Goal: Task Accomplishment & Management: Use online tool/utility

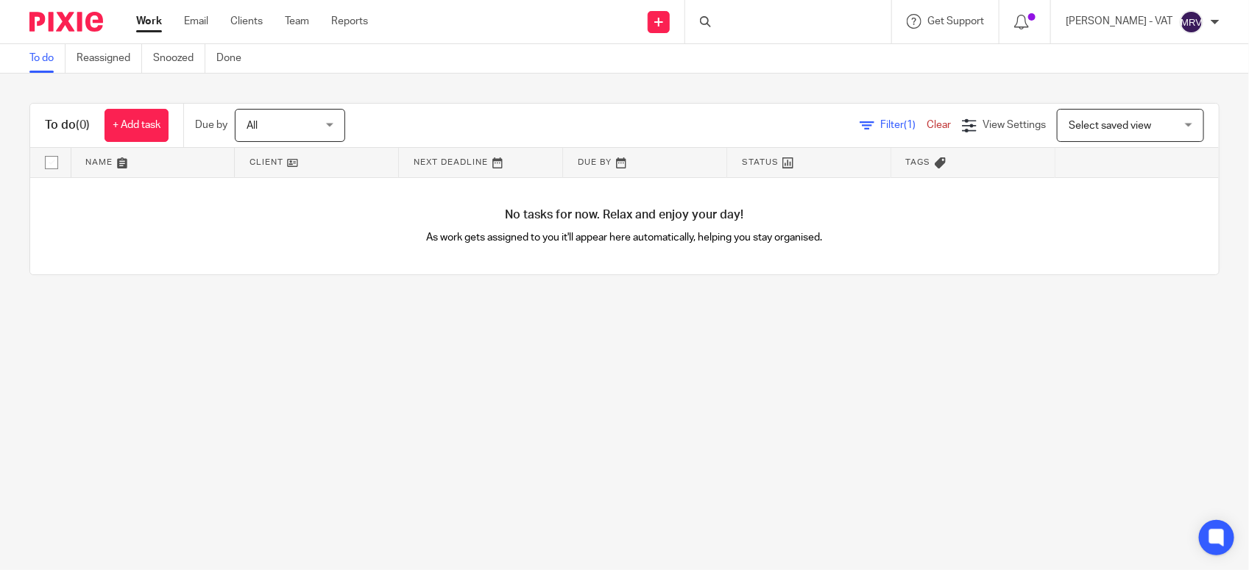
click at [38, 48] on link "To do" at bounding box center [47, 58] width 36 height 29
click at [464, 295] on div "To do (0) + Add task Due by All All Today Tomorrow This week Next week This mon…" at bounding box center [624, 189] width 1249 height 231
click at [576, 346] on main "To do Reassigned Snoozed Done To do (0) + Add task Due by All All [DATE] [DATE]…" at bounding box center [624, 285] width 1249 height 570
click at [100, 343] on main "To do Reassigned Snoozed Done To do (0) + Add task Due by All All [DATE] [DATE]…" at bounding box center [624, 285] width 1249 height 570
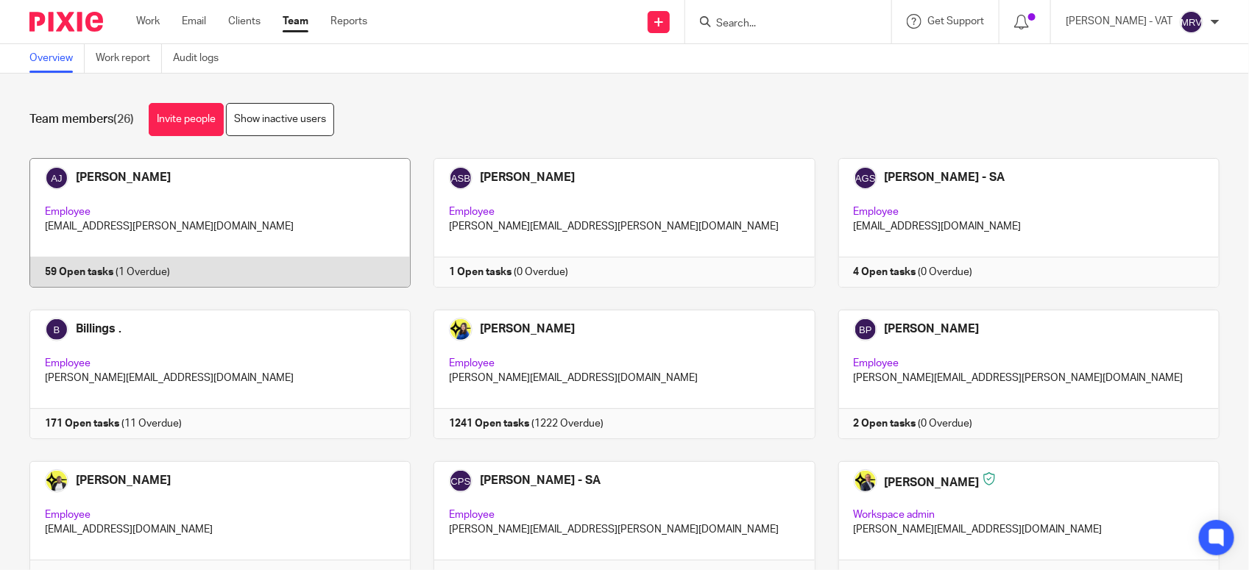
click at [274, 227] on link at bounding box center [209, 222] width 404 height 129
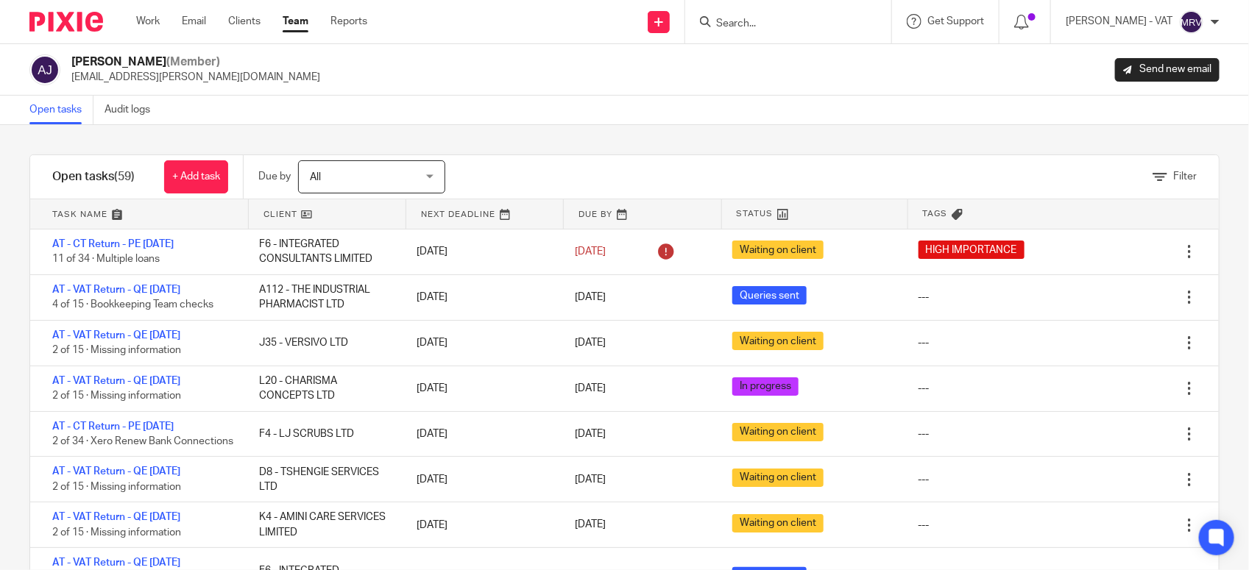
click at [755, 24] on input "Search" at bounding box center [780, 24] width 132 height 13
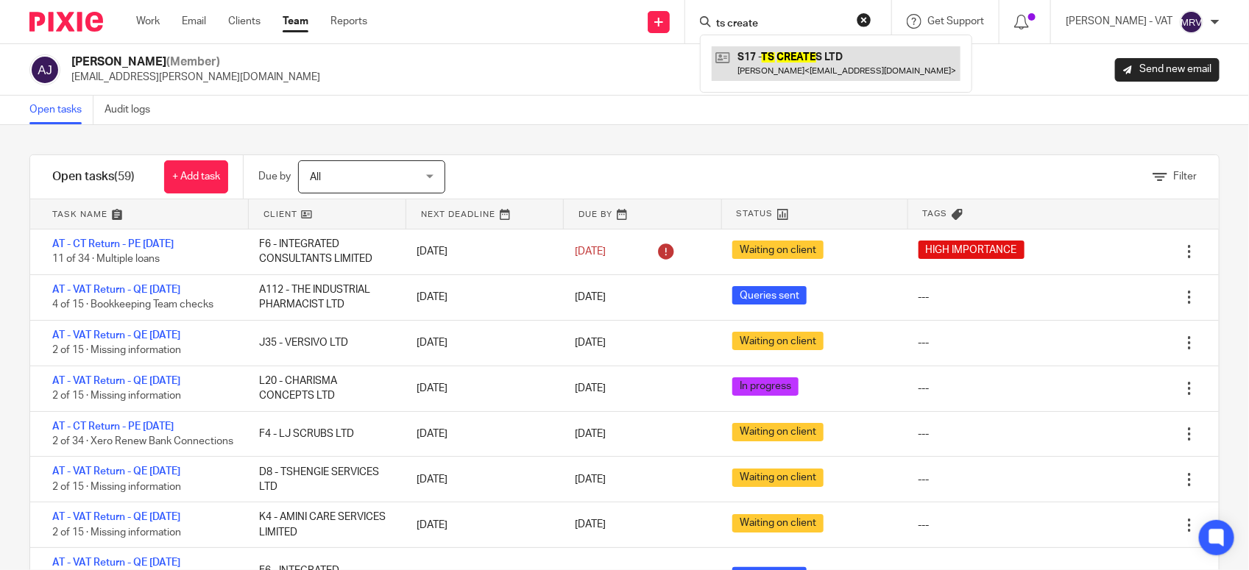
type input "ts create"
click at [762, 49] on link at bounding box center [835, 63] width 249 height 34
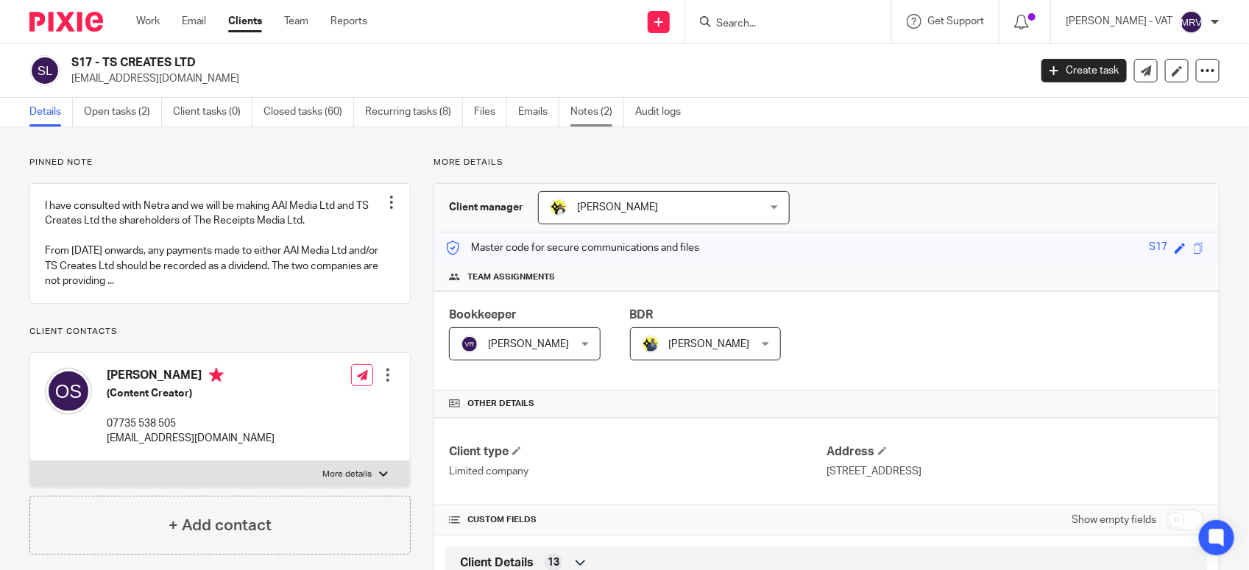
click at [609, 110] on link "Notes (2)" at bounding box center [597, 112] width 54 height 29
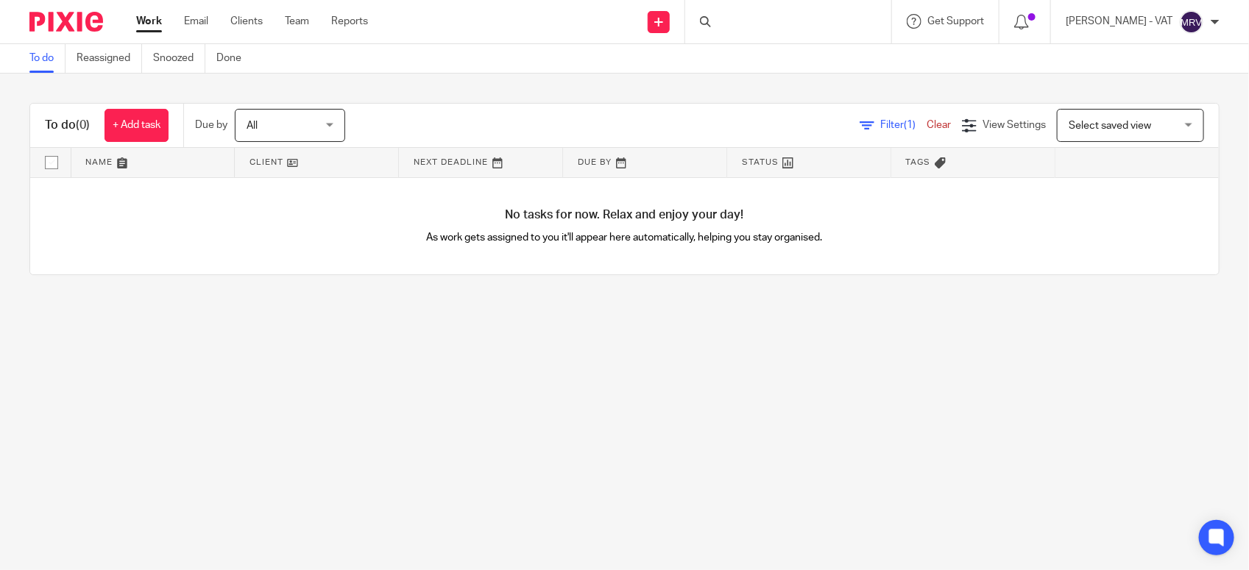
click at [97, 349] on main "To do Reassigned Snoozed Done To do (0) + Add task Due by All All Today Tomorro…" at bounding box center [624, 285] width 1249 height 570
click at [210, 482] on main "To do Reassigned Snoozed Done To do (0) + Add task Due by All All Today Tomorro…" at bounding box center [624, 285] width 1249 height 570
click at [484, 351] on main "To do Reassigned Snoozed Done To do (0) + Add task Due by All All Today Tomorro…" at bounding box center [624, 285] width 1249 height 570
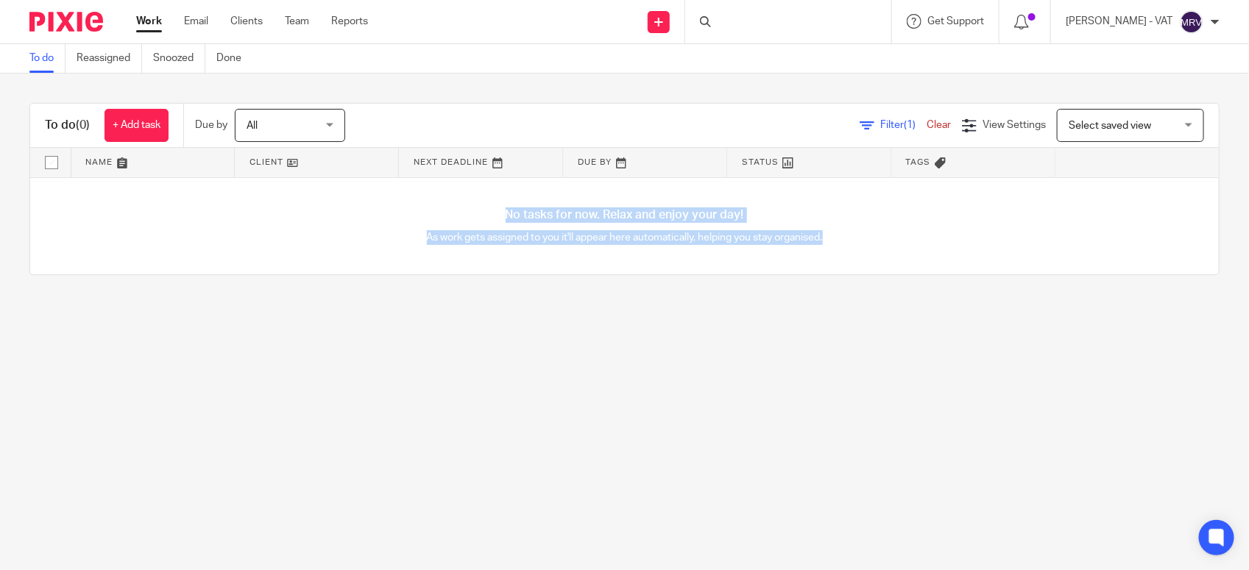
drag, startPoint x: 477, startPoint y: 208, endPoint x: 815, endPoint y: 262, distance: 342.0
click at [815, 262] on div "No tasks for now. Relax and enjoy your day! As work gets assigned to you it'll …" at bounding box center [624, 226] width 1188 height 97
drag, startPoint x: 815, startPoint y: 262, endPoint x: 792, endPoint y: 362, distance: 102.5
click at [792, 362] on main "To do Reassigned Snoozed Done To do (0) + Add task Due by All All Today Tomorro…" at bounding box center [624, 285] width 1249 height 570
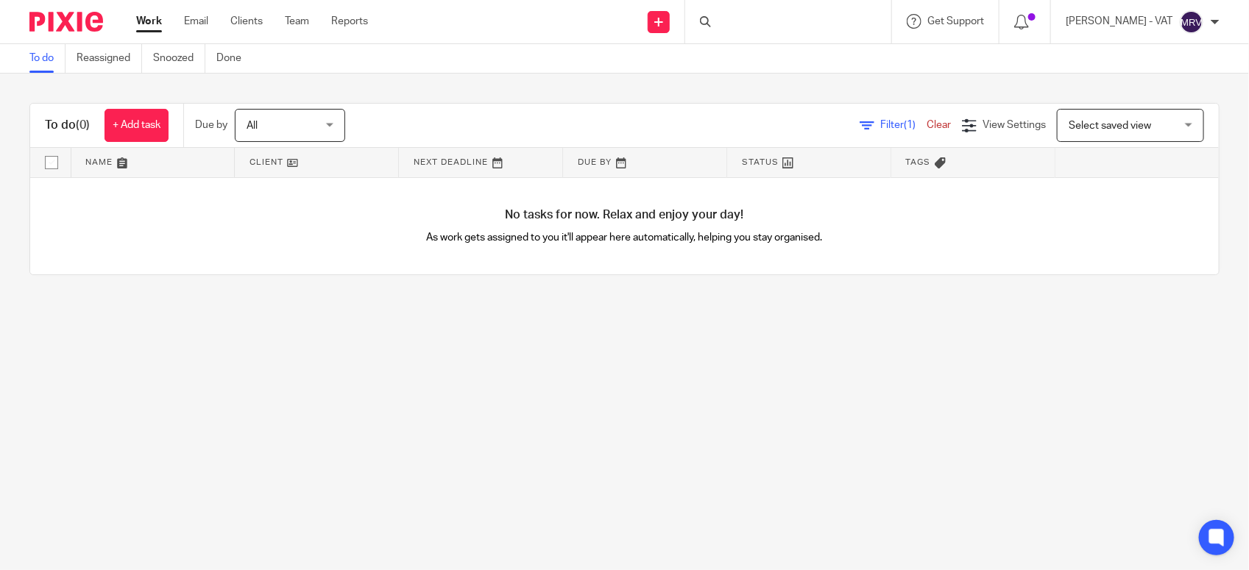
click at [222, 332] on main "To do Reassigned Snoozed Done To do (0) + Add task Due by All All Today Tomorro…" at bounding box center [624, 285] width 1249 height 570
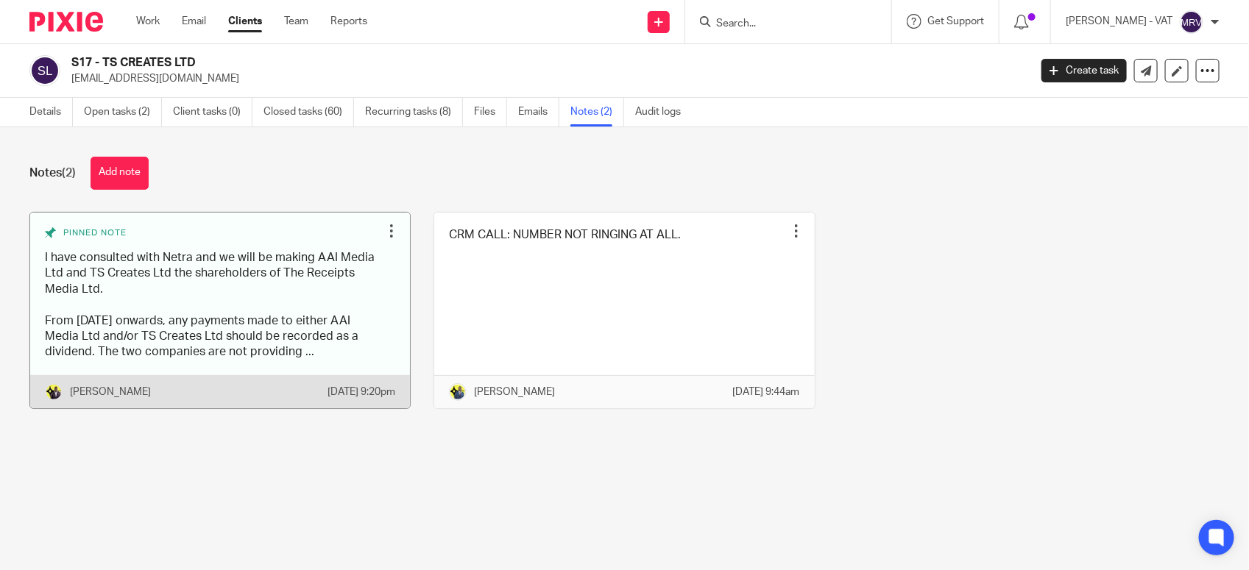
click at [159, 347] on link at bounding box center [220, 311] width 380 height 196
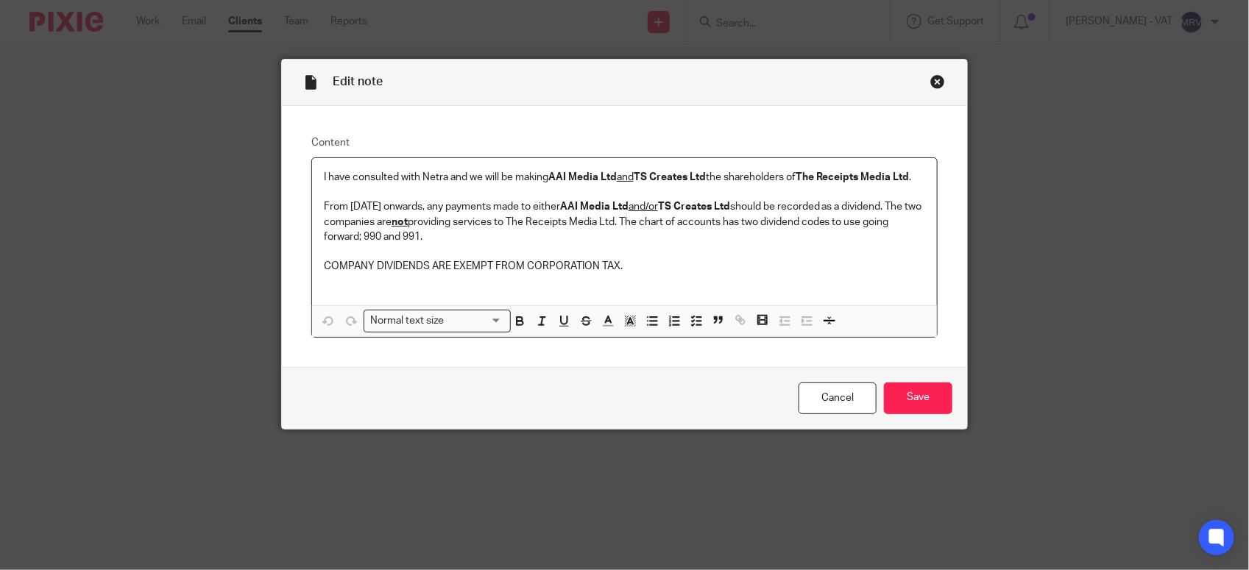
click at [385, 270] on p "COMPANY DIVIDENDS ARE EXEMPT FROM CORPORATION TAX." at bounding box center [624, 266] width 601 height 15
click at [454, 265] on p "COMPANY DIVIDENDS ARE EXEMPT FROM CORPORATION TAX." at bounding box center [624, 266] width 601 height 15
click at [502, 263] on p "COMPANY DIVIDENDS ARE EXEMPT FROM CORPORATION TAX." at bounding box center [624, 266] width 601 height 15
click at [569, 262] on p "COMPANY DIVIDENDS ARE EXEMPT FROM CORPORATION TAX." at bounding box center [624, 266] width 601 height 15
click at [609, 266] on p "COMPANY DIVIDENDS ARE EXEMPT FROM CORPORATION TAX." at bounding box center [624, 266] width 601 height 15
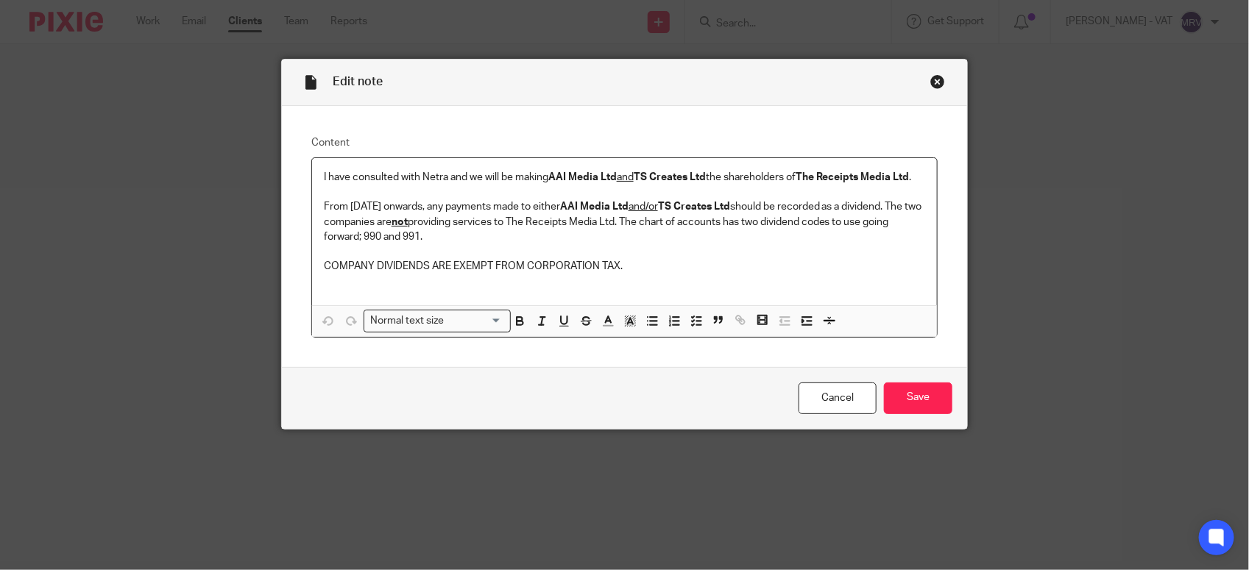
click at [497, 240] on p "From 01st November 2024 onwards, any payments made to either AAI Media Ltd and/…" at bounding box center [624, 221] width 601 height 45
click at [826, 397] on link "Cancel" at bounding box center [837, 399] width 78 height 32
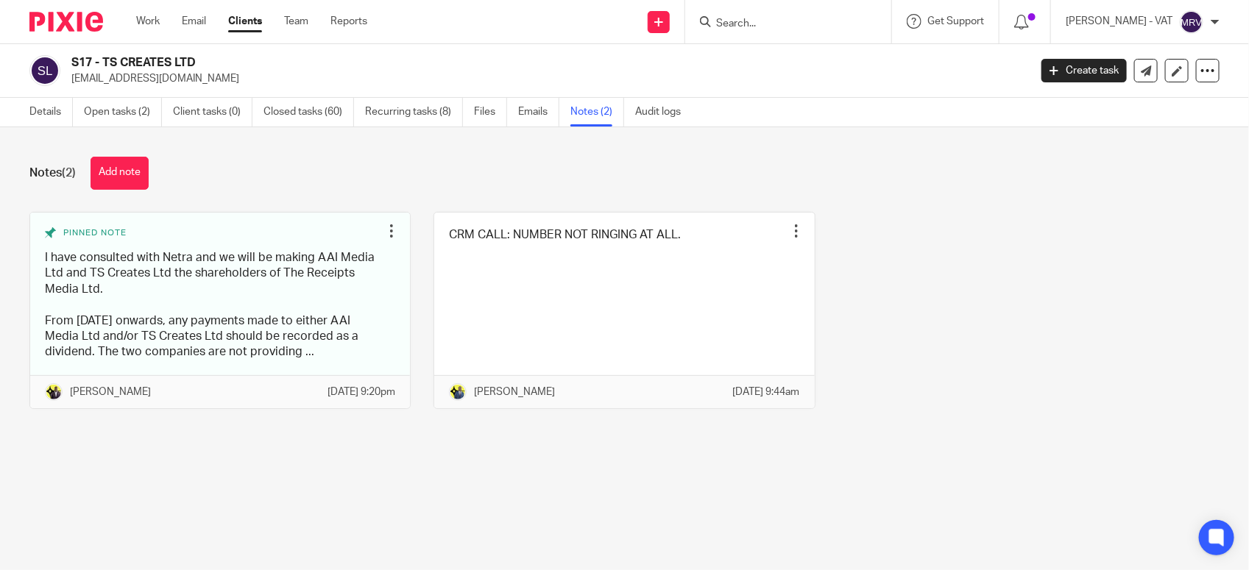
click at [468, 461] on div "Notes (2) Add note Pinned note I have consulted with Netra and we will be makin…" at bounding box center [624, 293] width 1249 height 333
click at [346, 115] on link "Closed tasks (60)" at bounding box center [308, 112] width 91 height 29
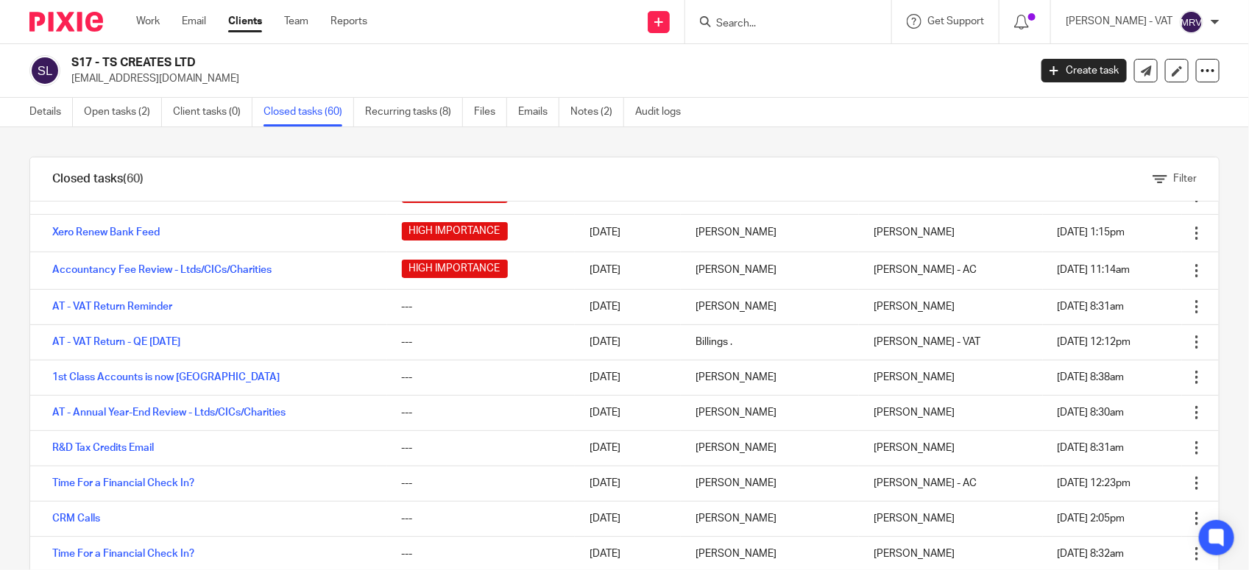
scroll to position [184, 0]
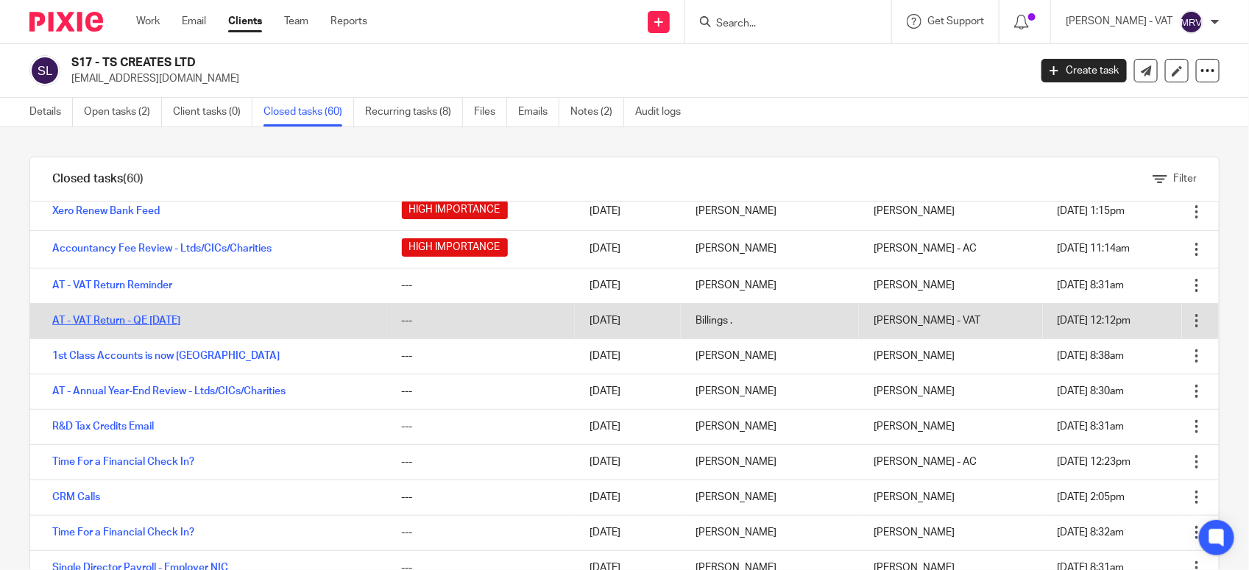
click at [171, 324] on link "AT - VAT Return - QE [DATE]" at bounding box center [116, 321] width 128 height 10
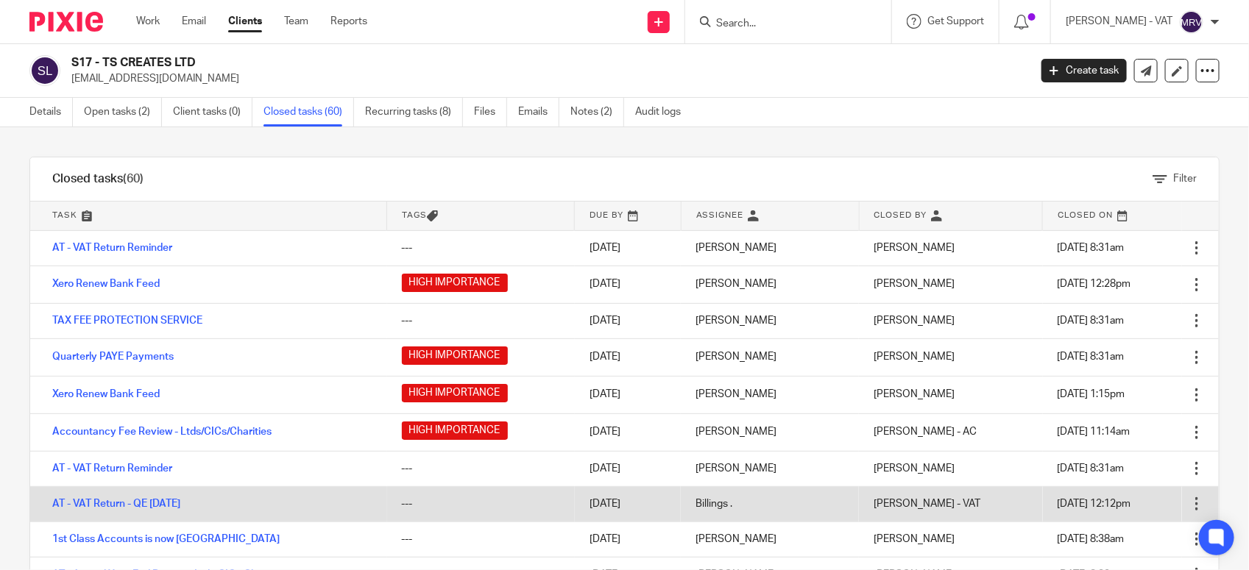
scroll to position [0, 0]
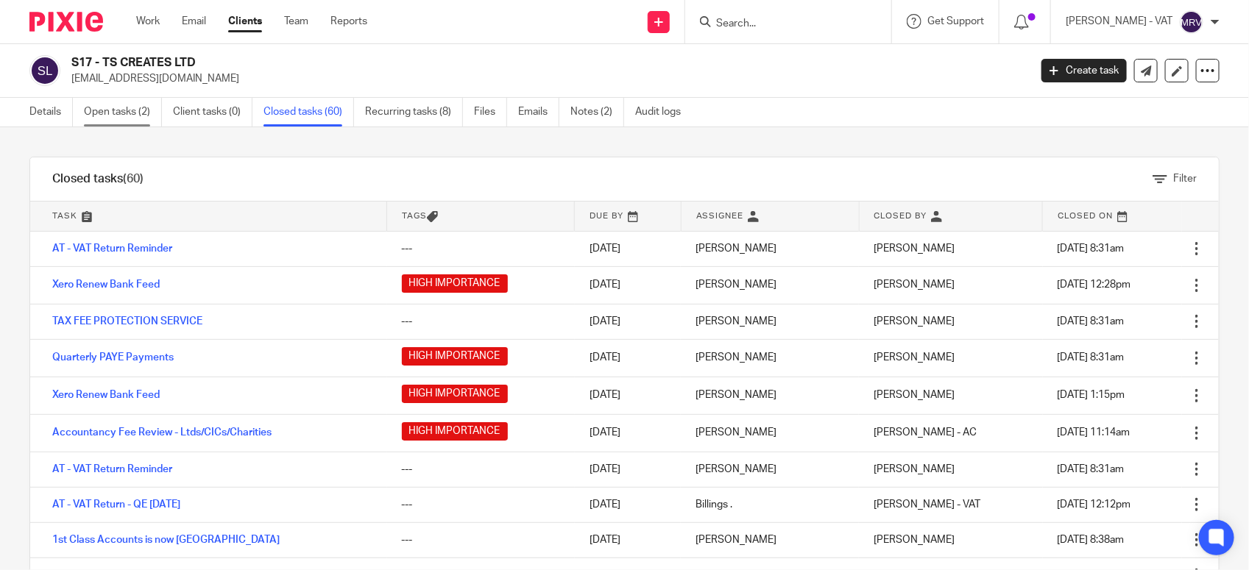
click at [107, 122] on link "Open tasks (2)" at bounding box center [123, 112] width 78 height 29
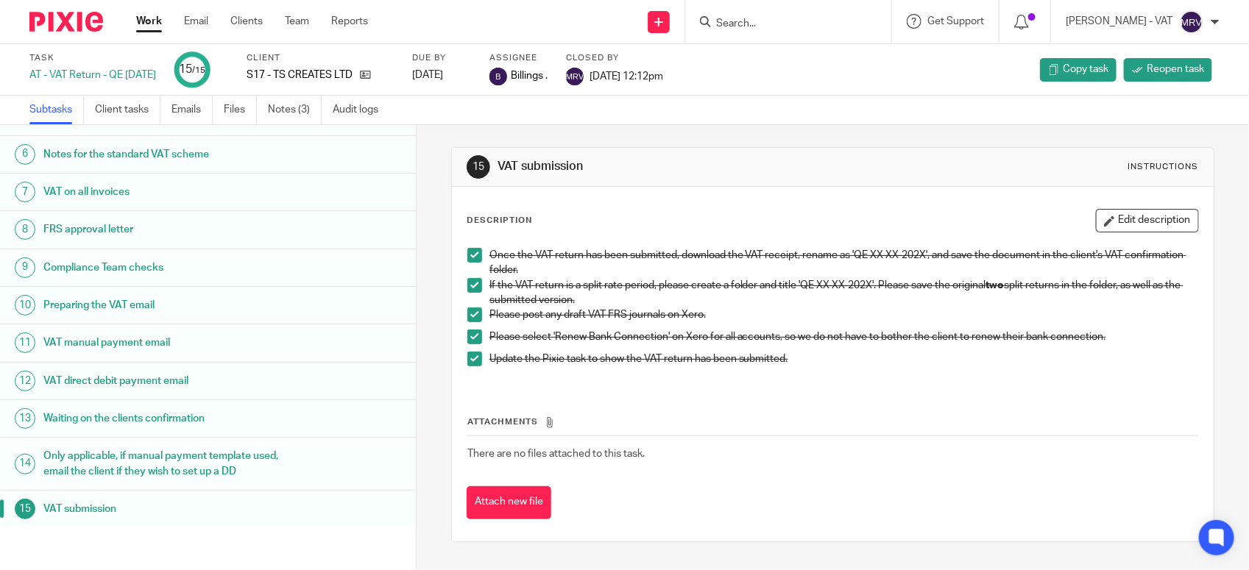
scroll to position [213, 0]
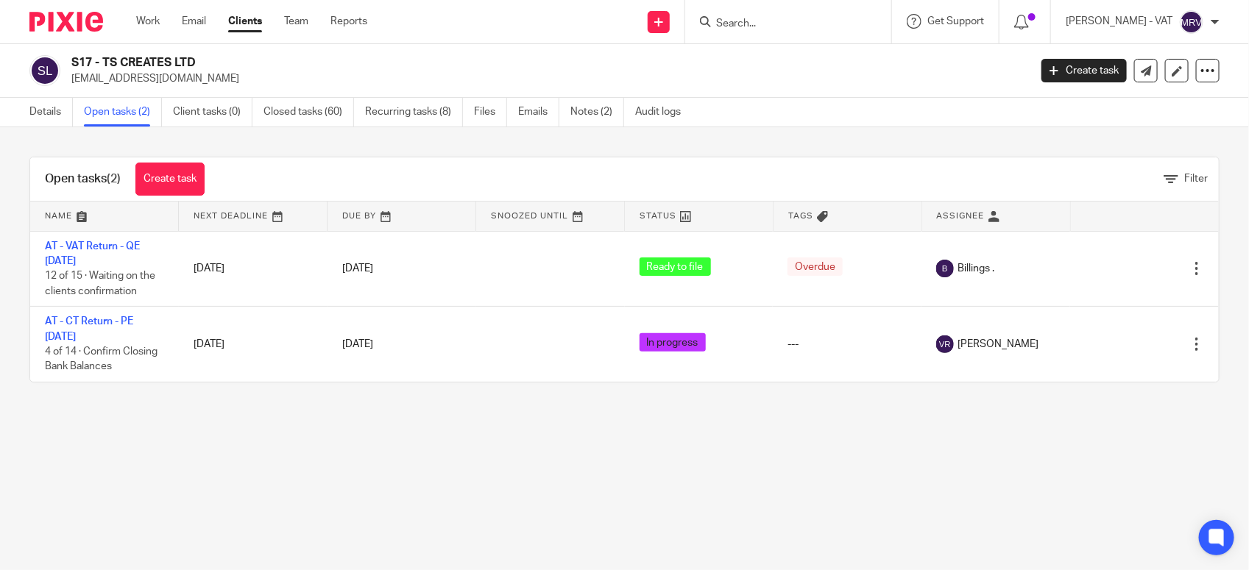
click at [235, 442] on main "S17 - TS CREATES LTD [EMAIL_ADDRESS][DOMAIN_NAME] Create task Update from Compa…" at bounding box center [624, 285] width 1249 height 570
click at [394, 454] on main "S17 - TS CREATES LTD [EMAIL_ADDRESS][DOMAIN_NAME] Create task Update from Compa…" at bounding box center [624, 285] width 1249 height 570
click at [541, 473] on main "S17 - TS CREATES LTD [EMAIL_ADDRESS][DOMAIN_NAME] Create task Update from Compa…" at bounding box center [624, 285] width 1249 height 570
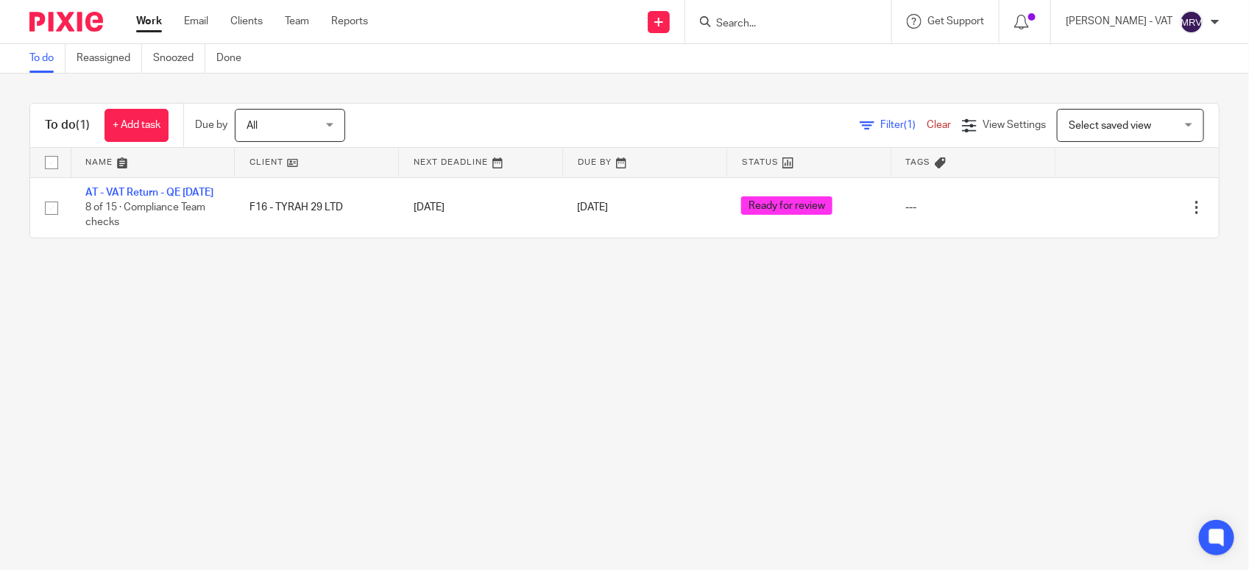
click at [792, 355] on main "To do Reassigned Snoozed Done To do (1) + Add task Due by All All Today Tomorro…" at bounding box center [624, 285] width 1249 height 570
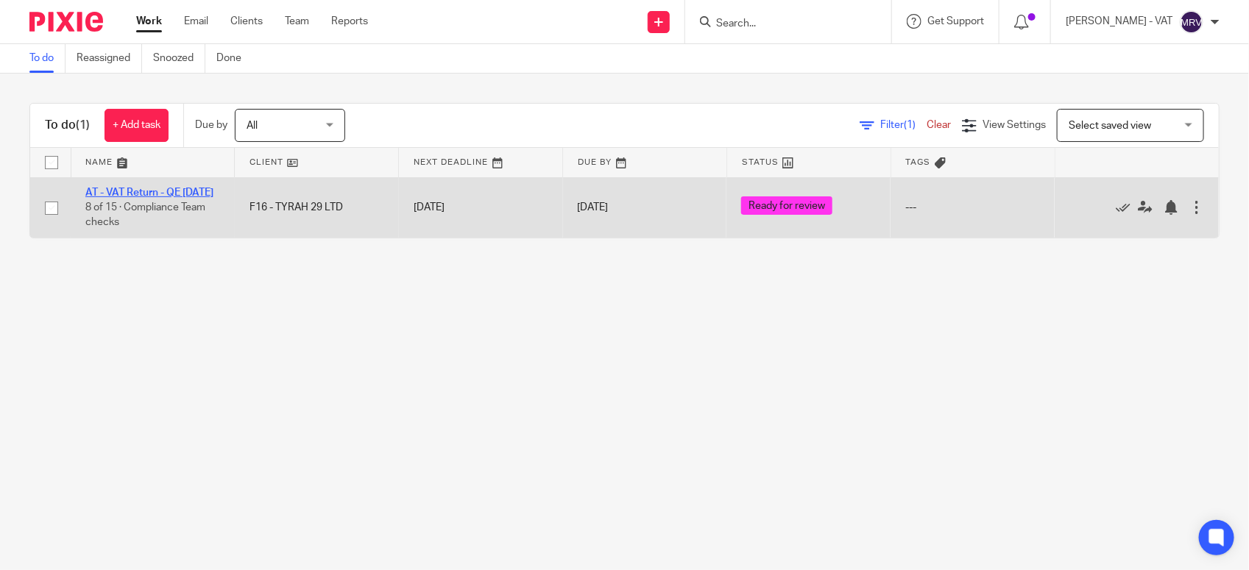
click at [114, 193] on link "AT - VAT Return - QE [DATE]" at bounding box center [149, 193] width 128 height 10
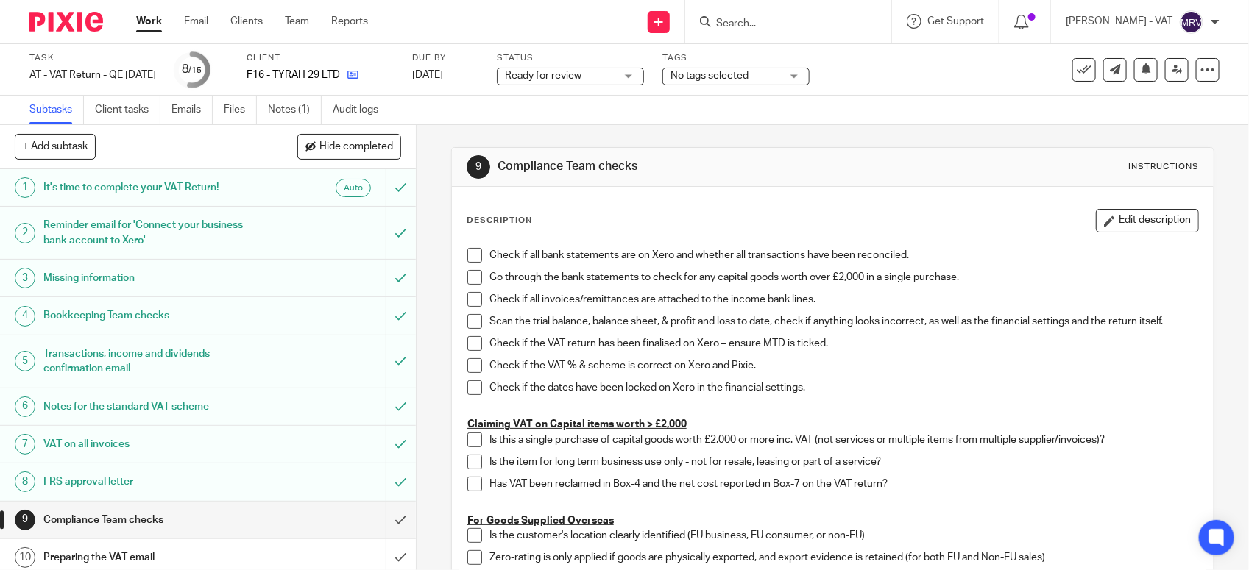
click at [358, 81] on link at bounding box center [349, 75] width 18 height 15
click at [471, 256] on span at bounding box center [474, 255] width 15 height 15
click at [467, 281] on span at bounding box center [474, 277] width 15 height 15
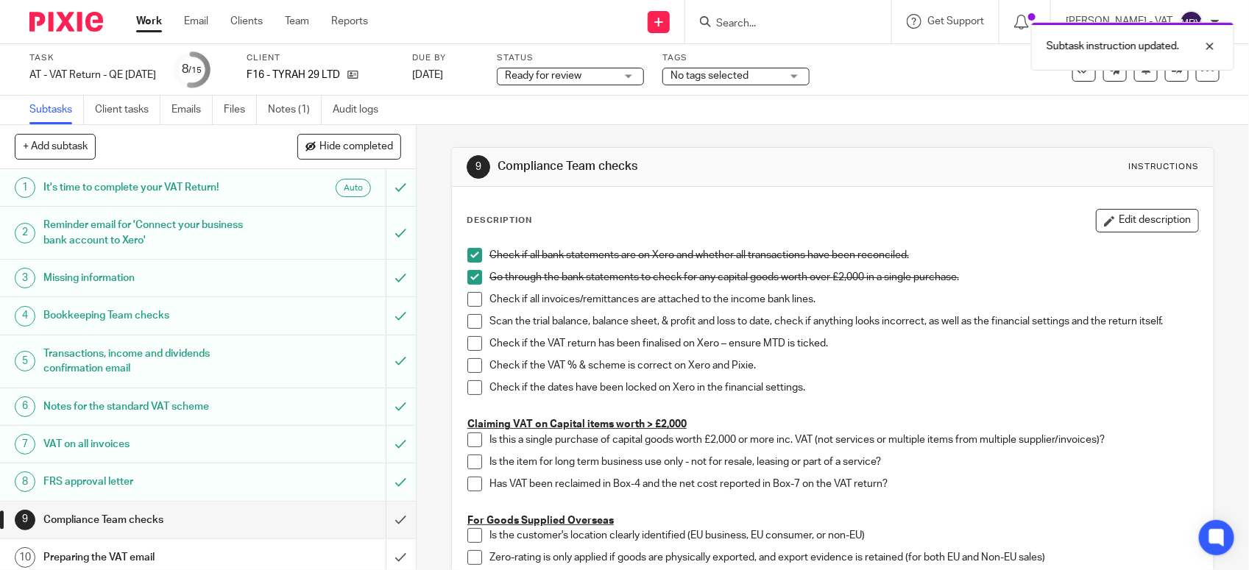
click at [467, 302] on span at bounding box center [474, 299] width 15 height 15
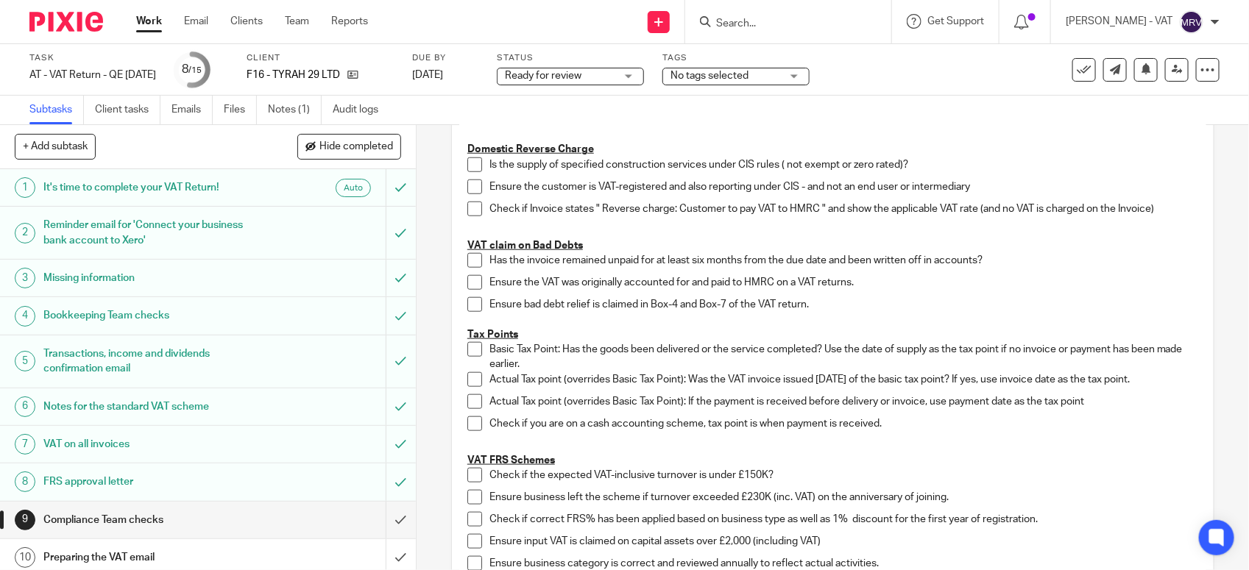
scroll to position [644, 0]
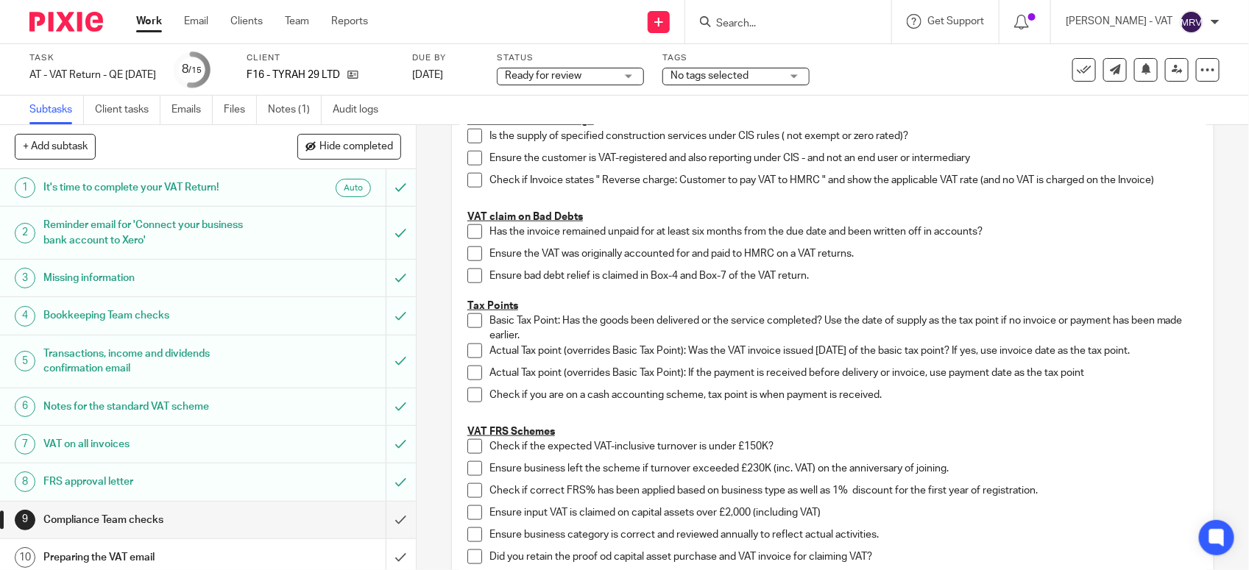
click at [467, 451] on span at bounding box center [474, 446] width 15 height 15
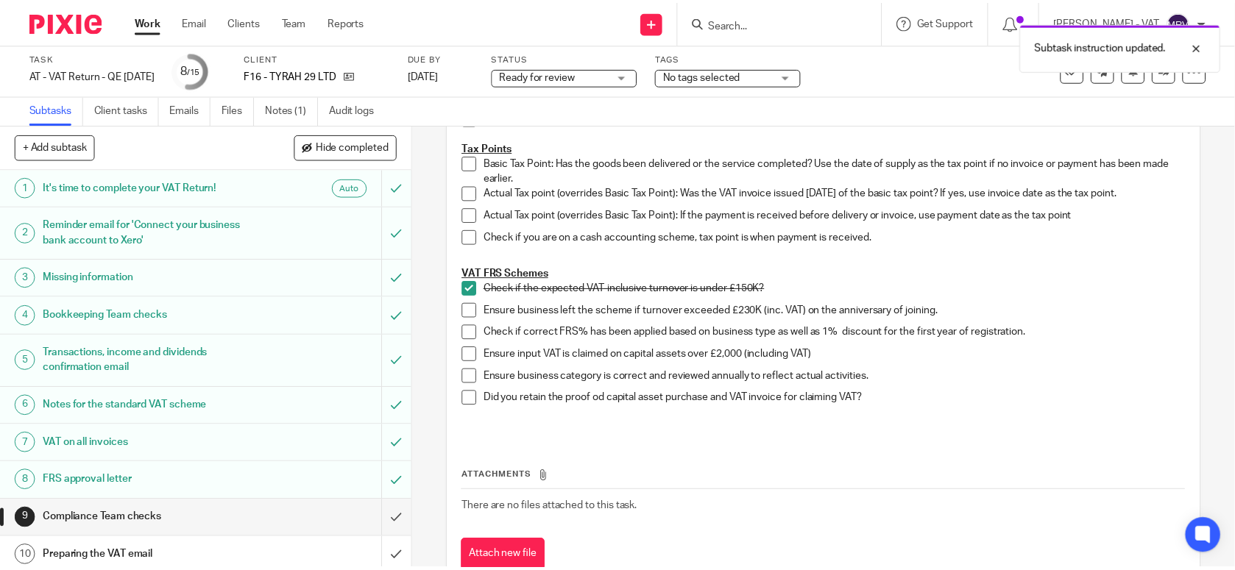
scroll to position [828, 0]
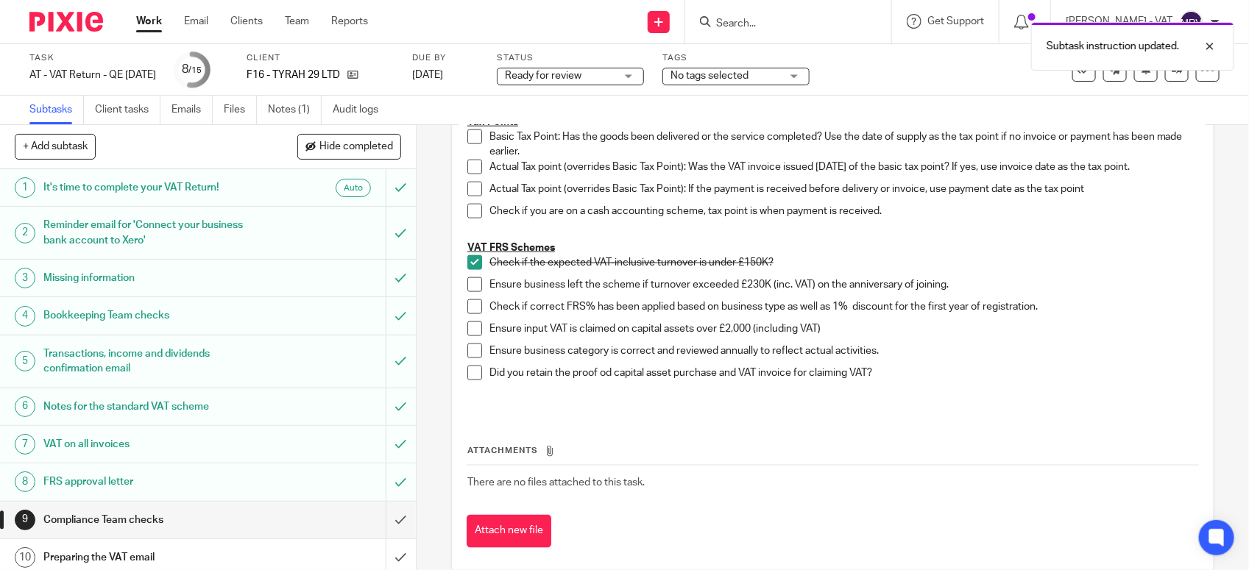
click at [467, 283] on span at bounding box center [474, 284] width 15 height 15
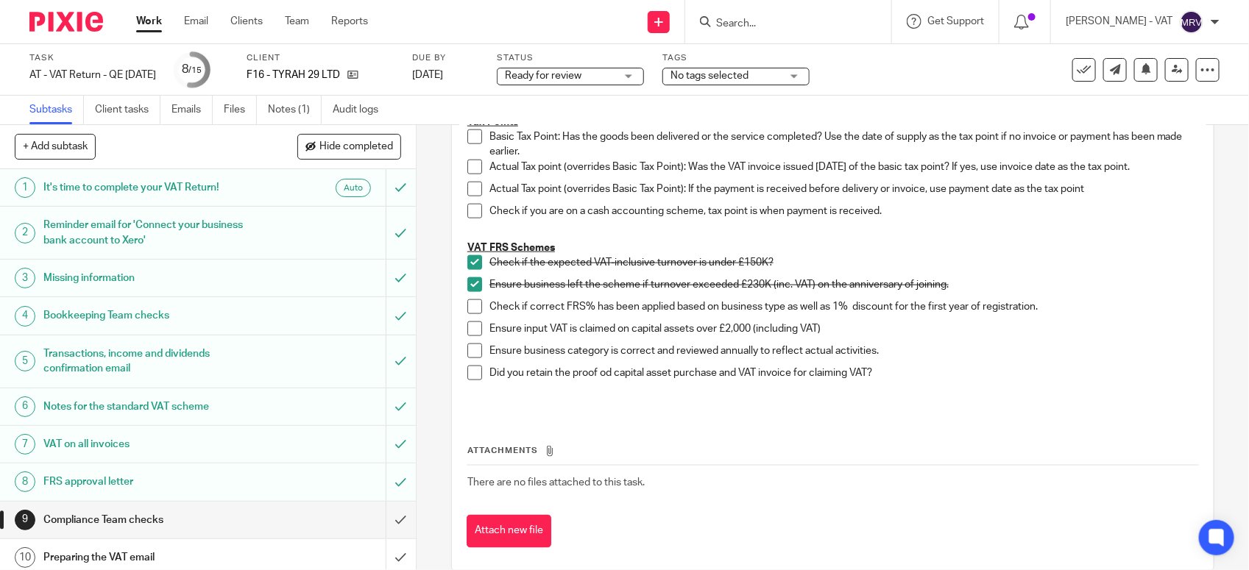
click at [467, 308] on span at bounding box center [474, 306] width 15 height 15
click at [472, 354] on span at bounding box center [474, 351] width 15 height 15
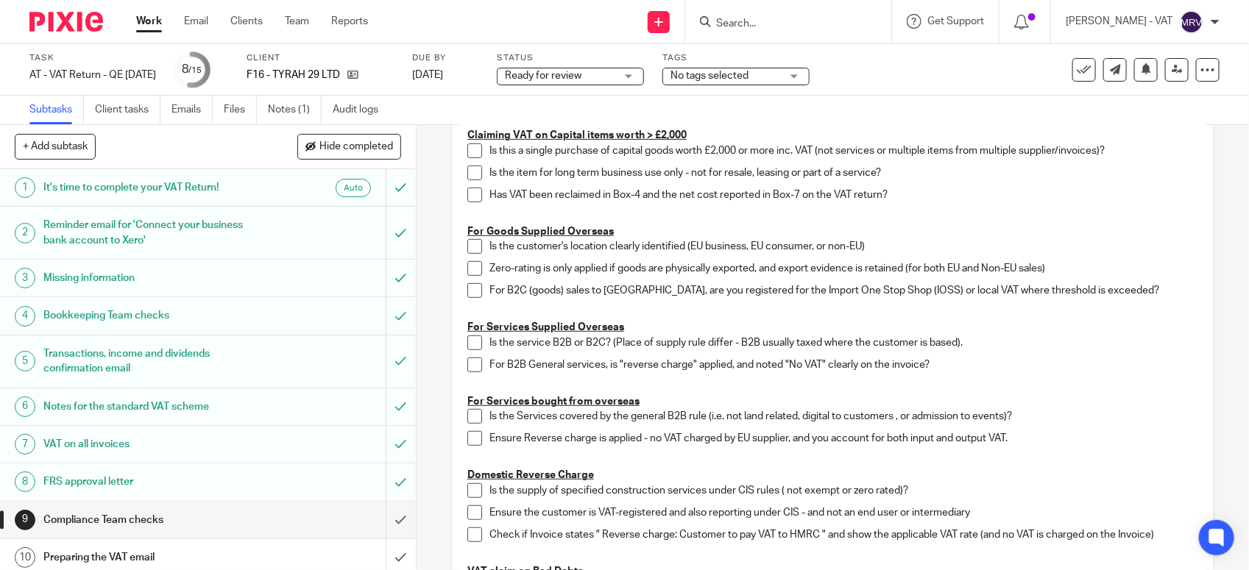
scroll to position [184, 0]
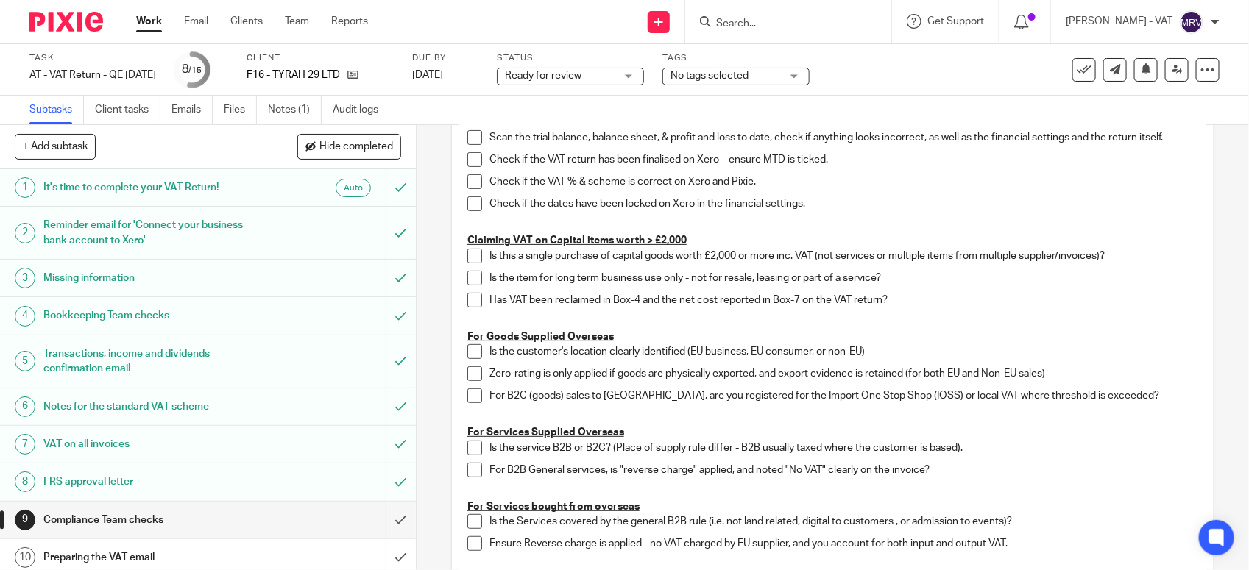
click at [467, 140] on span at bounding box center [474, 137] width 15 height 15
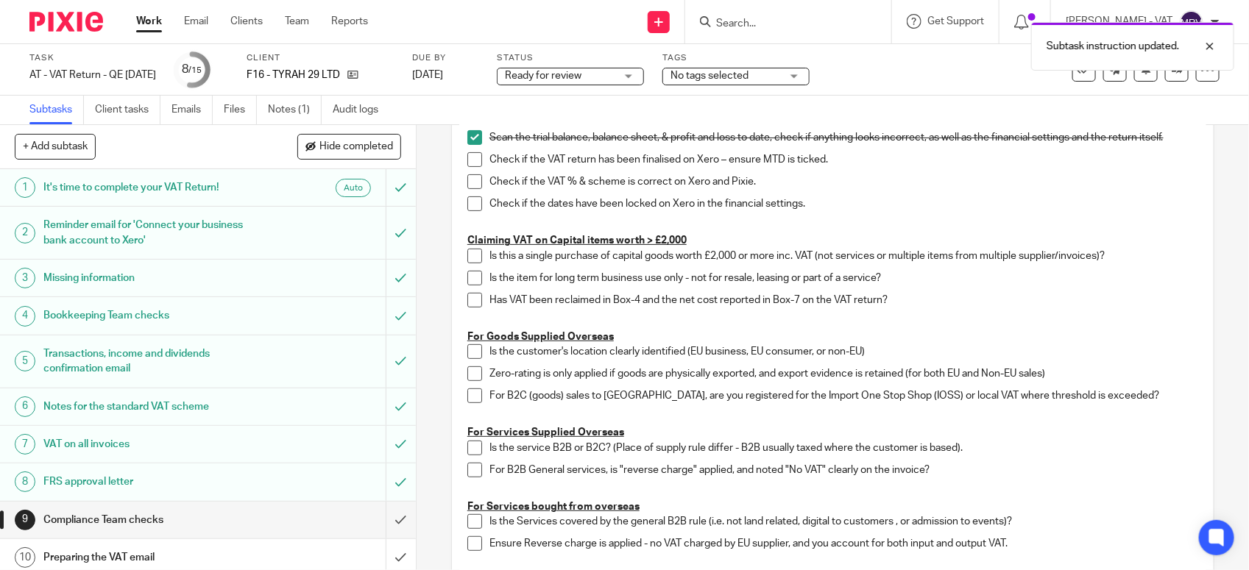
click at [472, 160] on span at bounding box center [474, 159] width 15 height 15
click at [469, 179] on span at bounding box center [474, 181] width 15 height 15
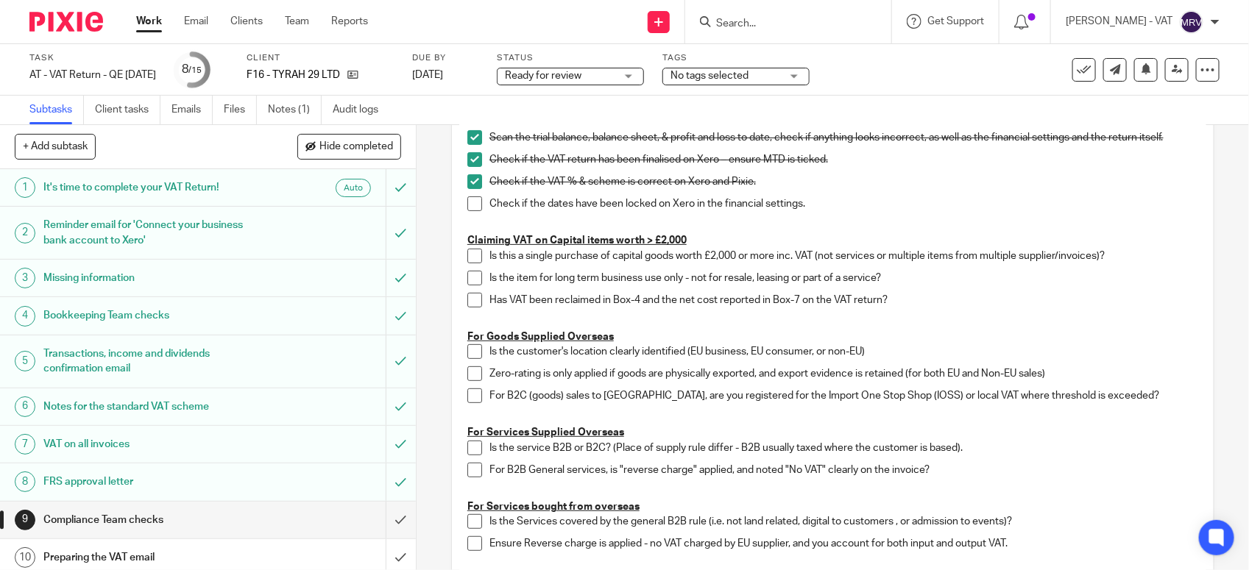
click at [469, 207] on span at bounding box center [474, 203] width 15 height 15
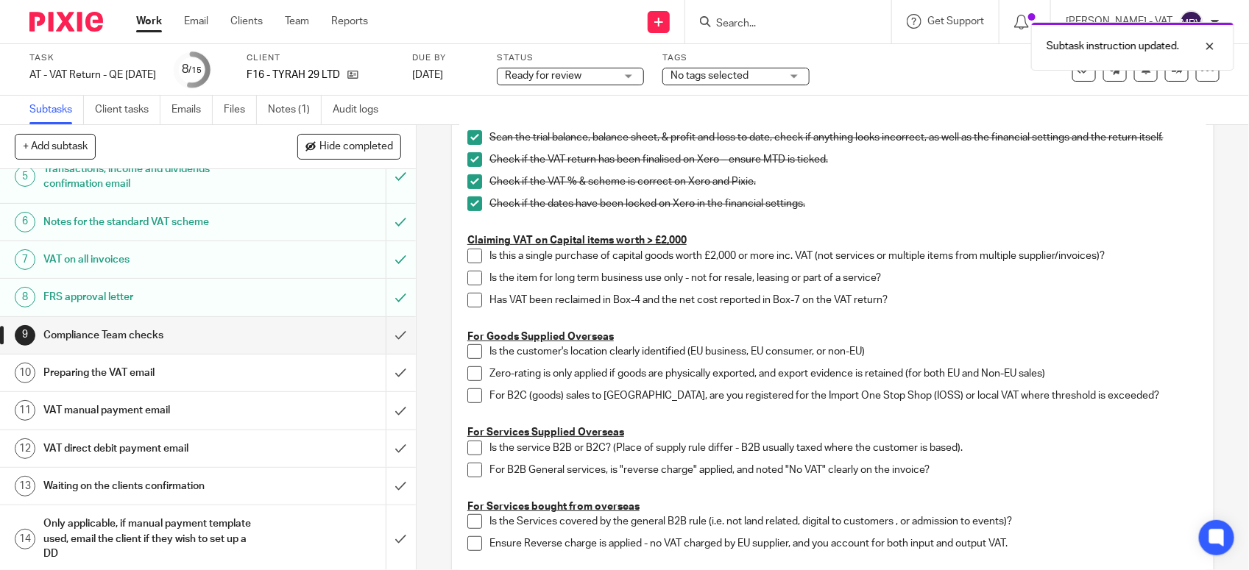
scroll to position [229, 0]
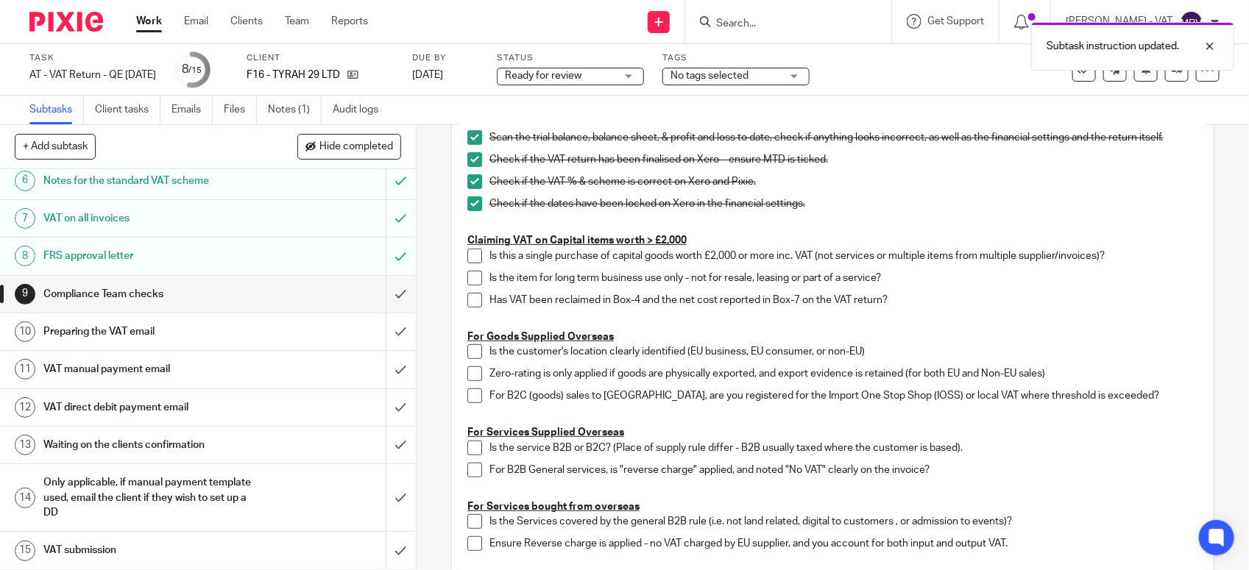
click at [1213, 450] on div "9 Compliance Team checks Instructions Description Edit description Check if all…" at bounding box center [832, 347] width 832 height 445
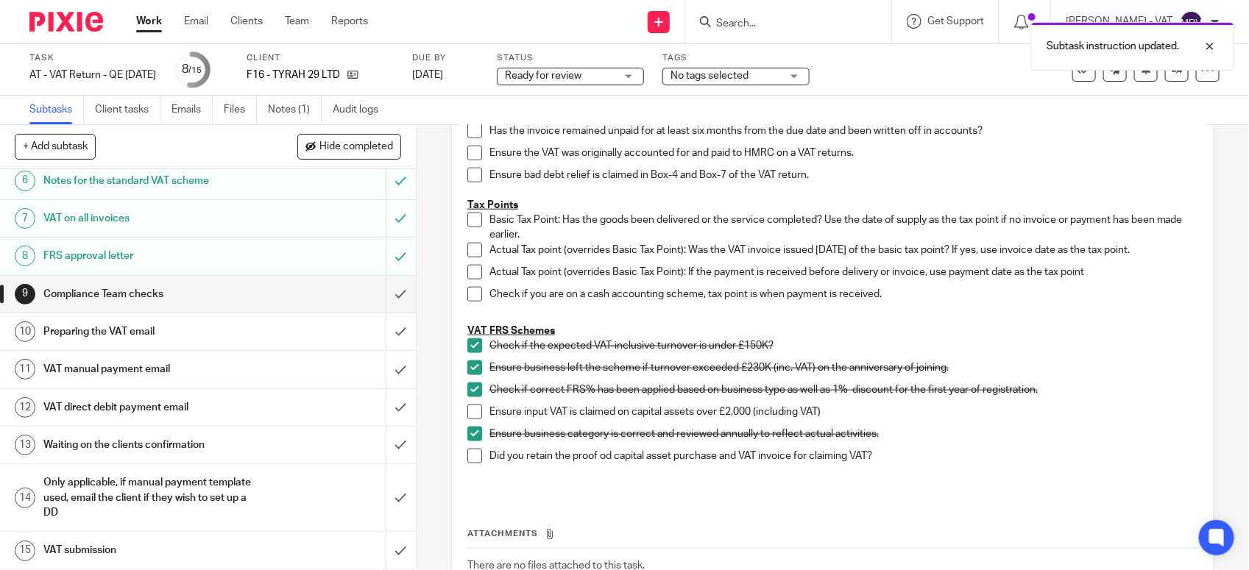
scroll to position [828, 0]
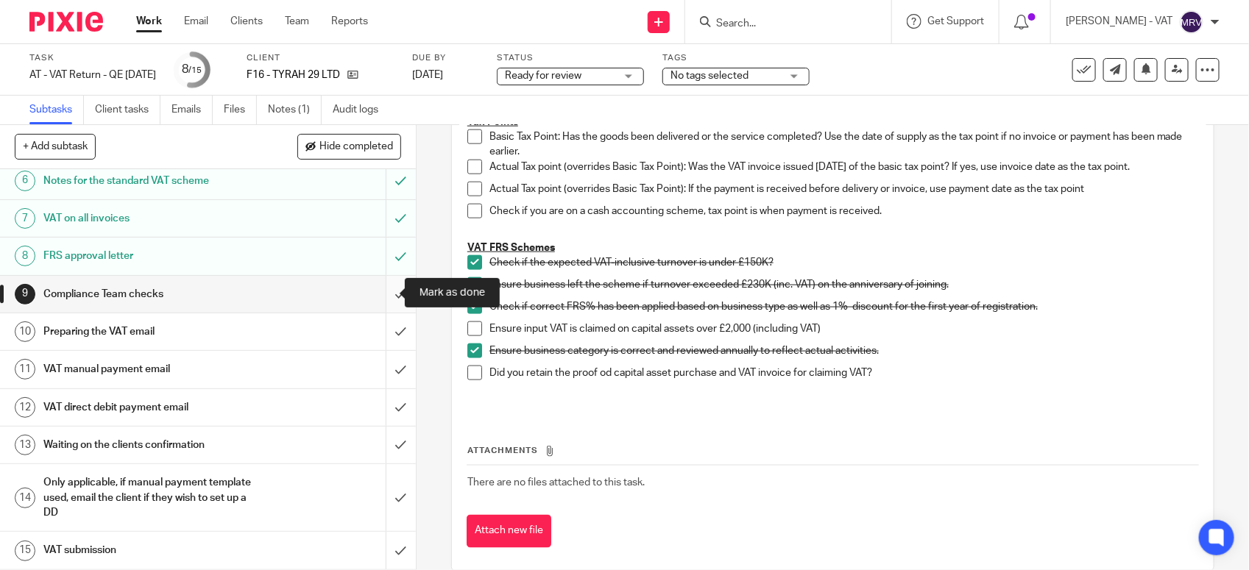
click at [381, 292] on input "submit" at bounding box center [208, 294] width 416 height 37
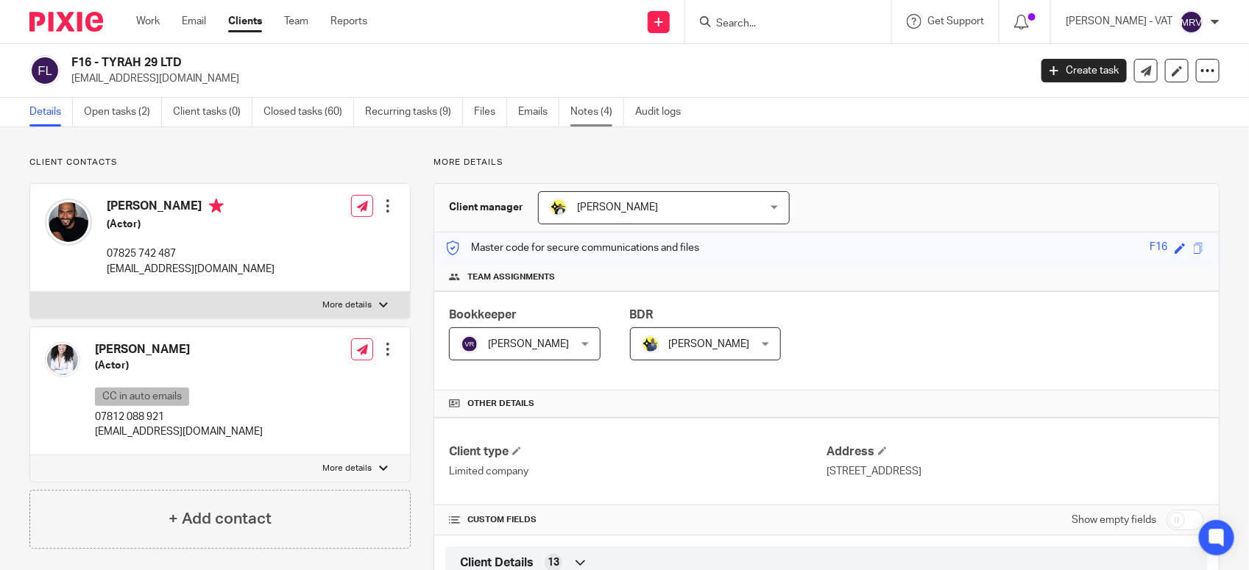
click at [583, 111] on link "Notes (4)" at bounding box center [597, 112] width 54 height 29
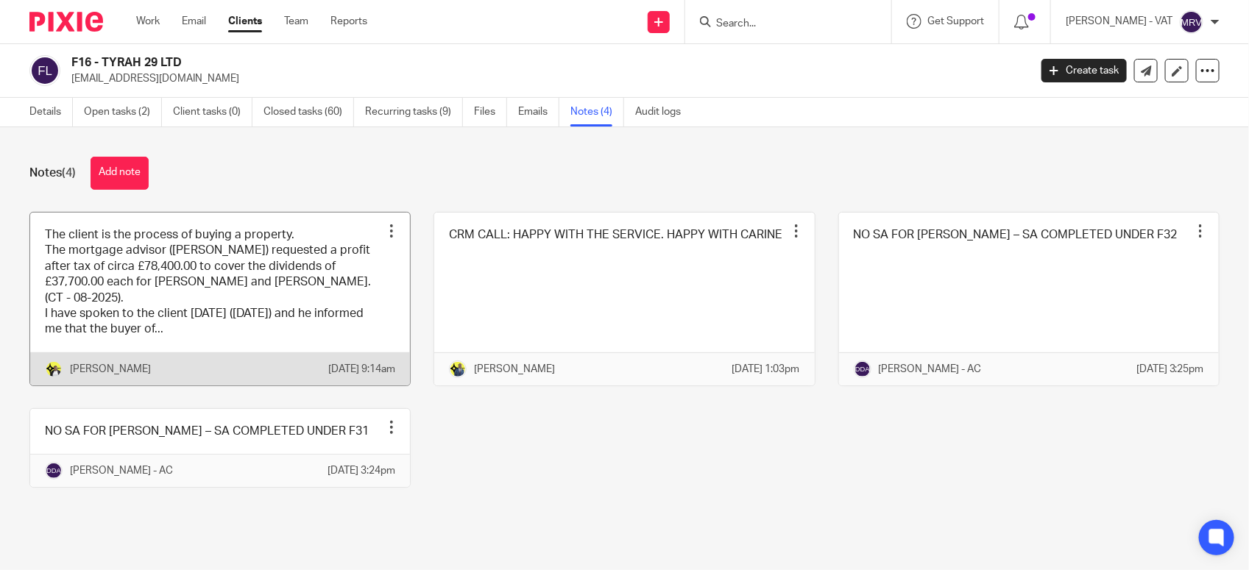
click at [274, 340] on link at bounding box center [220, 299] width 380 height 173
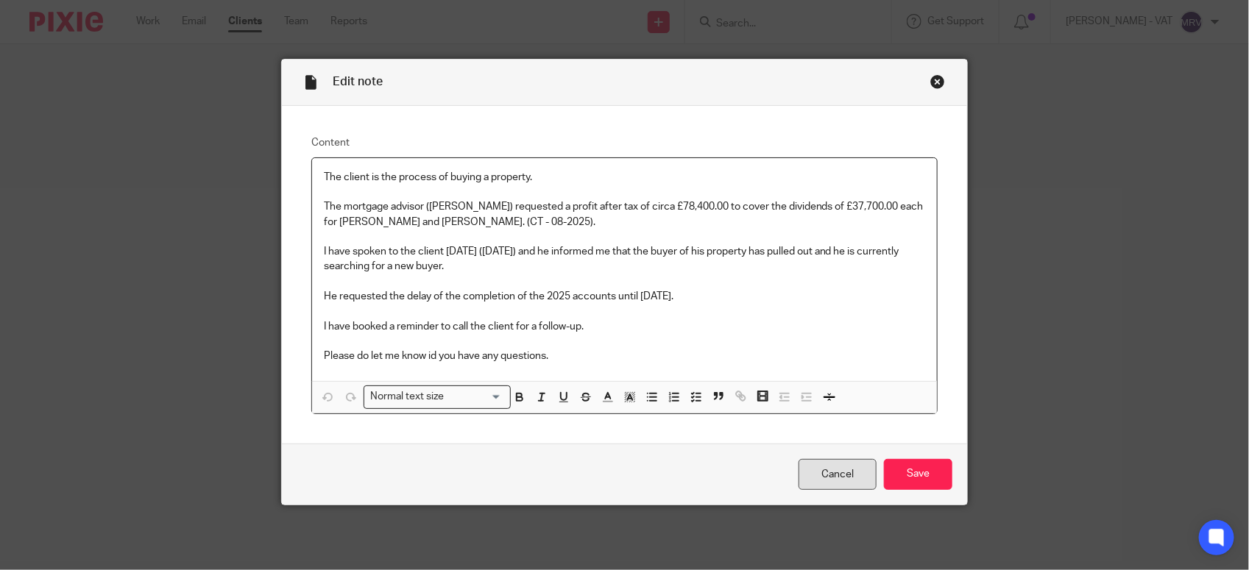
click at [800, 480] on link "Cancel" at bounding box center [837, 475] width 78 height 32
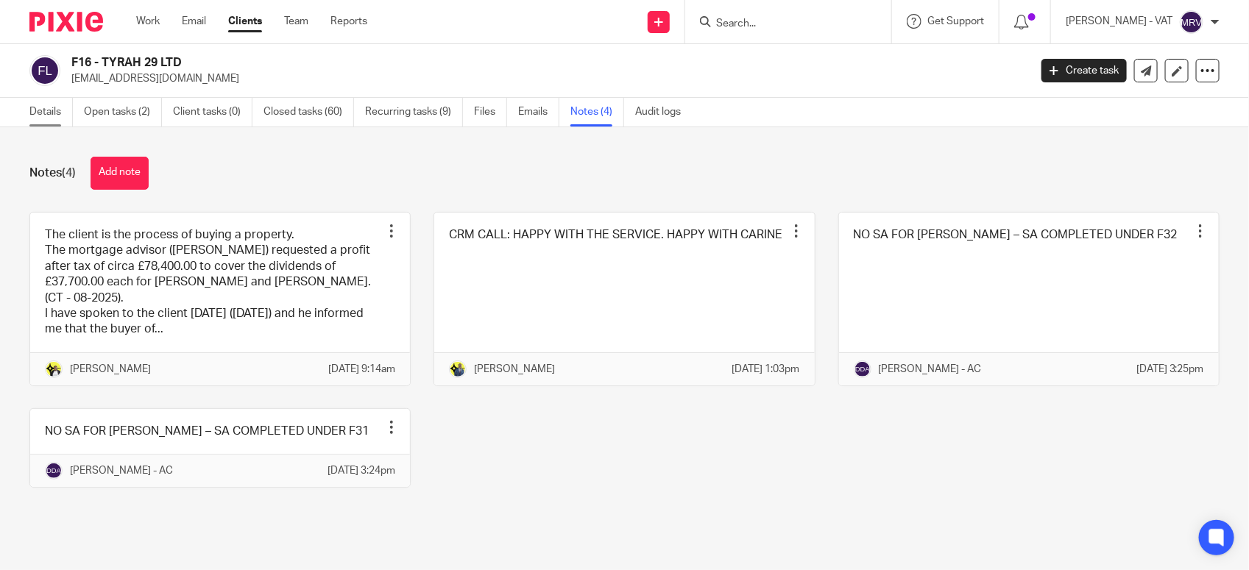
click at [38, 105] on link "Details" at bounding box center [50, 112] width 43 height 29
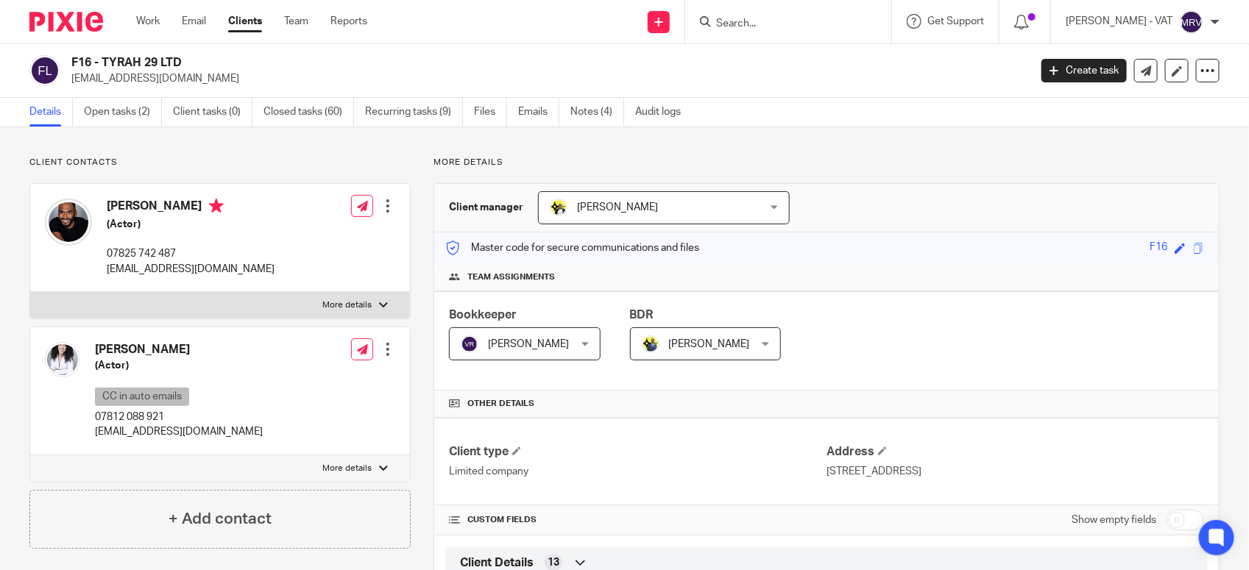
drag, startPoint x: 104, startPoint y: 60, endPoint x: 201, endPoint y: 56, distance: 97.2
click at [201, 56] on h2 "F16 - TYRAH 29 LTD" at bounding box center [450, 62] width 758 height 15
copy h2 "TYRAH 29 LTD"
click at [774, 102] on div "Details Open tasks (2) Client tasks (0) Closed tasks (60) Recurring tasks (9) F…" at bounding box center [624, 112] width 1249 height 29
drag, startPoint x: 99, startPoint y: 64, endPoint x: 185, endPoint y: 63, distance: 86.1
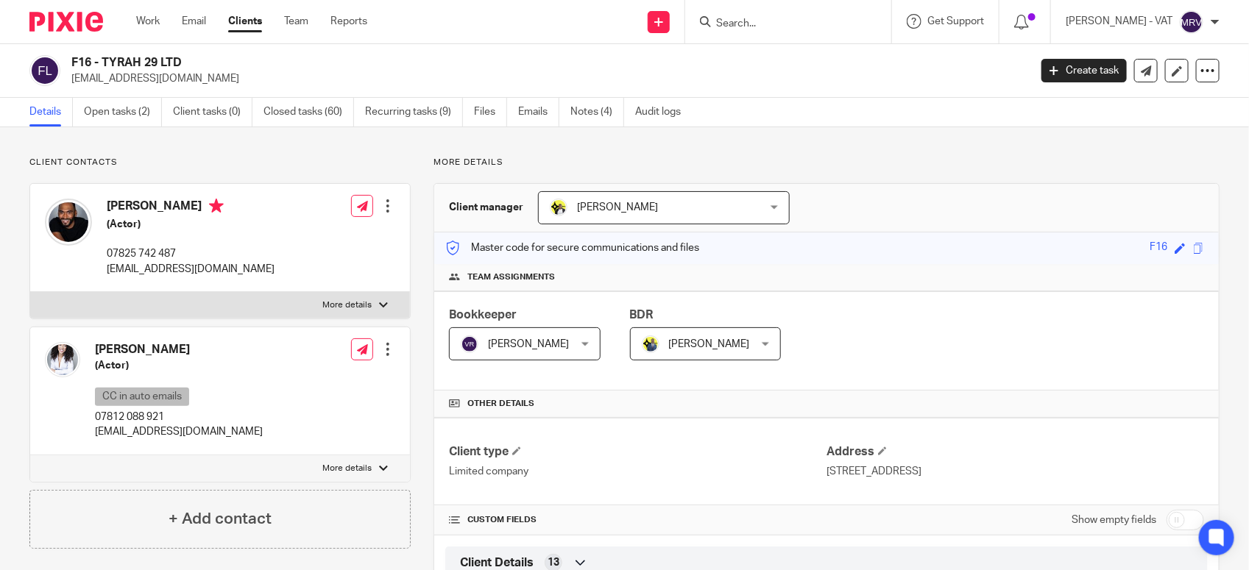
click at [185, 63] on h2 "F16 - TYRAH 29 LTD" at bounding box center [450, 62] width 758 height 15
drag, startPoint x: 185, startPoint y: 63, endPoint x: 115, endPoint y: 52, distance: 71.6
click at [116, 52] on div "F16 - TYRAH 29 LTD tyrah29ltd@gmail.com Create task Update from Companies House…" at bounding box center [624, 71] width 1249 height 54
drag, startPoint x: 104, startPoint y: 53, endPoint x: 192, endPoint y: 60, distance: 87.9
click at [192, 60] on div "F16 - TYRAH 29 LTD tyrah29ltd@gmail.com Create task Update from Companies House…" at bounding box center [624, 71] width 1249 height 54
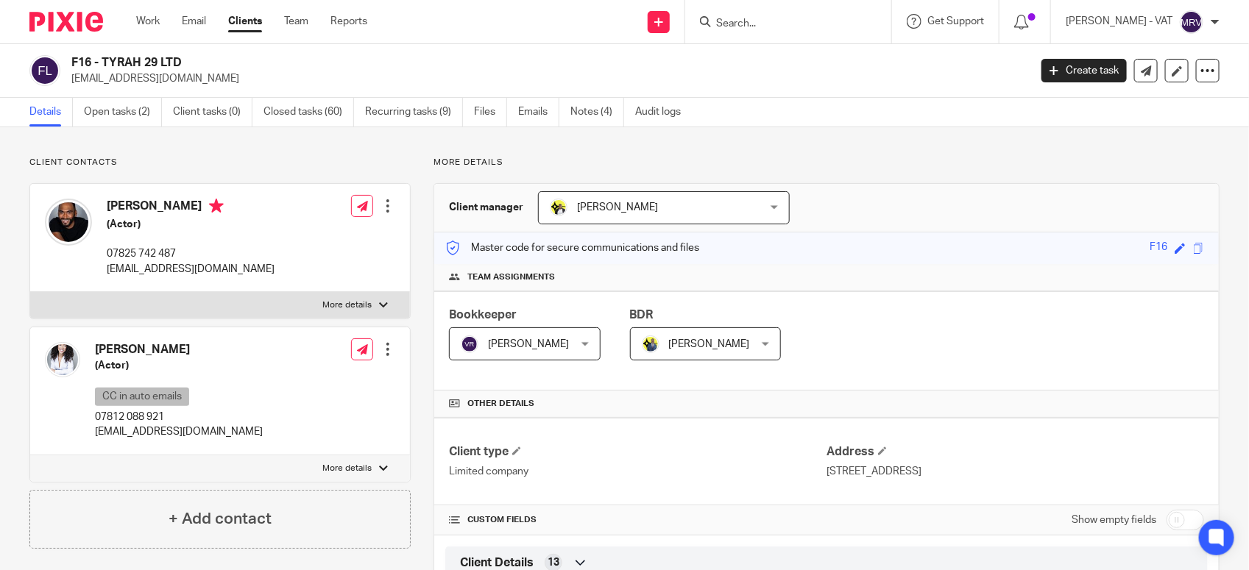
copy h2 "TYRAH 29 LTD"
click at [890, 195] on div "Client manager Carine Thompson Carine Thompson Abhay Jayswal Akhil Siby - Billi…" at bounding box center [826, 208] width 784 height 49
click at [589, 118] on link "Notes (4)" at bounding box center [597, 112] width 54 height 29
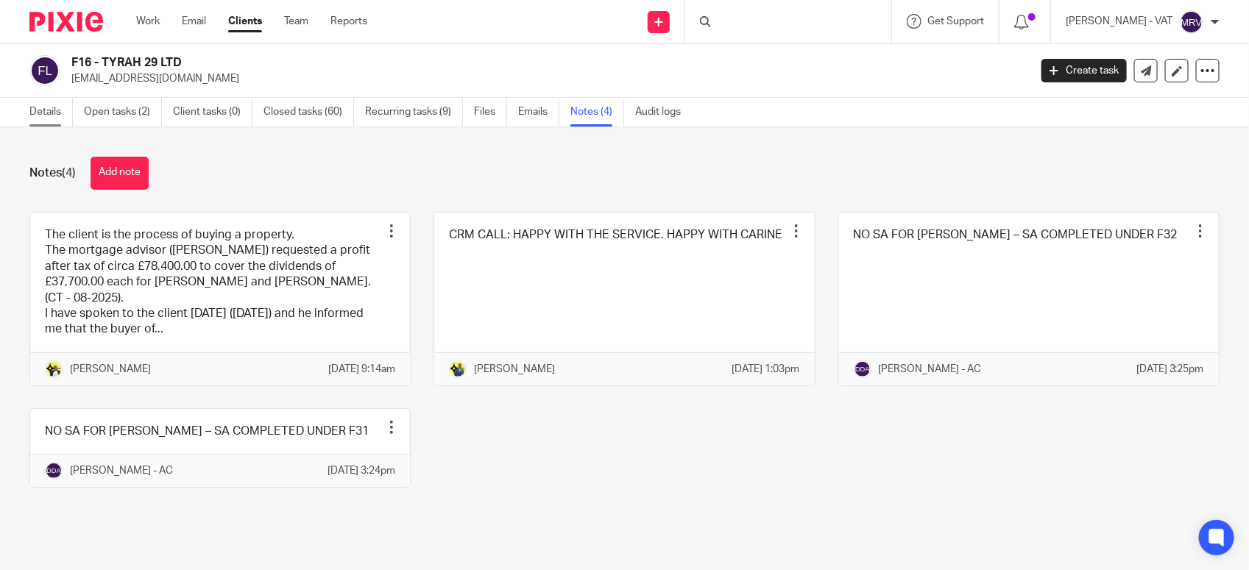
click at [42, 123] on link "Details" at bounding box center [50, 112] width 43 height 29
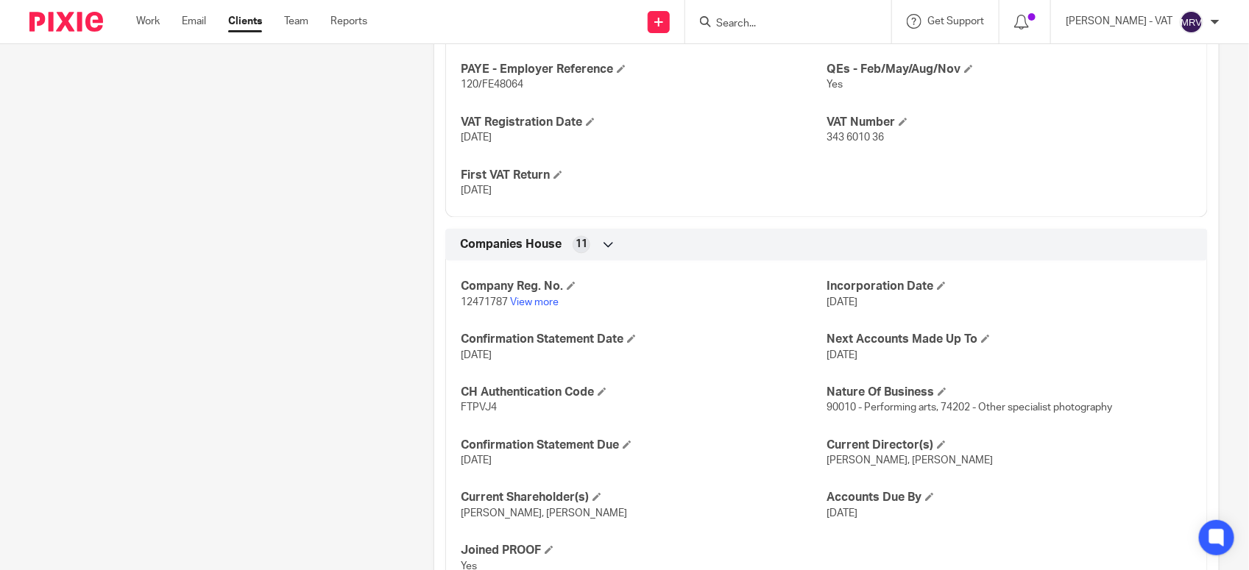
scroll to position [1196, 0]
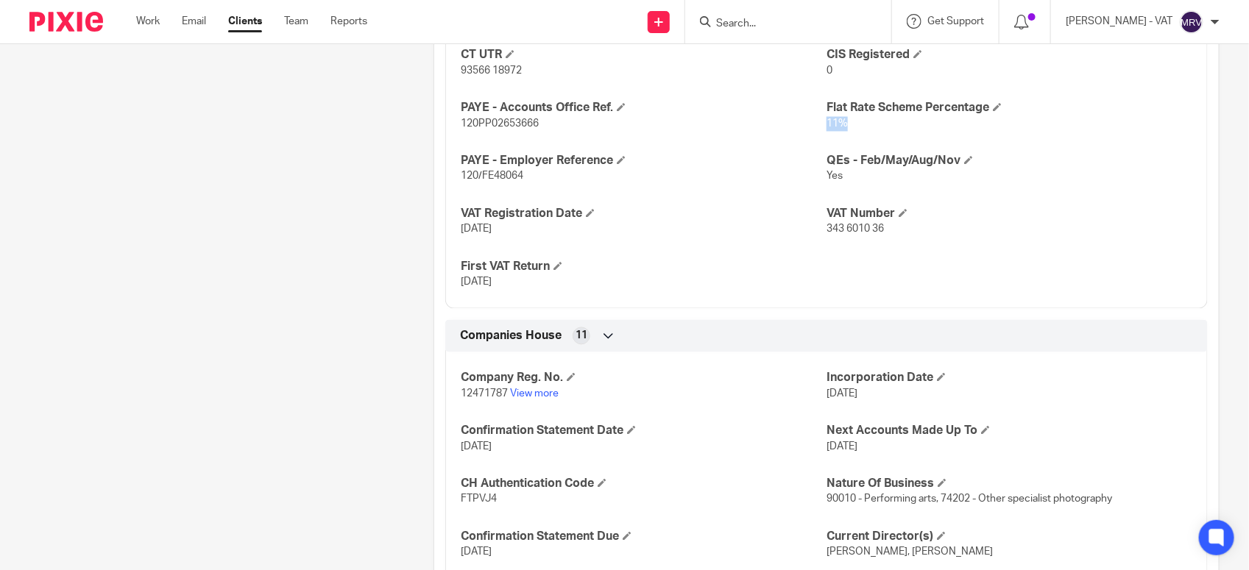
drag, startPoint x: 820, startPoint y: 129, endPoint x: 839, endPoint y: 127, distance: 18.5
click at [839, 127] on span "11%" at bounding box center [836, 124] width 21 height 10
drag, startPoint x: 456, startPoint y: 235, endPoint x: 512, endPoint y: 235, distance: 55.9
click at [492, 235] on span "19-02-2020" at bounding box center [476, 229] width 31 height 10
drag, startPoint x: 818, startPoint y: 233, endPoint x: 898, endPoint y: 244, distance: 81.0
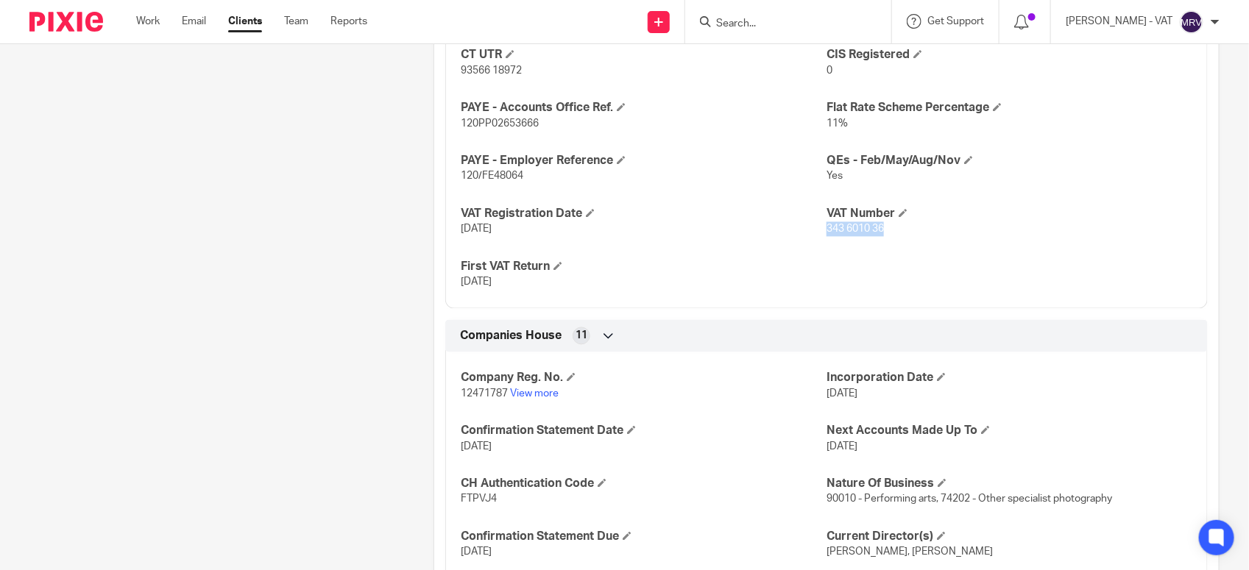
click at [898, 244] on div "CT UTR 93566 18972 CIS Registered 0 PAYE - Accounts Office Ref. 120PP02653666 F…" at bounding box center [826, 163] width 762 height 291
copy span "343 6010 36"
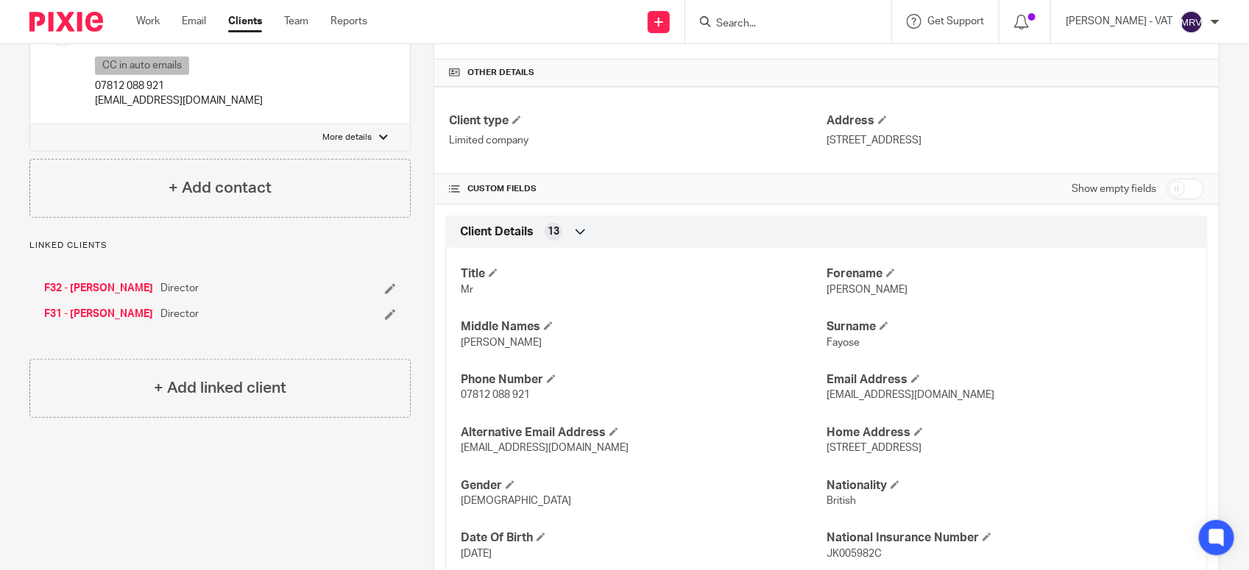
scroll to position [368, 0]
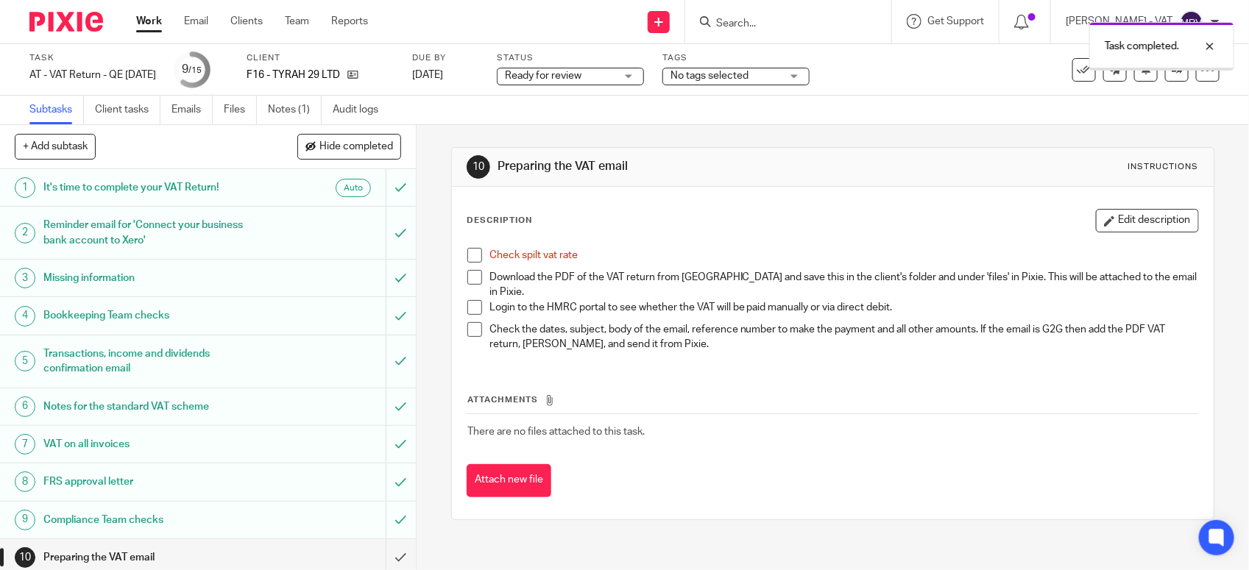
scroll to position [229, 0]
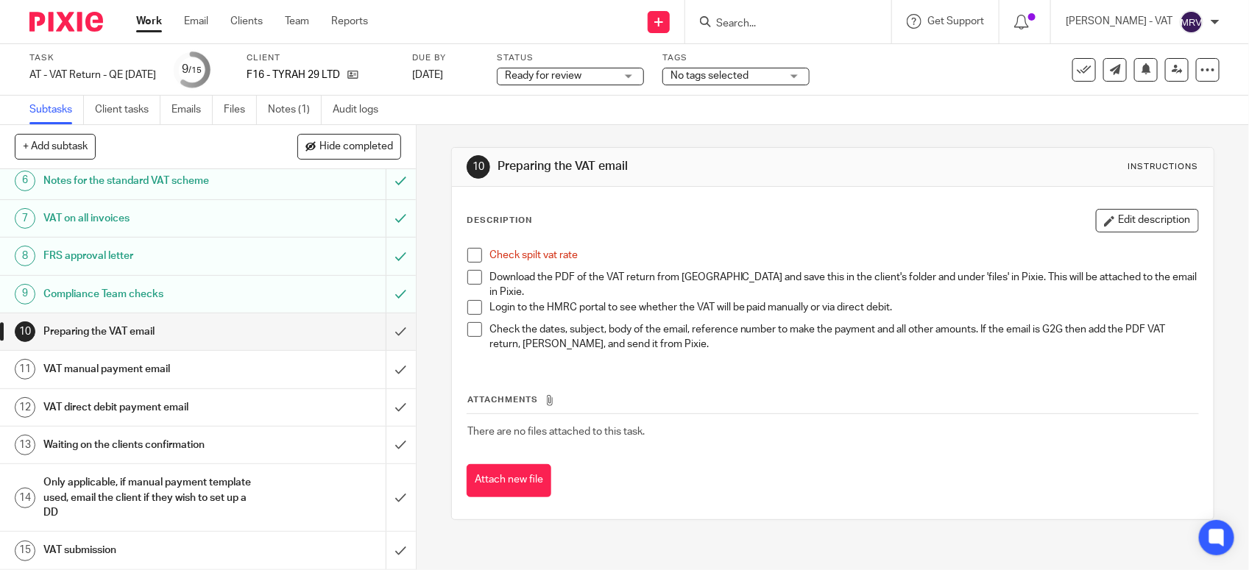
click at [468, 259] on span at bounding box center [474, 255] width 15 height 15
click at [239, 112] on link "Files" at bounding box center [240, 110] width 33 height 29
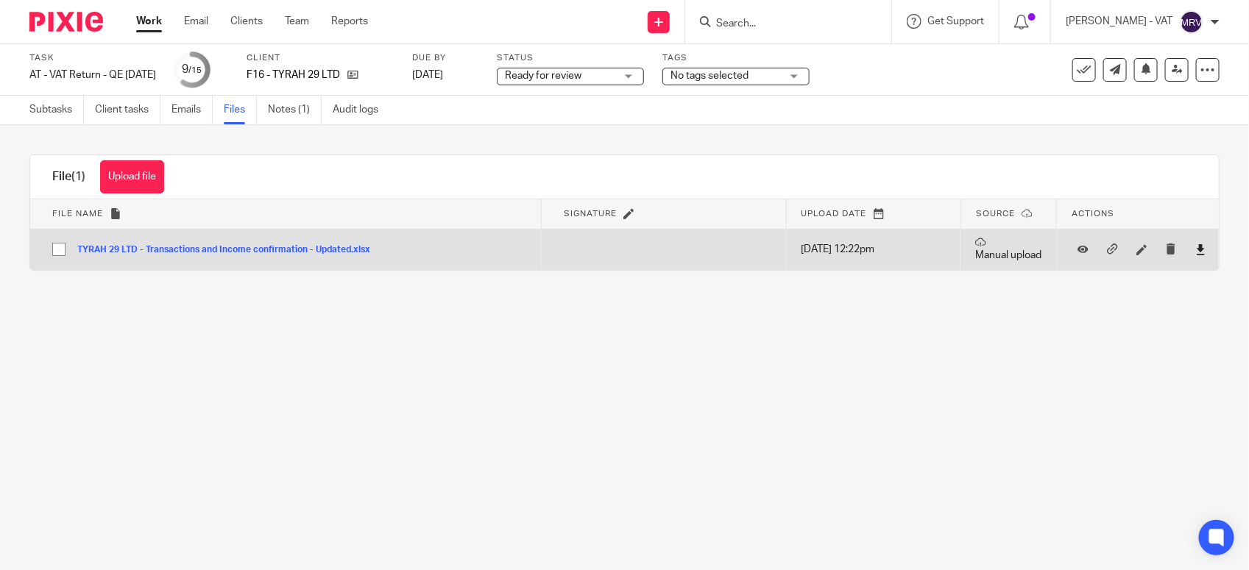
click at [1195, 256] on link at bounding box center [1200, 249] width 11 height 15
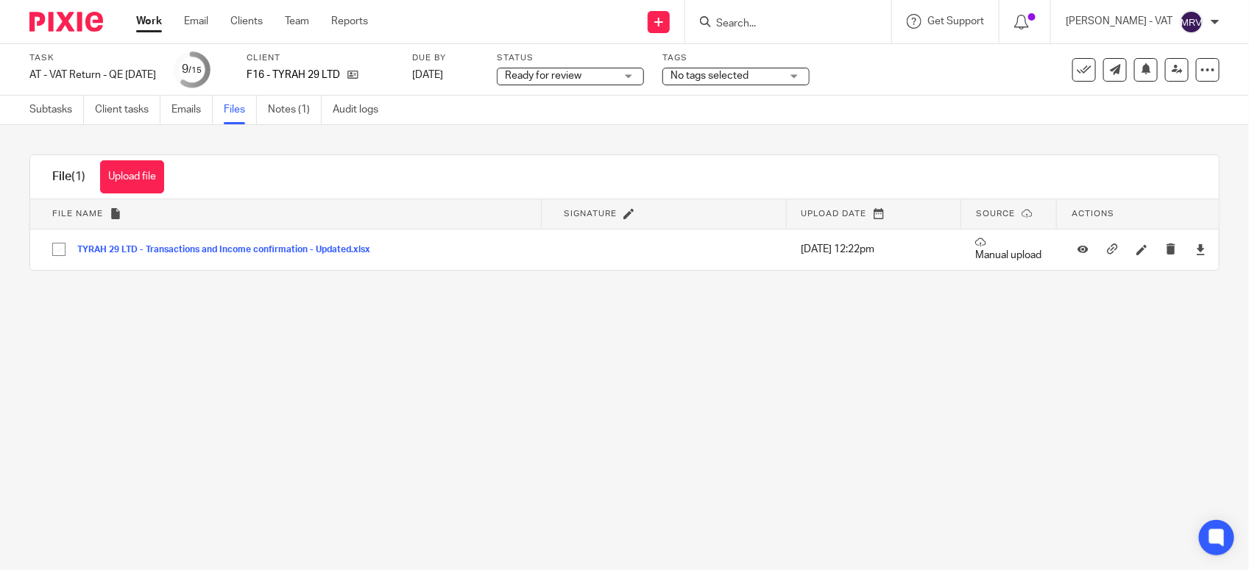
click at [622, 319] on main "Task AT - VAT Return - QE [DATE] Save AT - VAT Return - QE [DATE] 9 /15 Client …" at bounding box center [624, 285] width 1249 height 570
click at [127, 173] on button "Upload file" at bounding box center [132, 176] width 64 height 33
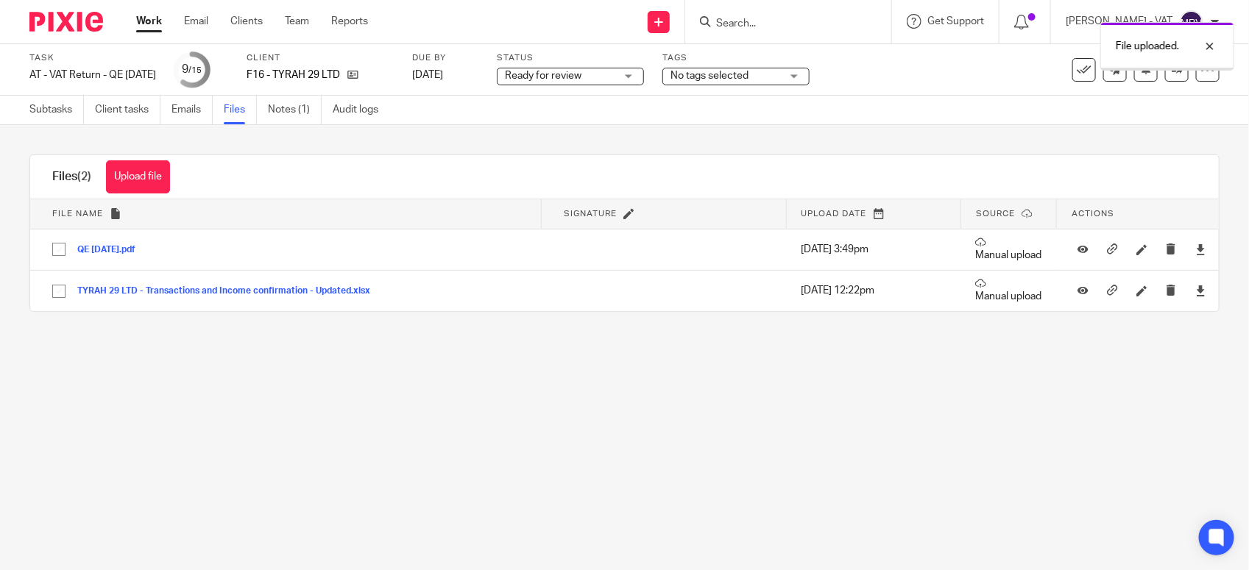
click at [736, 447] on main "Task AT - VAT Return - QE 31-08-2025 Save AT - VAT Return - QE 31-08-2025 9 /15…" at bounding box center [624, 285] width 1249 height 570
click at [63, 116] on link "Subtasks" at bounding box center [56, 110] width 54 height 29
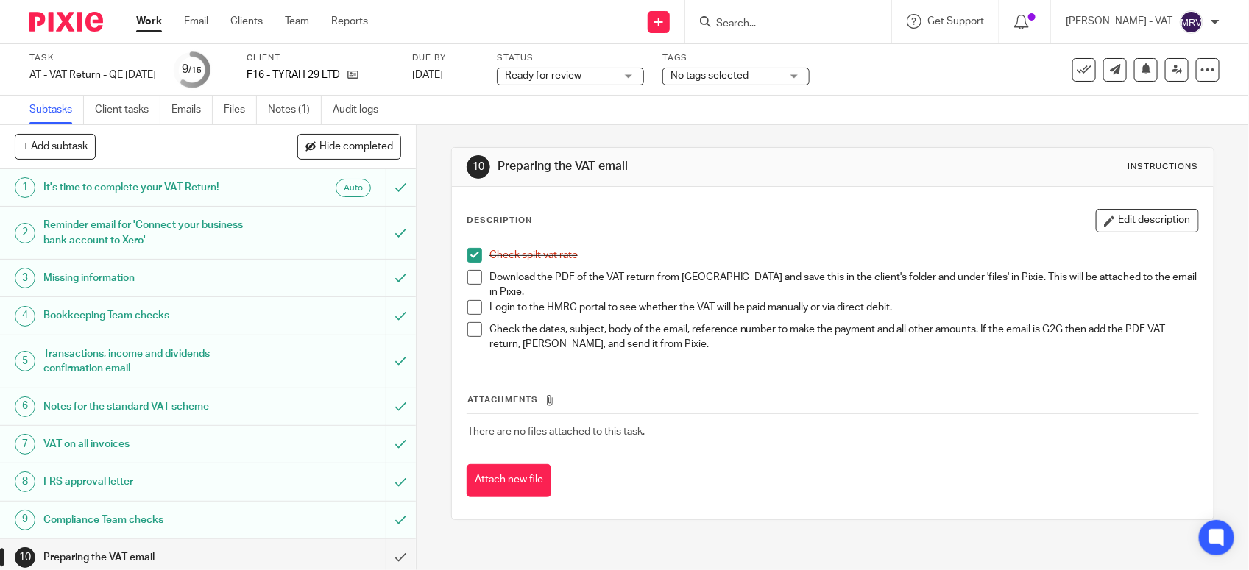
click at [467, 277] on span at bounding box center [474, 277] width 15 height 15
click at [1126, 221] on button "Edit description" at bounding box center [1147, 221] width 103 height 24
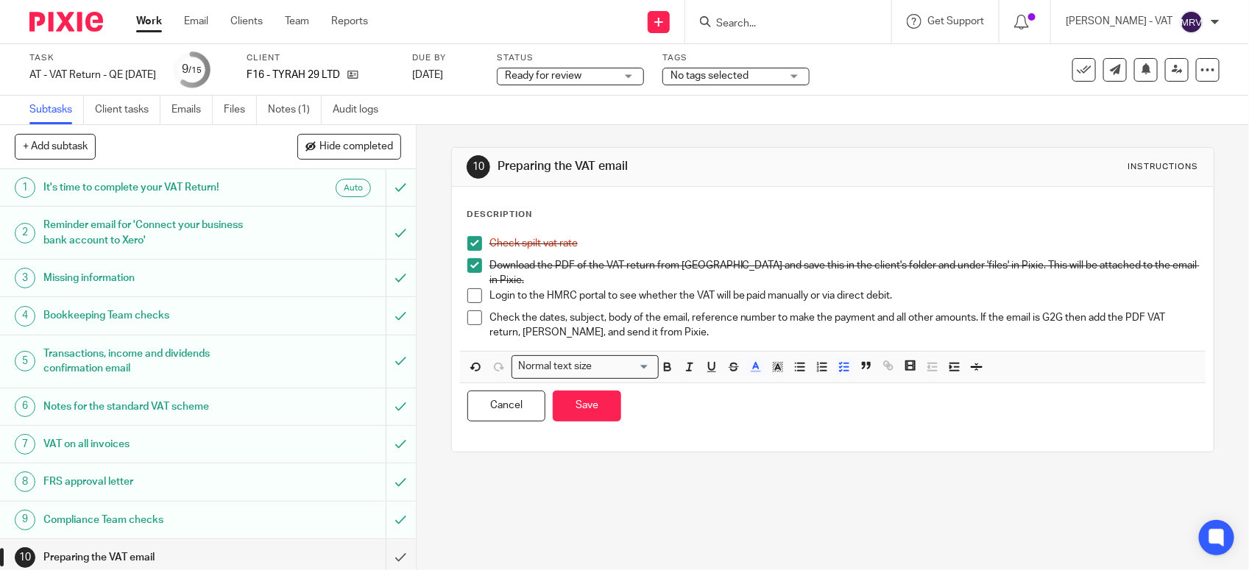
click at [887, 288] on p "Login to the HMRC portal to see whether the VAT will be paid manually or via di…" at bounding box center [843, 295] width 709 height 15
click at [578, 410] on button "Save" at bounding box center [587, 407] width 68 height 32
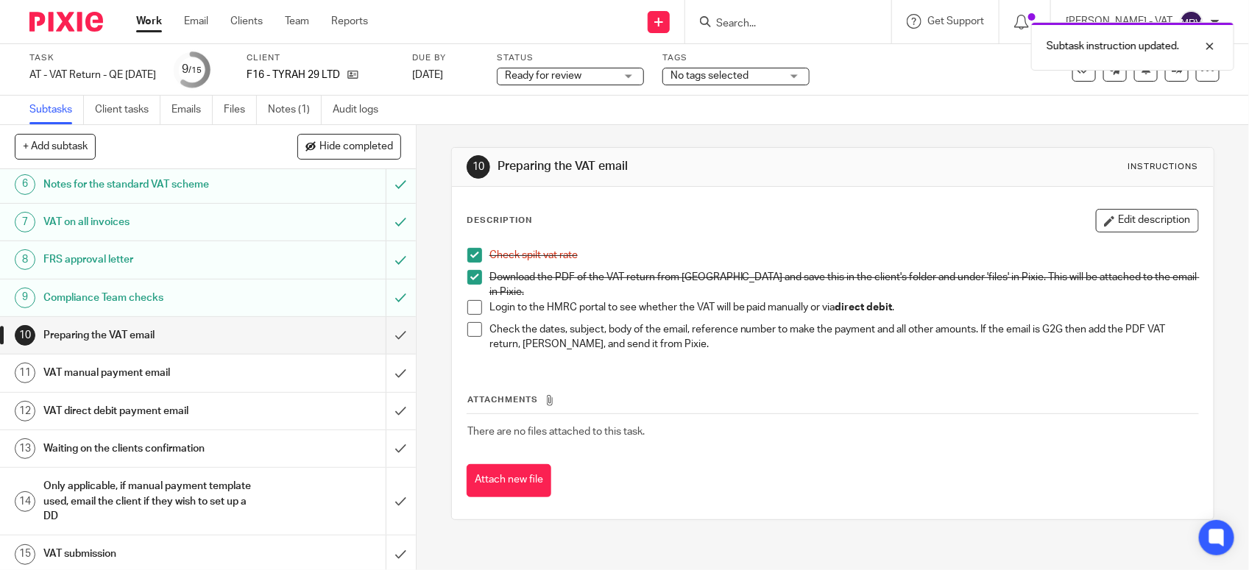
scroll to position [229, 0]
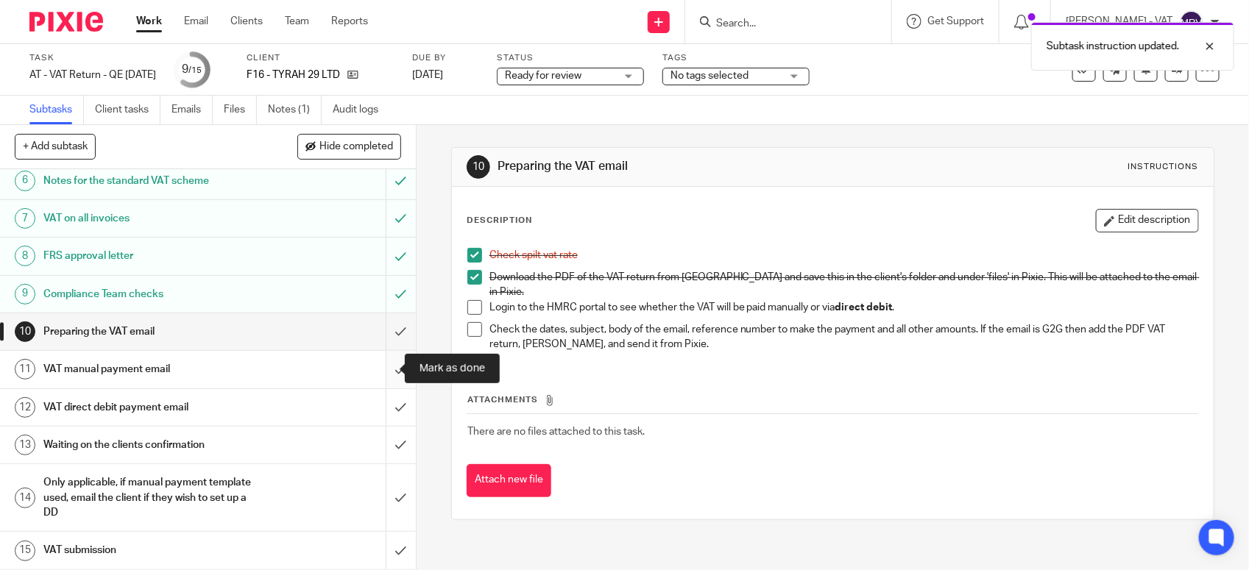
click at [379, 372] on input "submit" at bounding box center [208, 369] width 416 height 37
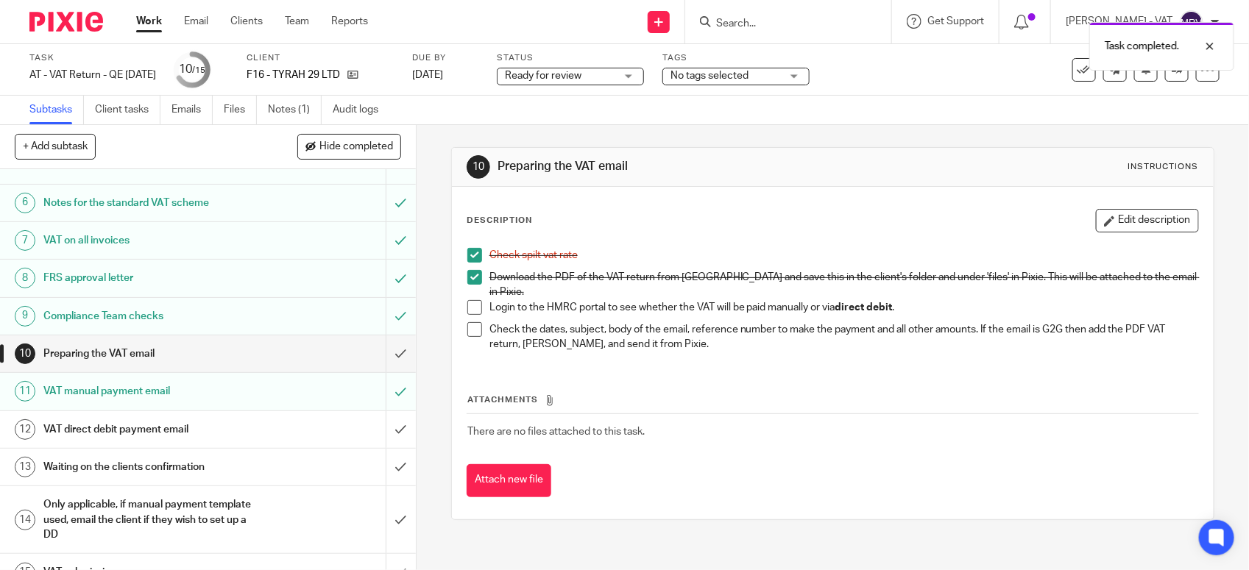
scroll to position [229, 0]
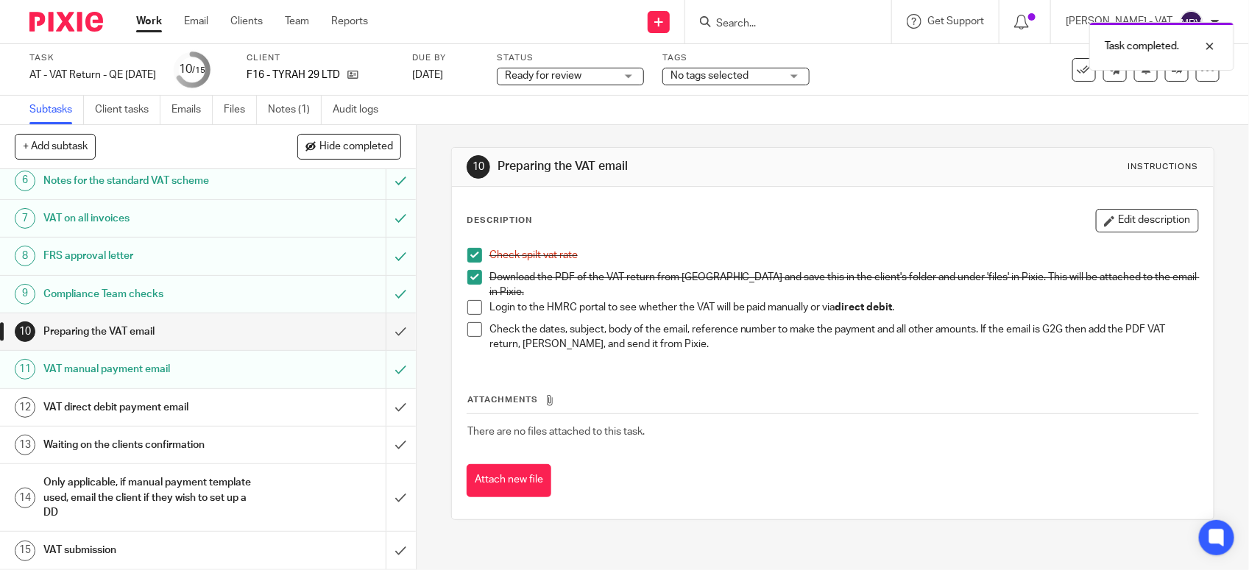
click at [182, 401] on h1 "VAT direct debit payment email" at bounding box center [152, 408] width 219 height 22
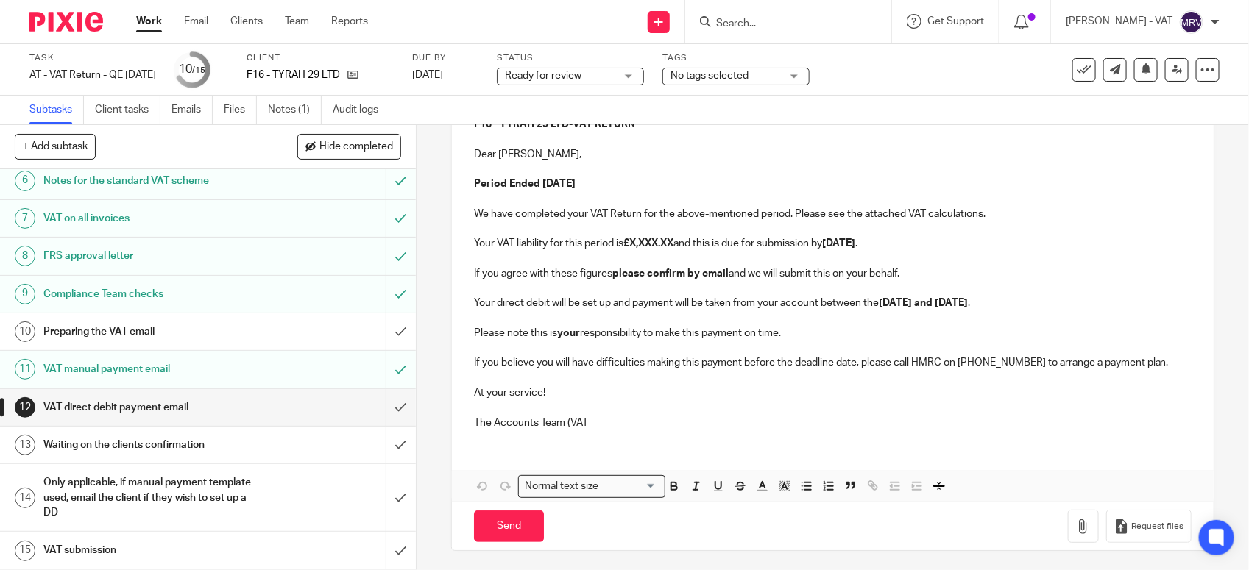
scroll to position [195, 0]
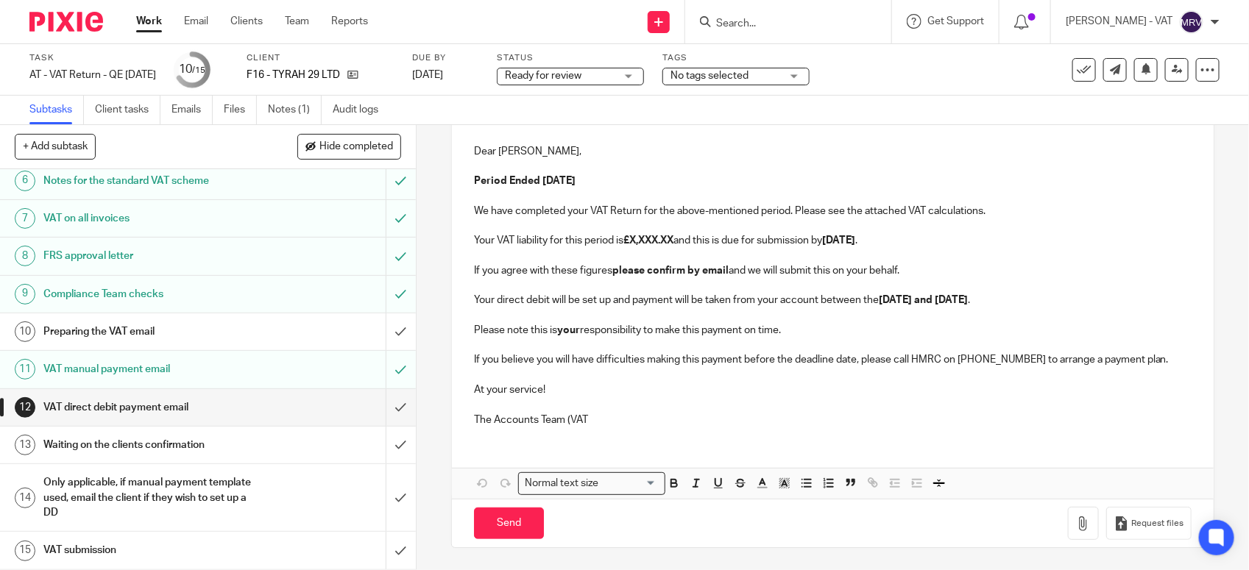
click at [603, 420] on p "The Accounts Team (VAT" at bounding box center [832, 420] width 717 height 15
click at [815, 524] on button "Save draft" at bounding box center [780, 524] width 93 height 32
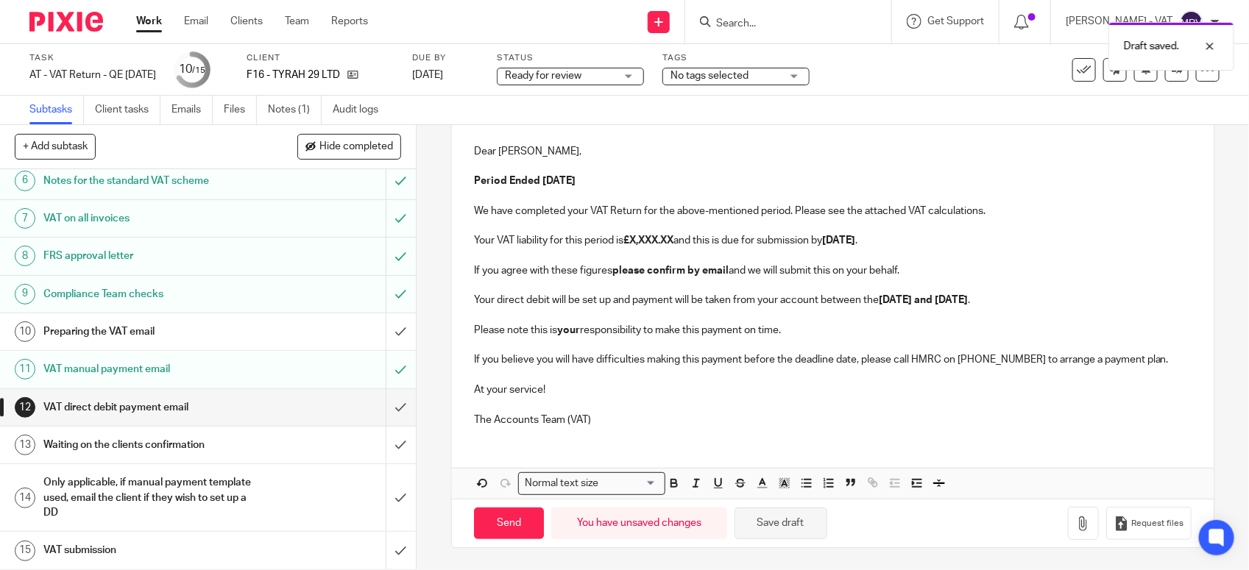
click at [815, 524] on button "Save draft" at bounding box center [780, 524] width 93 height 32
click at [681, 238] on p "Your VAT liability for this period is £X,XXX.XX and this is due for submission …" at bounding box center [832, 240] width 717 height 15
click at [800, 515] on button "Save draft" at bounding box center [780, 524] width 93 height 32
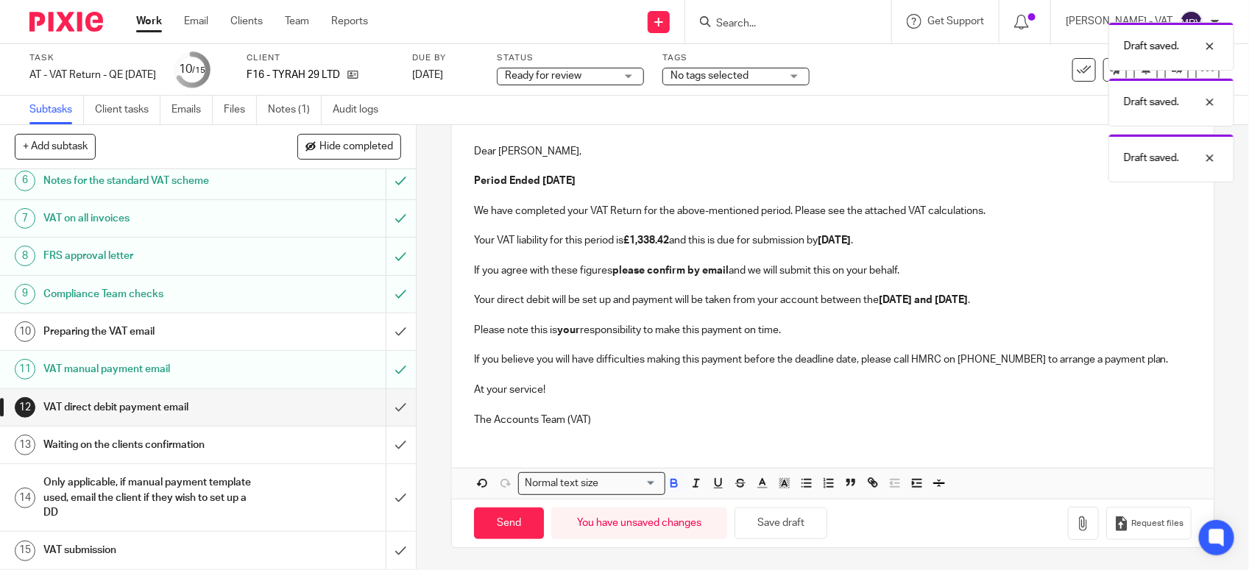
click at [684, 406] on p at bounding box center [832, 404] width 717 height 15
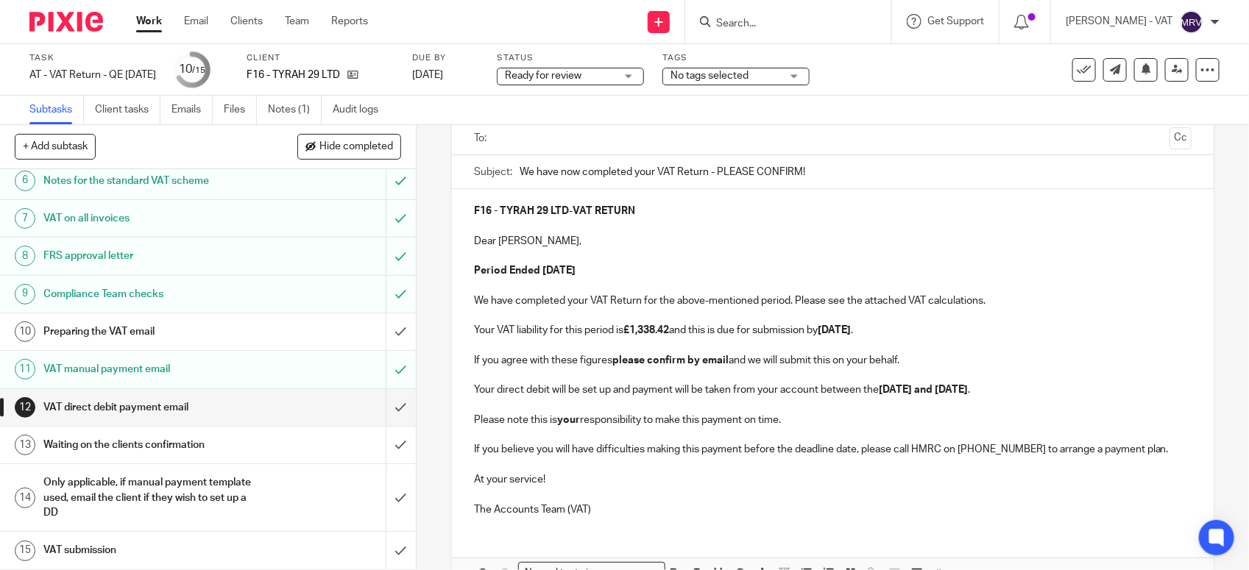
click at [639, 258] on p at bounding box center [832, 256] width 717 height 15
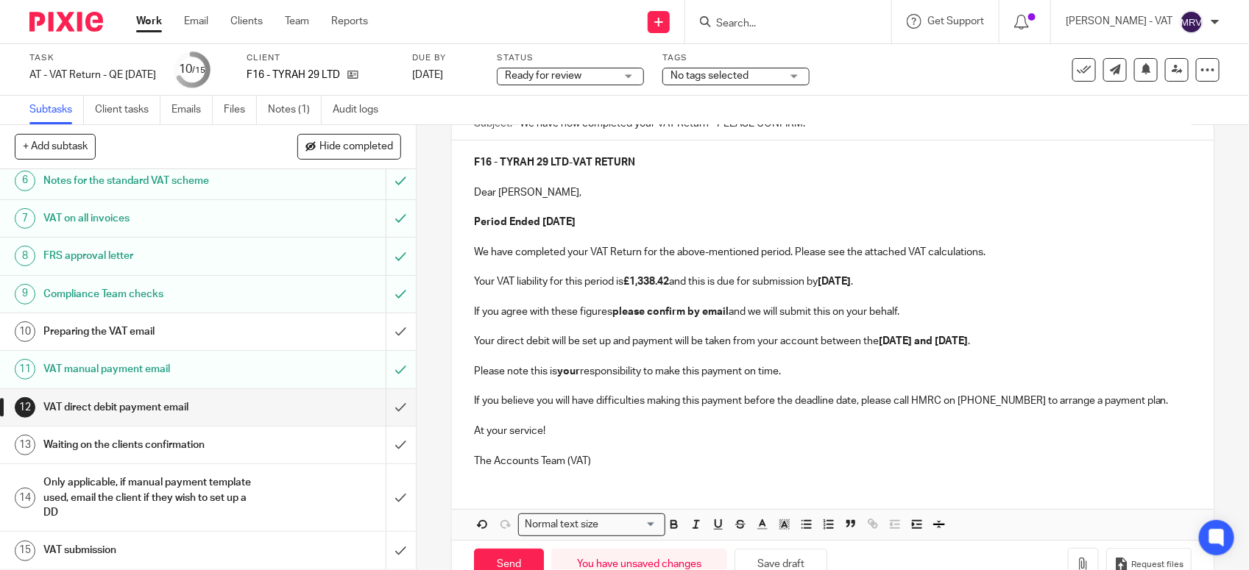
scroll to position [195, 0]
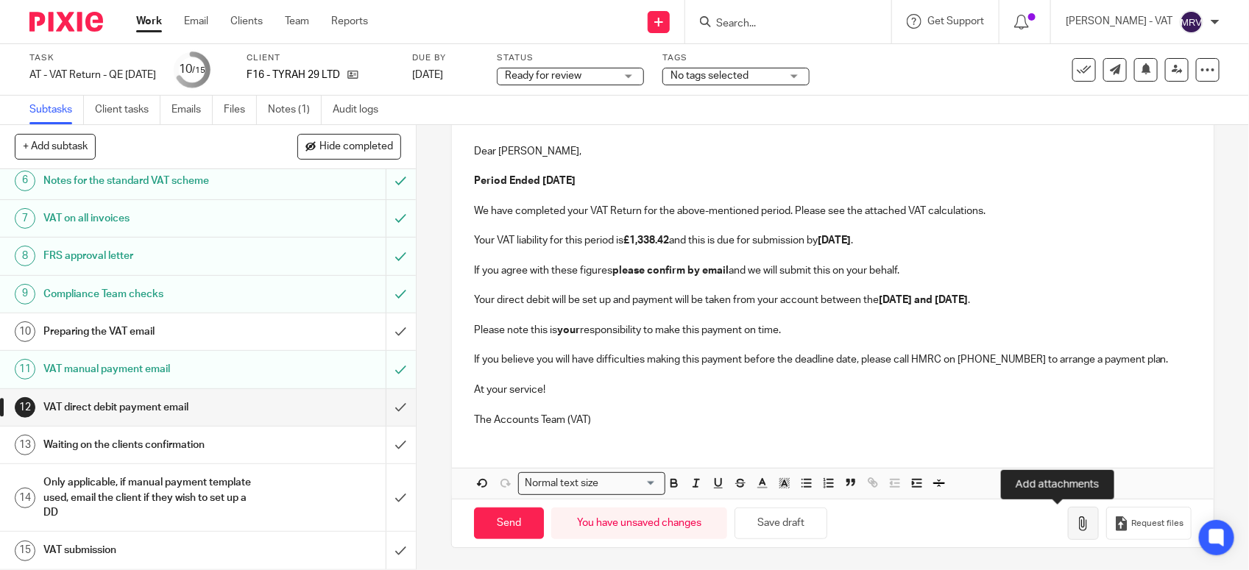
click at [1068, 525] on button "button" at bounding box center [1083, 523] width 31 height 33
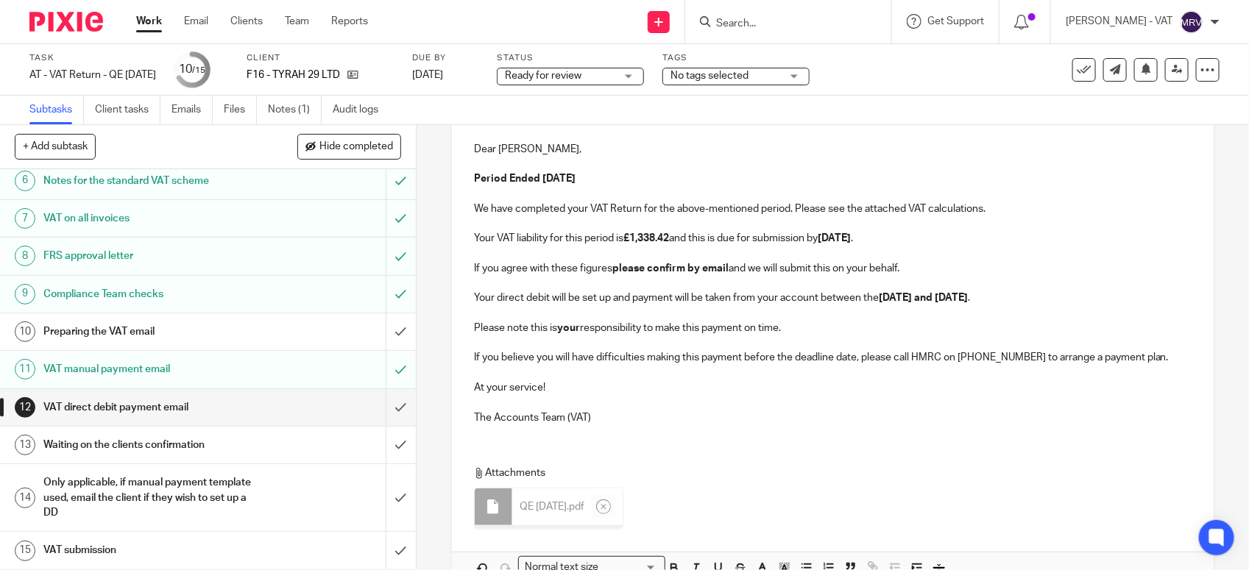
click at [655, 412] on p "The Accounts Team (VAT)" at bounding box center [832, 418] width 717 height 15
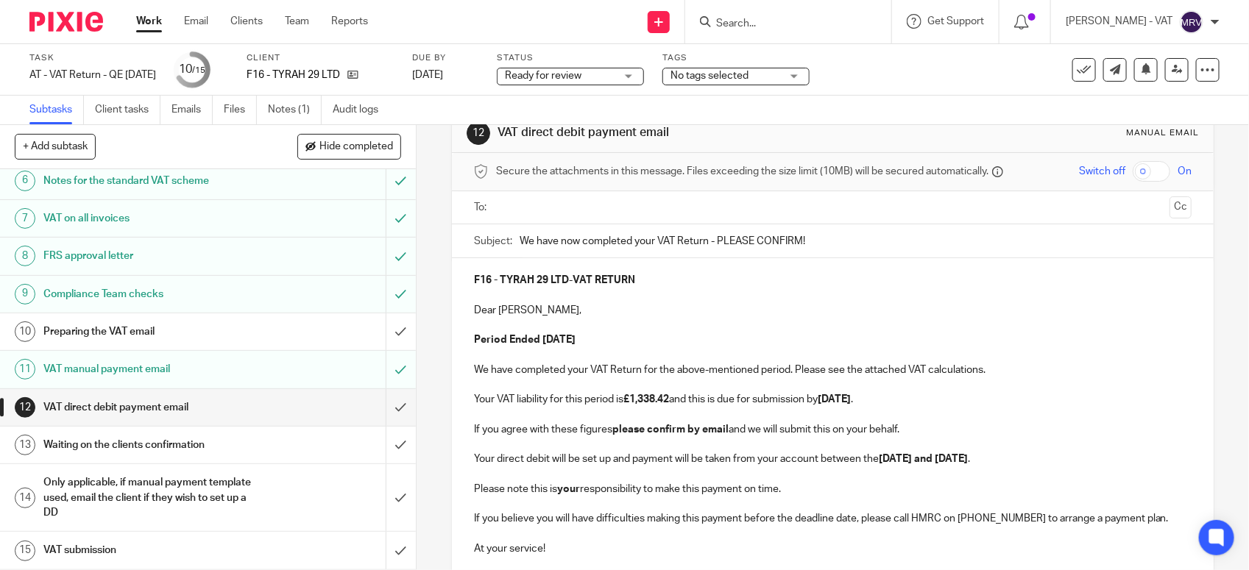
scroll to position [11, 0]
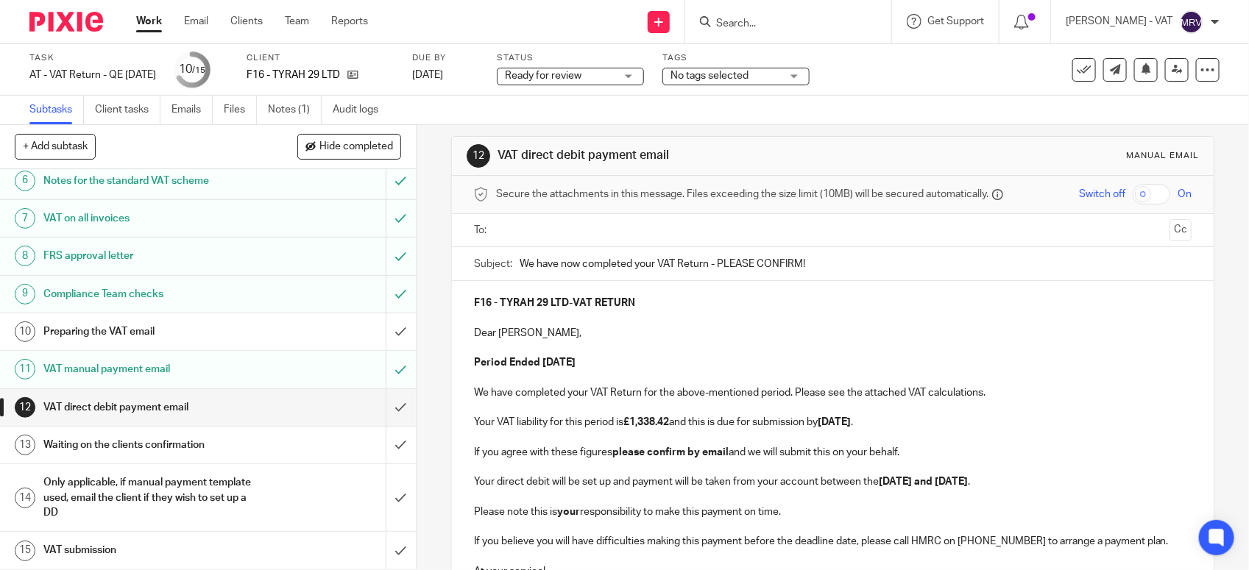
click at [653, 313] on p at bounding box center [832, 317] width 717 height 15
click at [532, 226] on input "text" at bounding box center [832, 230] width 662 height 17
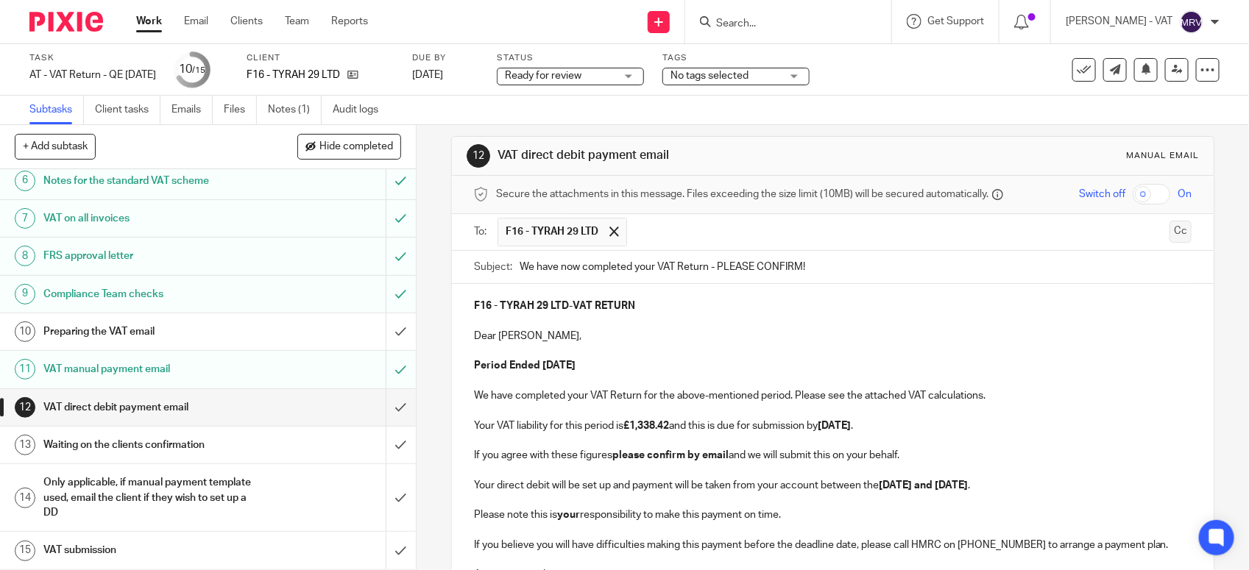
click at [1169, 229] on button "Cc" at bounding box center [1180, 232] width 22 height 22
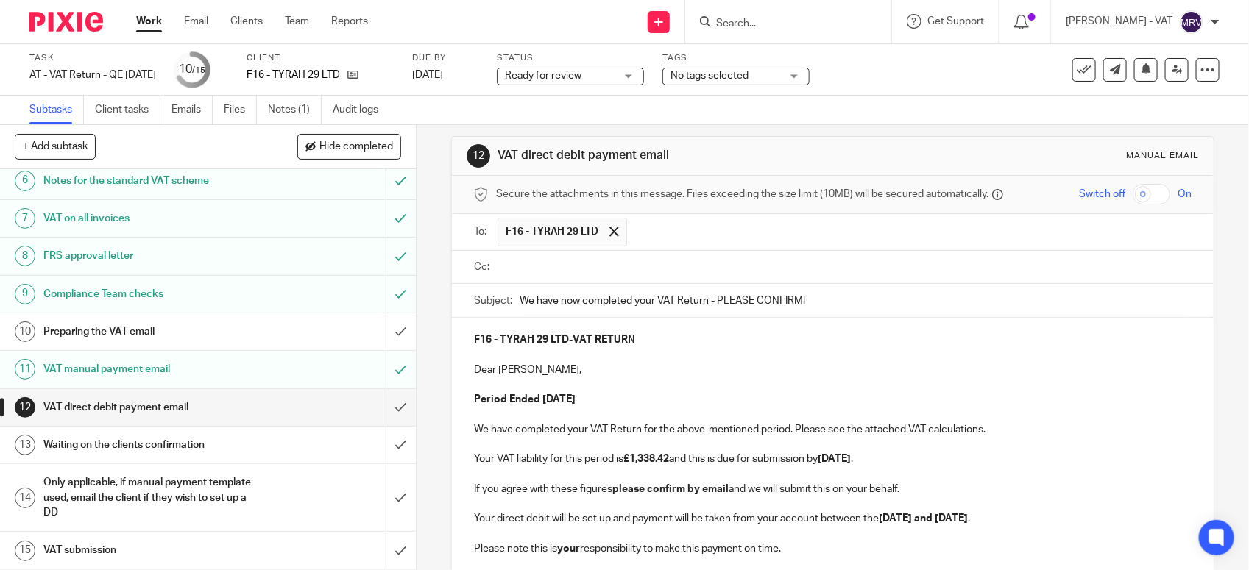
click at [620, 276] on input "text" at bounding box center [843, 267] width 684 height 17
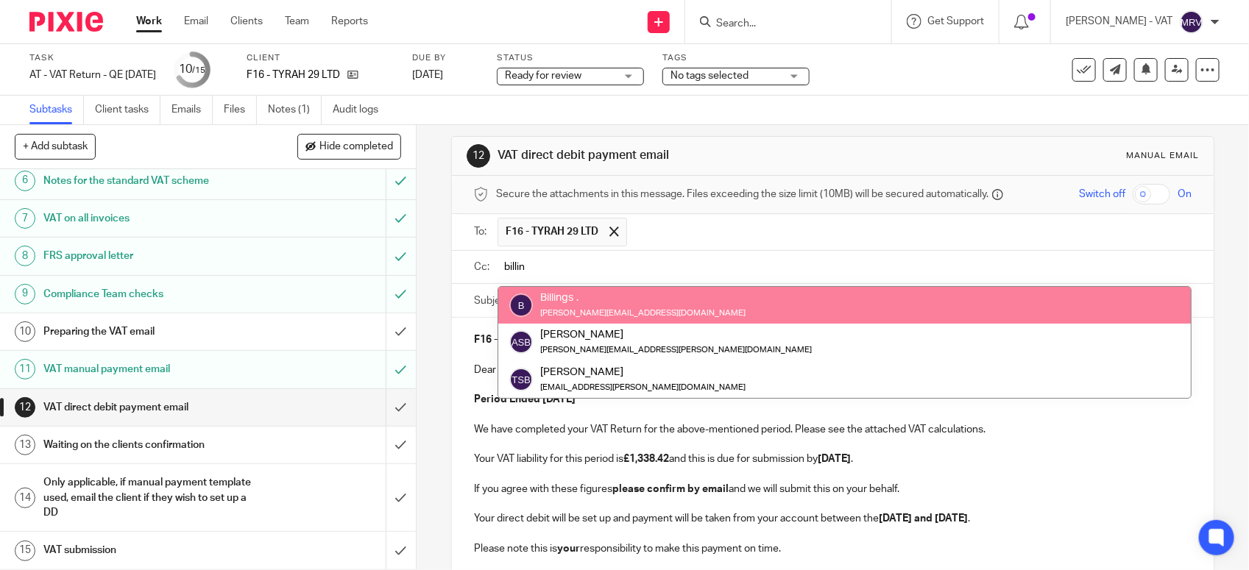
type input "billin"
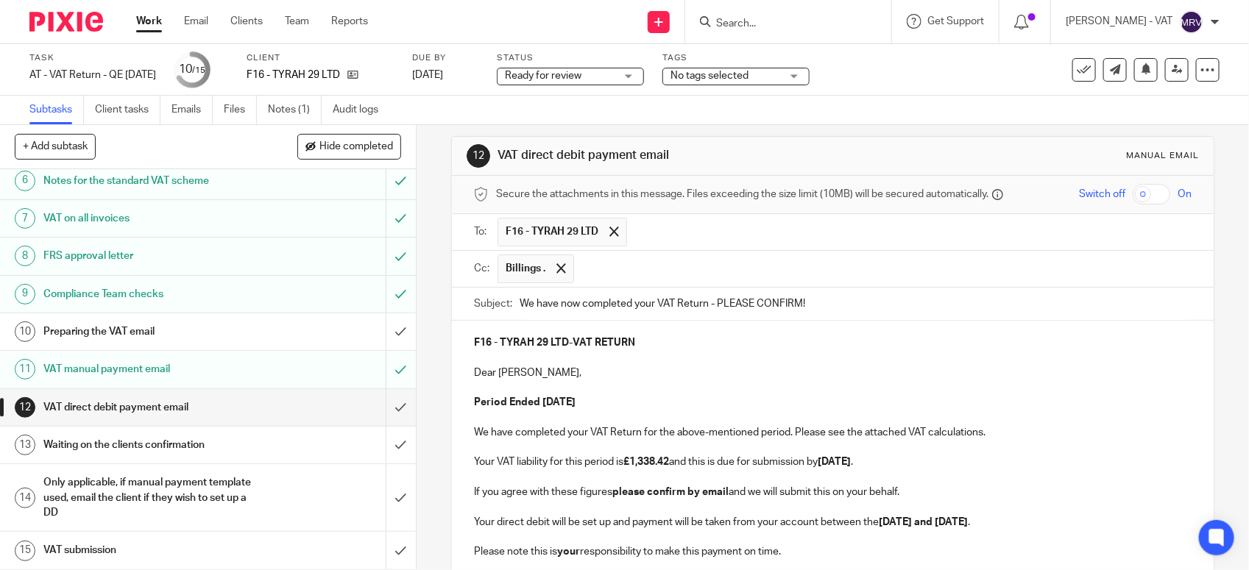
click at [608, 368] on p "Dear Tyler," at bounding box center [832, 373] width 717 height 15
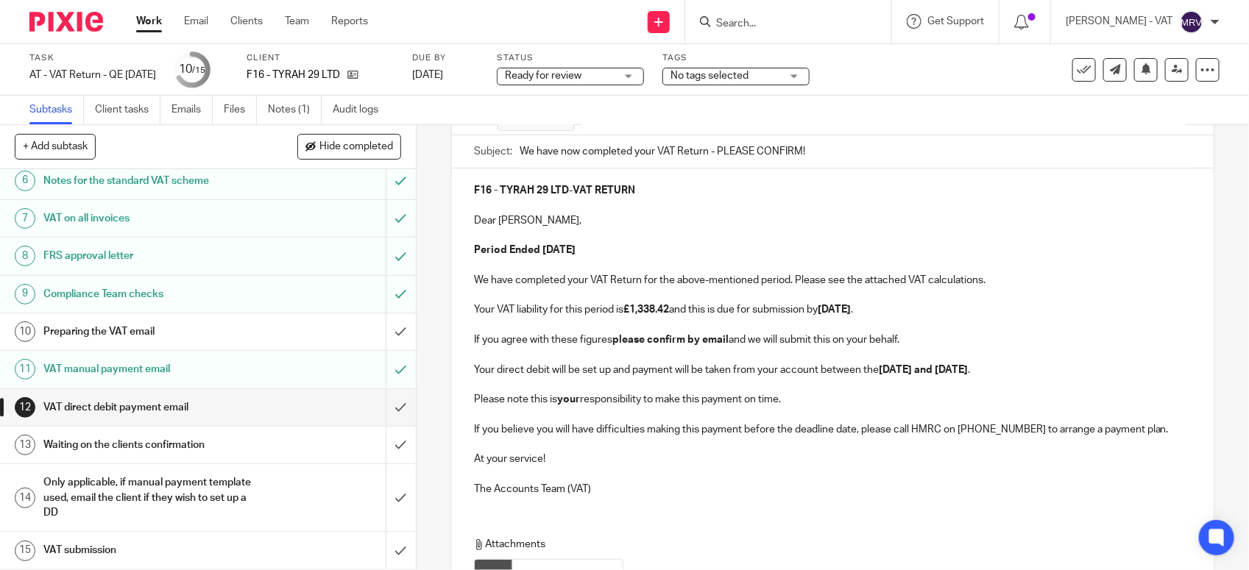
scroll to position [287, 0]
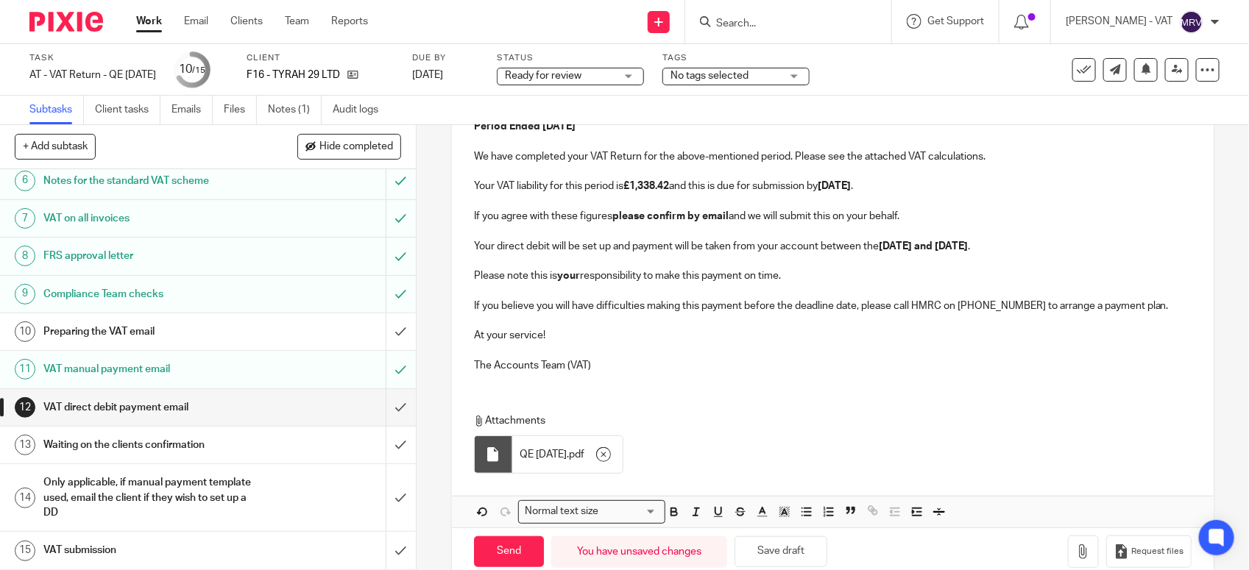
click at [686, 370] on p "The Accounts Team (VAT)" at bounding box center [832, 365] width 717 height 15
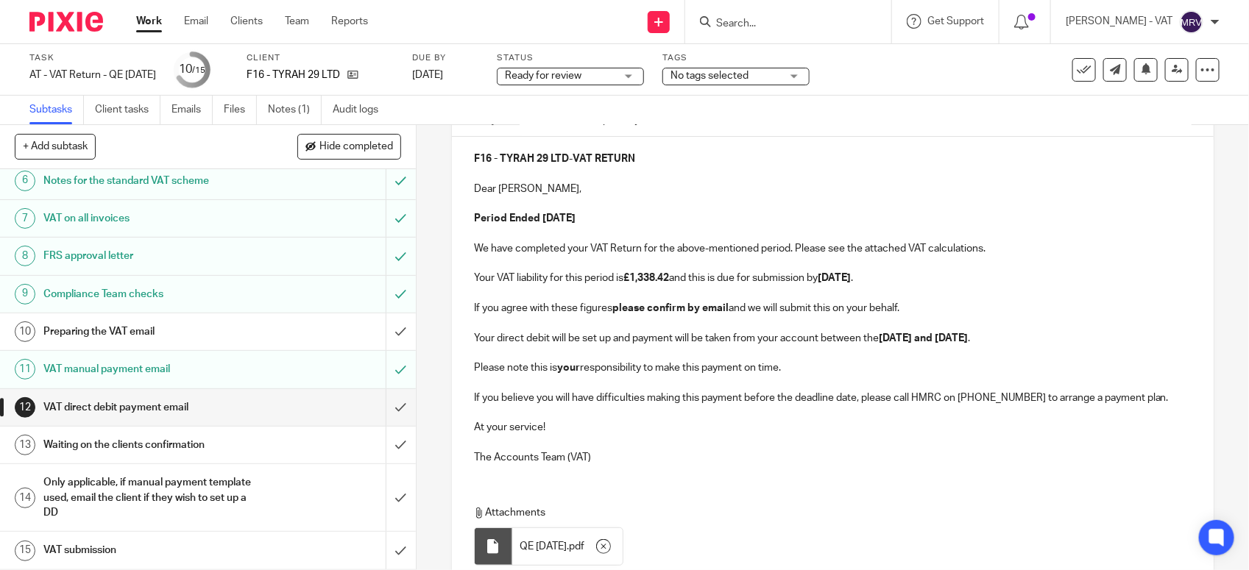
click at [770, 369] on p "Please note this is your responsibility to make this payment on time." at bounding box center [832, 368] width 717 height 15
click at [811, 368] on p "Please note this is your responsibility to make this payment on time." at bounding box center [832, 368] width 717 height 15
click at [1038, 339] on p "Your direct debit will be set up and payment will be taken from your account be…" at bounding box center [832, 338] width 717 height 15
click at [922, 303] on p "If you agree with these figures please confirm by email and we will submit this…" at bounding box center [832, 308] width 717 height 15
click at [922, 292] on p at bounding box center [832, 293] width 717 height 15
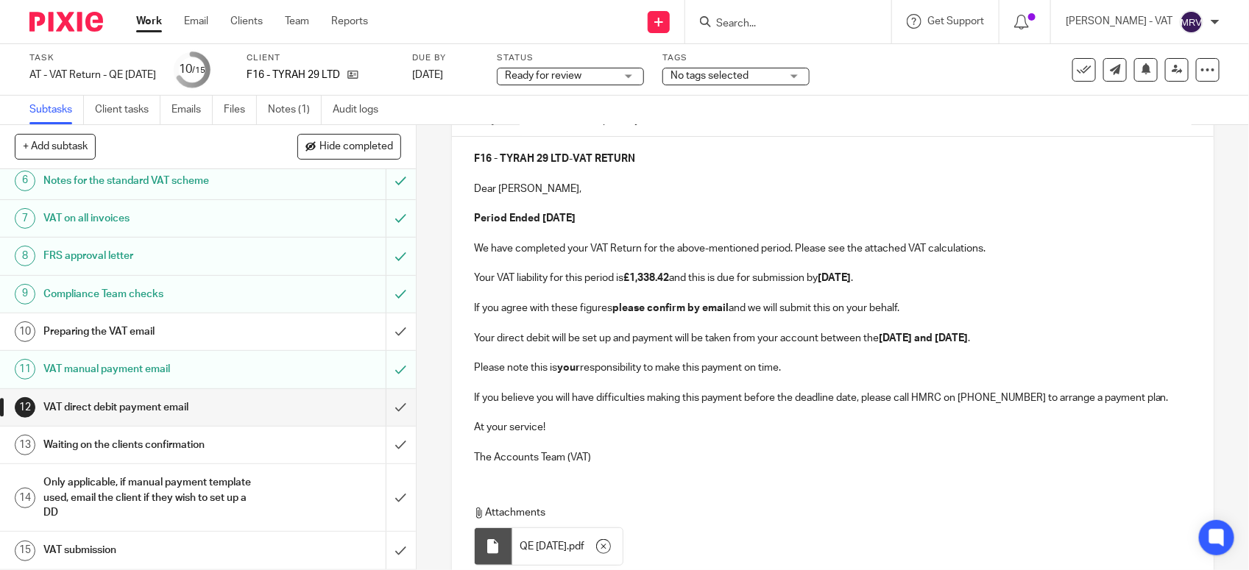
click at [926, 281] on p "Your VAT liability for this period is £1,338.42 and this is due for submission …" at bounding box center [832, 278] width 717 height 15
click at [1009, 249] on p "We have completed your VAT Return for the above-mentioned period. Please see th…" at bounding box center [832, 248] width 717 height 15
click at [942, 285] on p "Your VAT liability for this period is £1,338.42 and this is due for submission …" at bounding box center [832, 278] width 717 height 15
click at [909, 300] on p at bounding box center [832, 293] width 717 height 15
click at [1038, 333] on p "Your direct debit will be set up and payment will be taken from your account be…" at bounding box center [832, 338] width 717 height 15
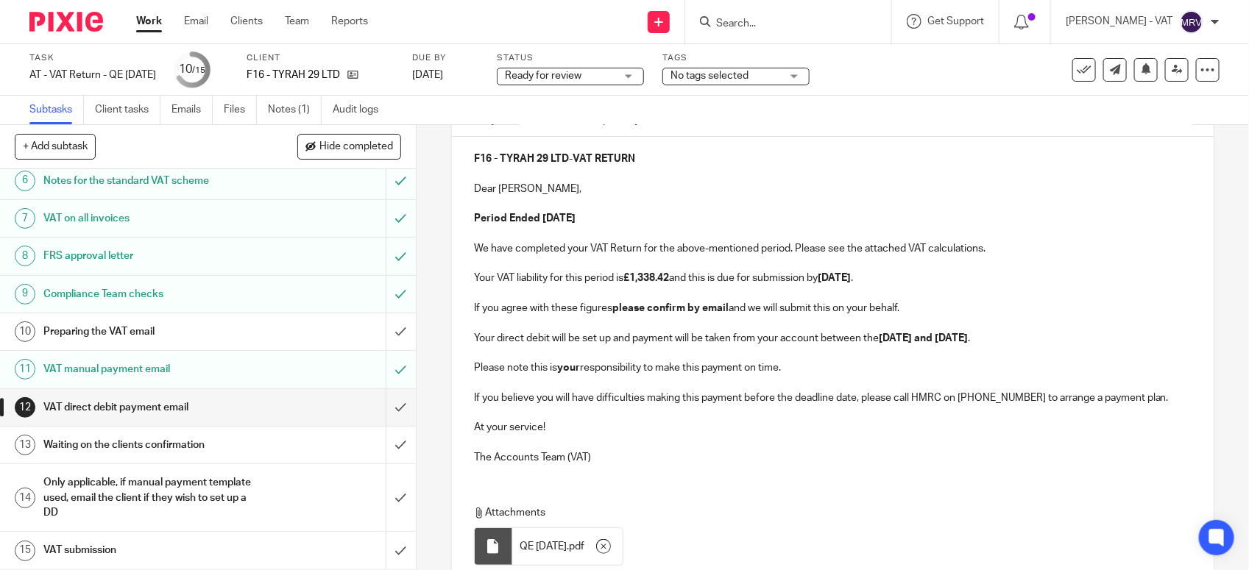
click at [645, 215] on p "Period Ended 31st August 2025" at bounding box center [832, 218] width 717 height 15
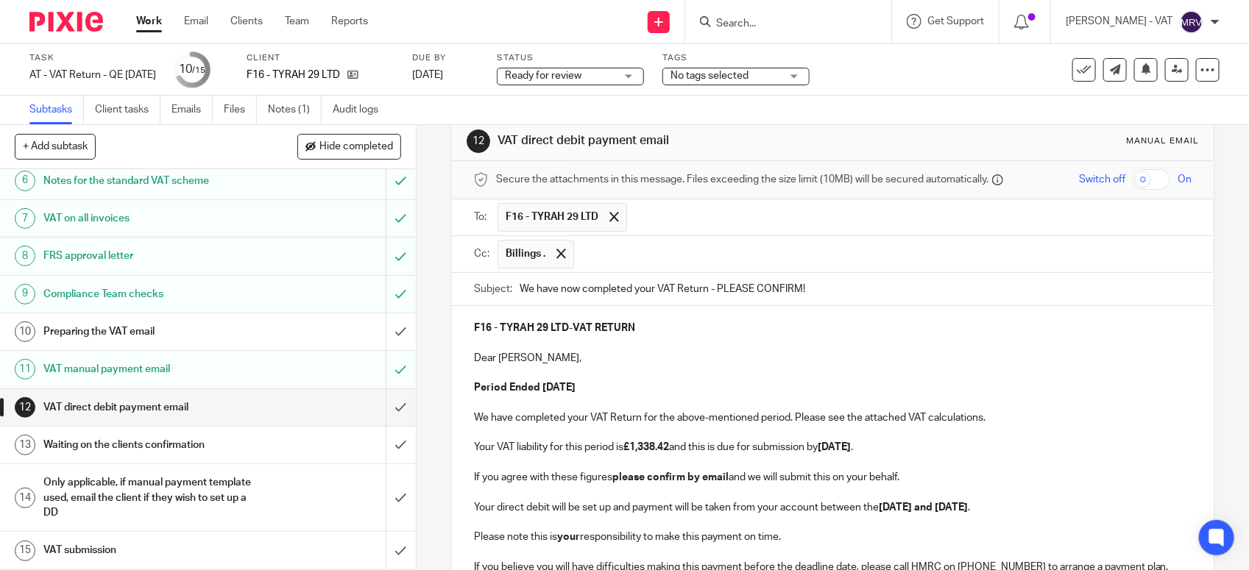
scroll to position [11, 0]
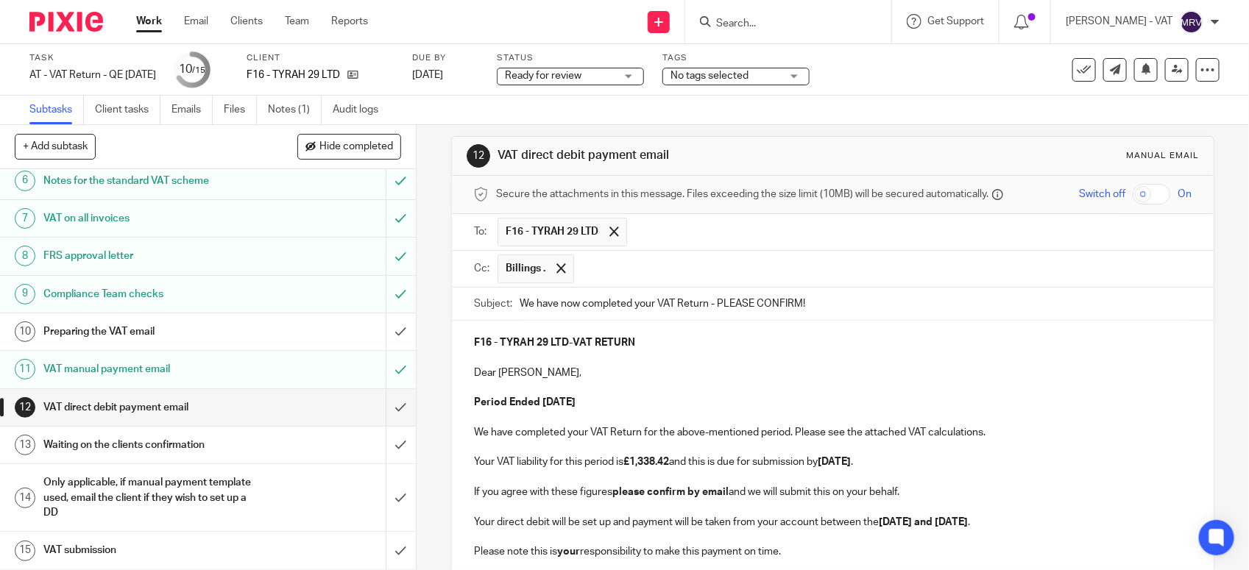
click at [652, 252] on ul "Billings ." at bounding box center [844, 269] width 694 height 36
click at [653, 274] on input "text" at bounding box center [882, 269] width 603 height 29
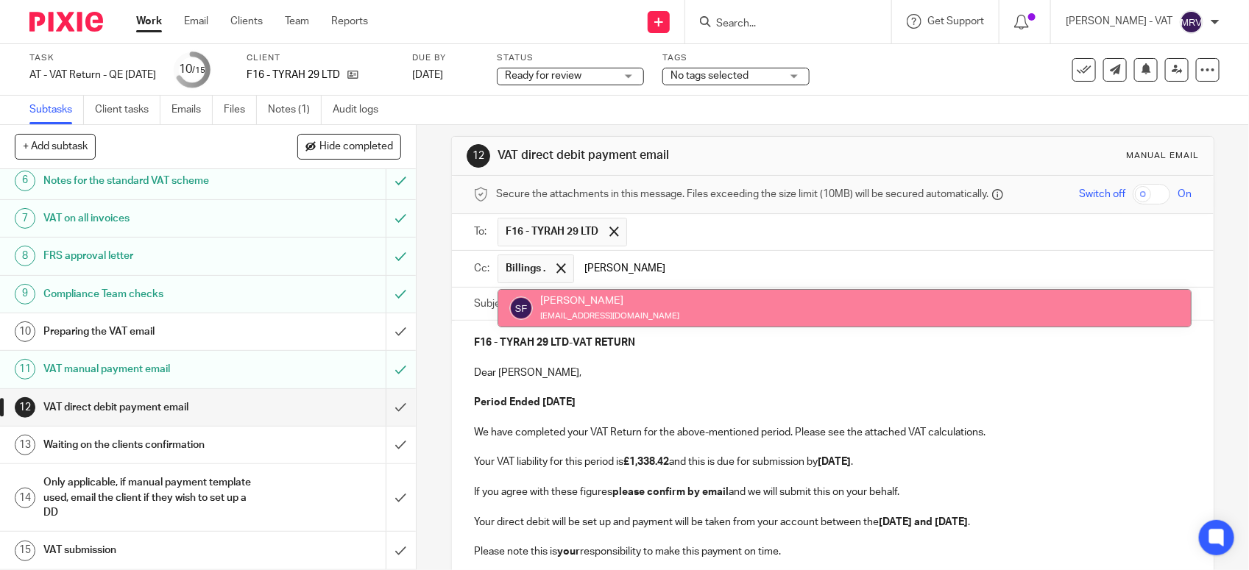
type input "sara"
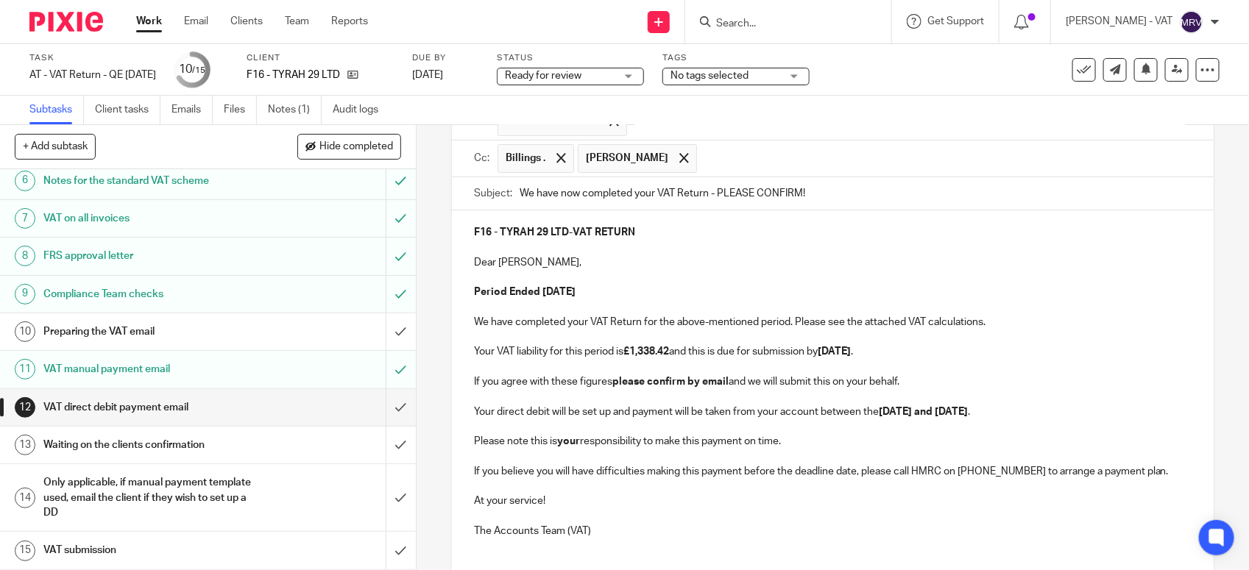
scroll to position [103, 0]
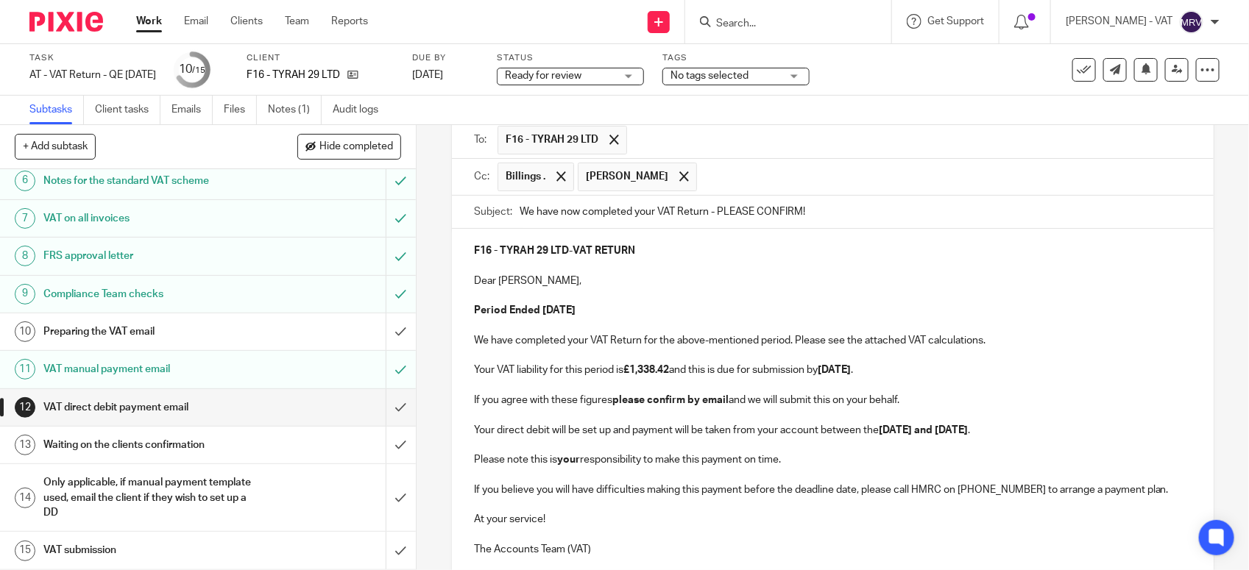
click at [712, 307] on p "Period Ended 31st August 2025" at bounding box center [832, 310] width 717 height 15
click at [998, 340] on p "We have completed your VAT Return for the above-mentioned period. Please see th…" at bounding box center [832, 340] width 717 height 15
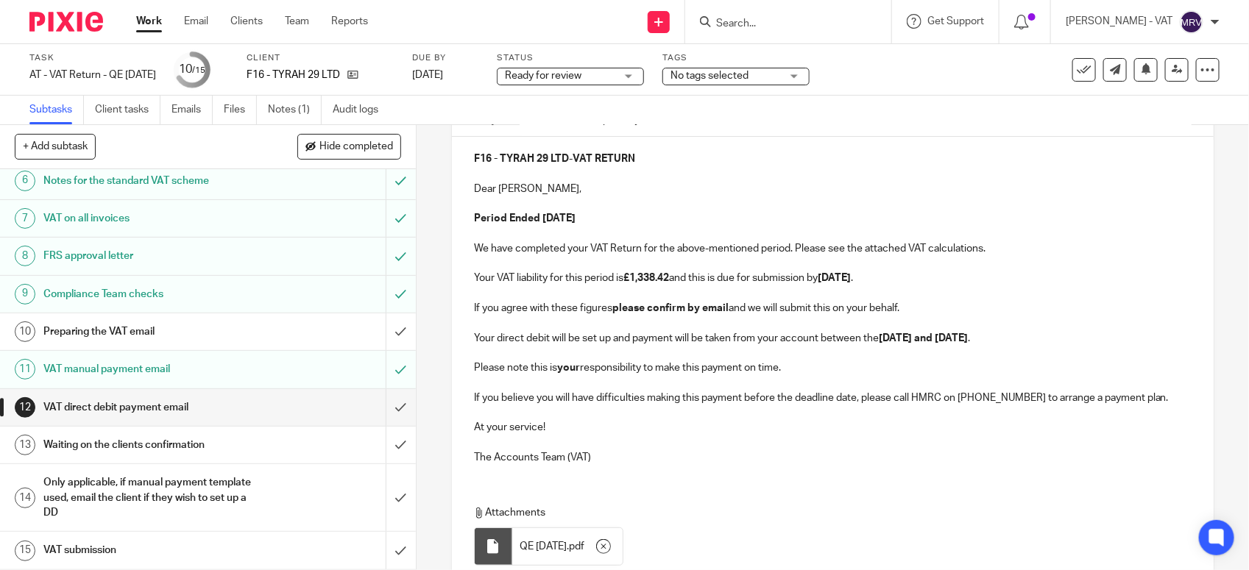
click at [924, 280] on p "Your VAT liability for this period is £1,338.42 and this is due for submission …" at bounding box center [832, 278] width 717 height 15
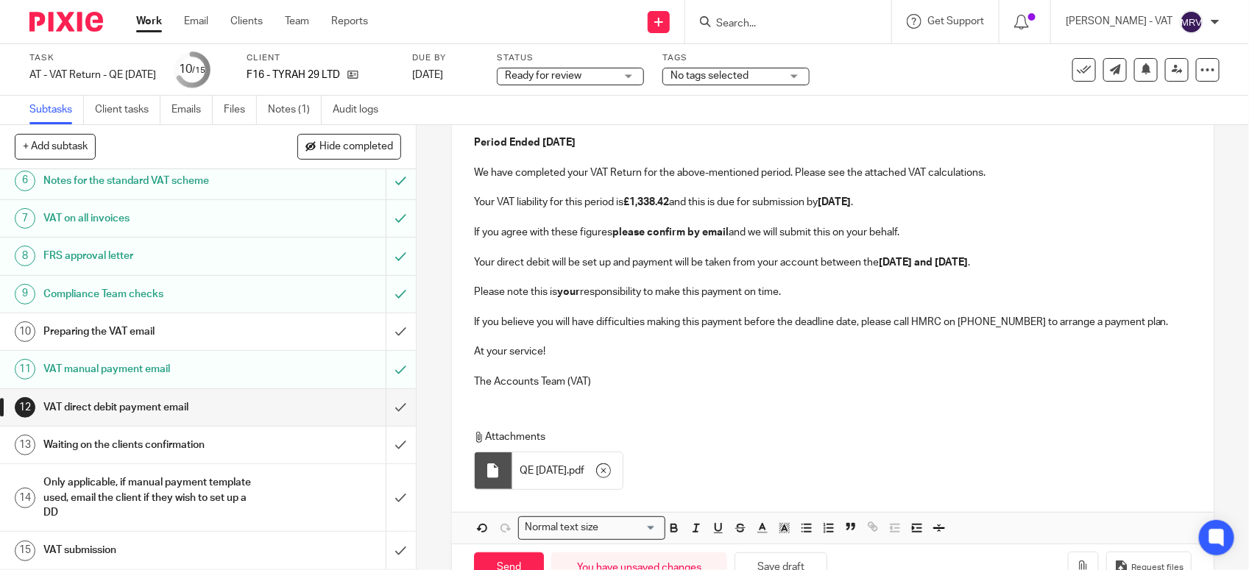
scroll to position [320, 0]
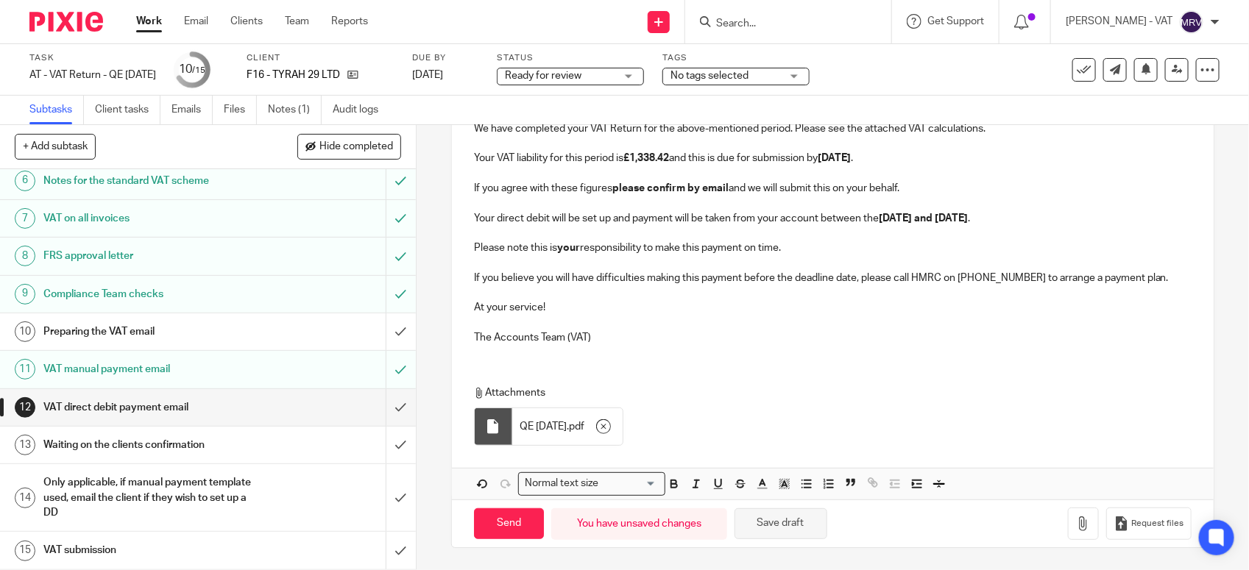
click at [763, 525] on button "Save draft" at bounding box center [780, 524] width 93 height 32
click at [520, 523] on input "Send" at bounding box center [509, 524] width 70 height 32
type input "Sent"
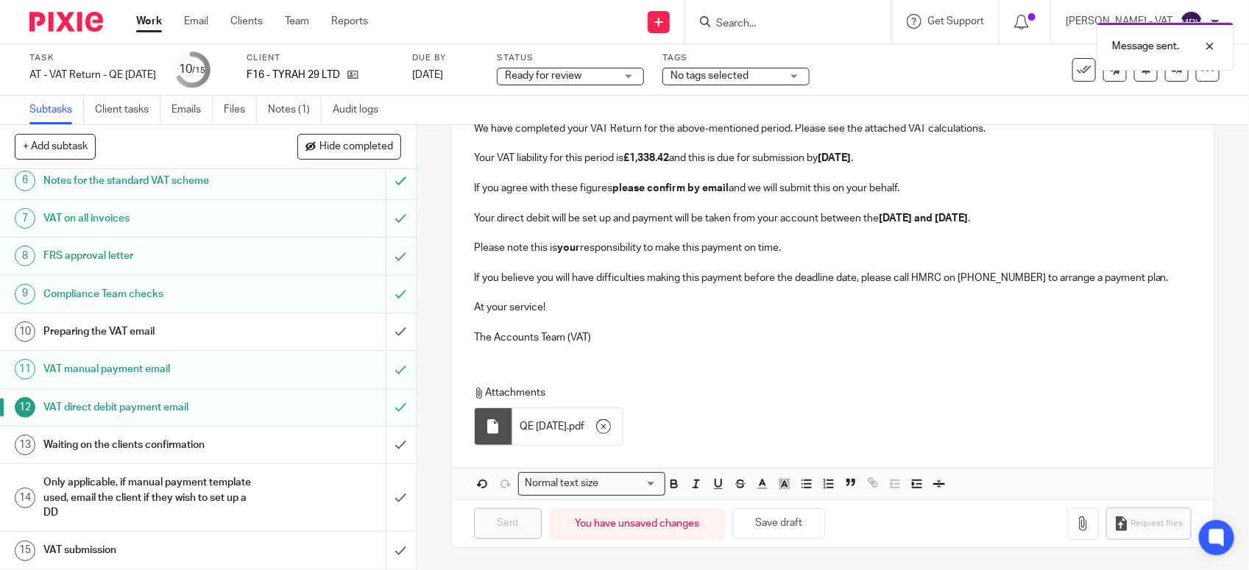
click at [151, 324] on h1 "Preparing the VAT email" at bounding box center [152, 332] width 219 height 22
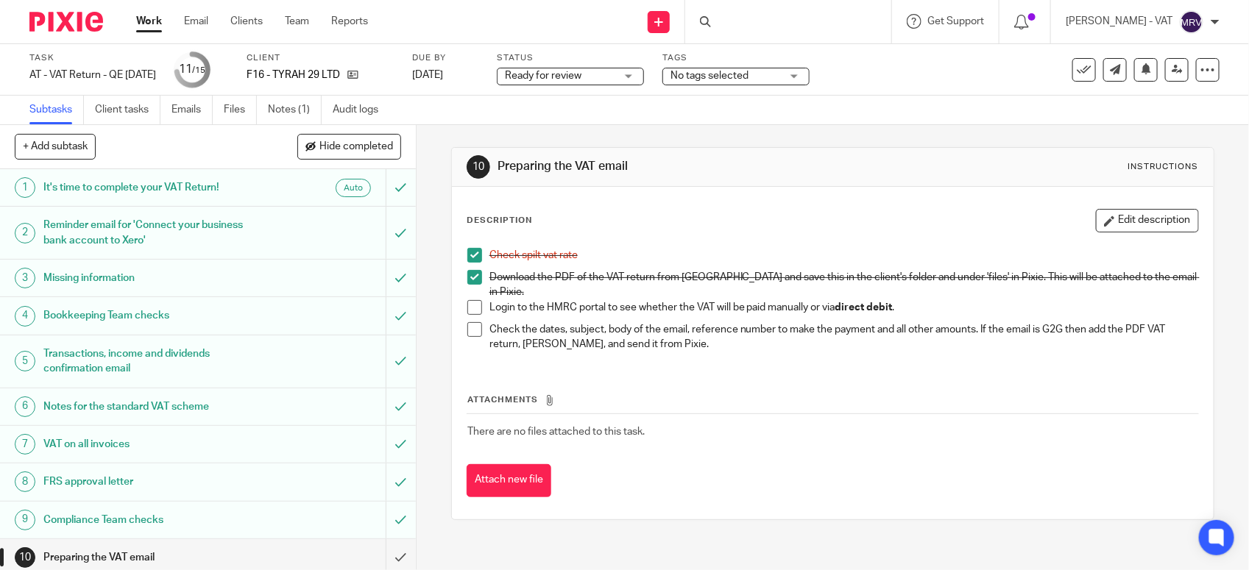
click at [467, 300] on span at bounding box center [474, 307] width 15 height 15
click at [243, 111] on link "Files" at bounding box center [240, 110] width 33 height 29
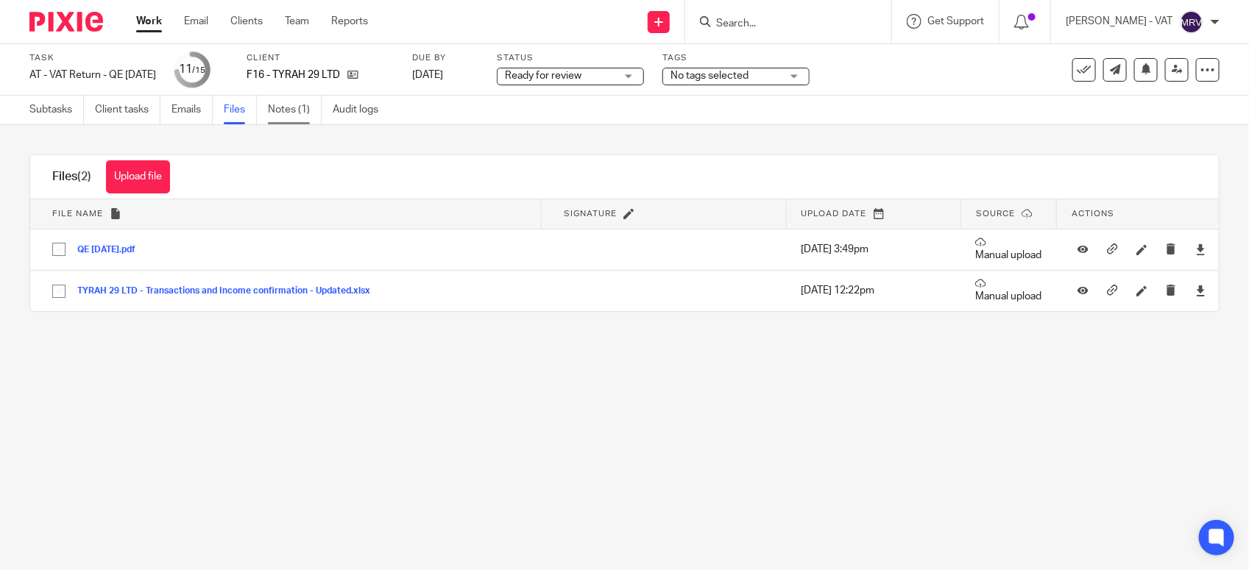
click at [302, 110] on link "Notes (1)" at bounding box center [295, 110] width 54 height 29
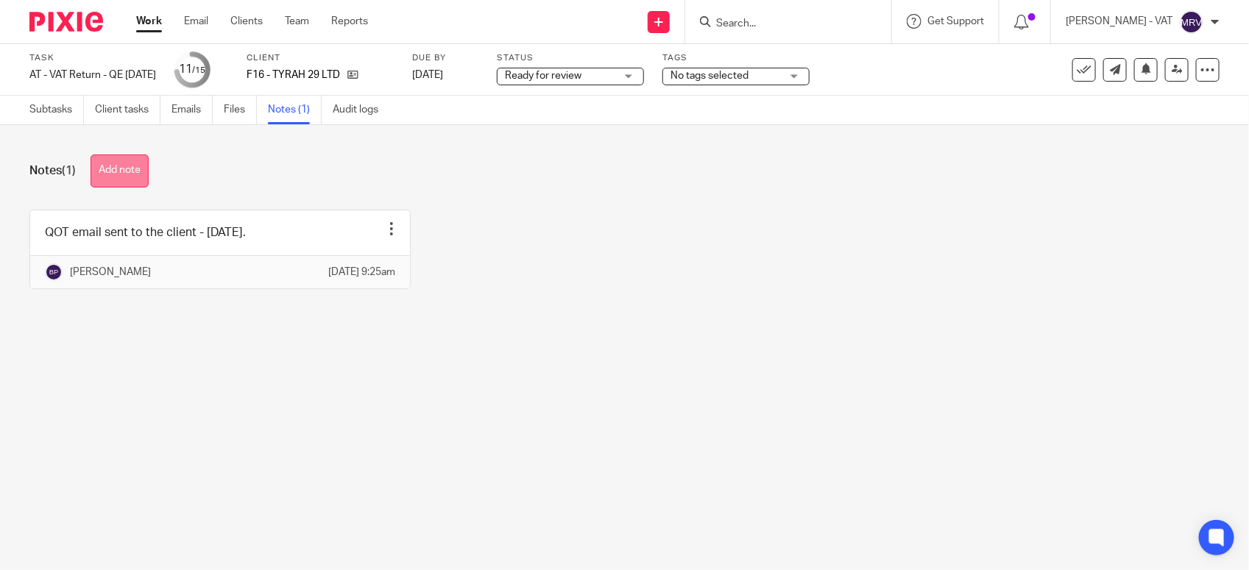
click at [138, 177] on button "Add note" at bounding box center [120, 171] width 58 height 33
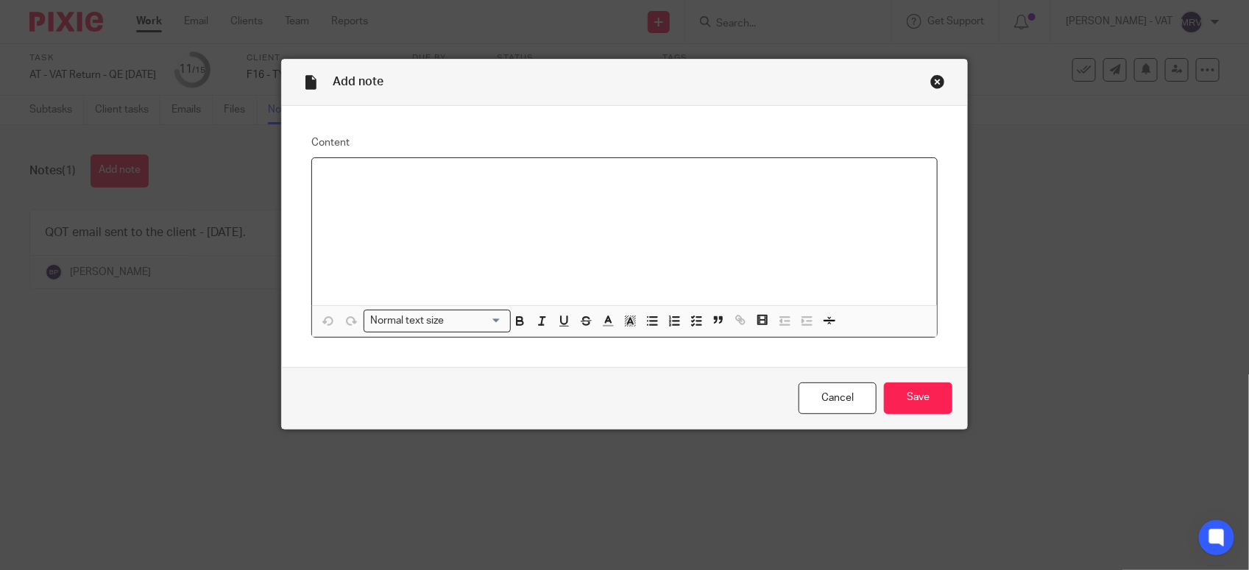
click at [434, 244] on div at bounding box center [624, 231] width 625 height 147
click at [902, 395] on input "Save" at bounding box center [918, 399] width 68 height 32
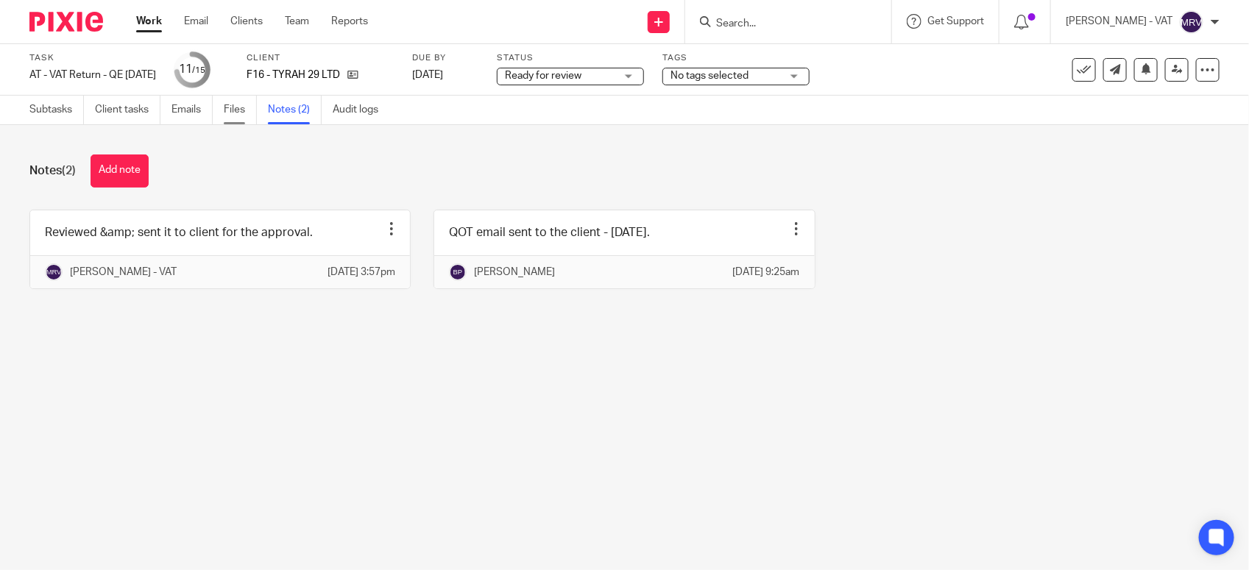
click at [241, 111] on link "Files" at bounding box center [240, 110] width 33 height 29
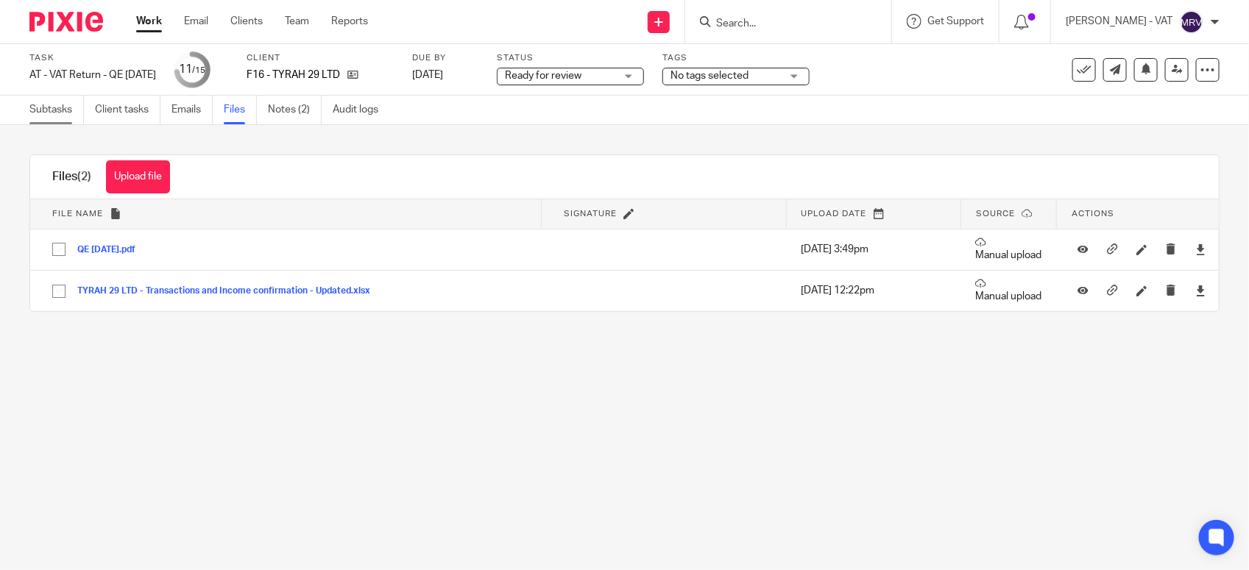
click at [74, 107] on link "Subtasks" at bounding box center [56, 110] width 54 height 29
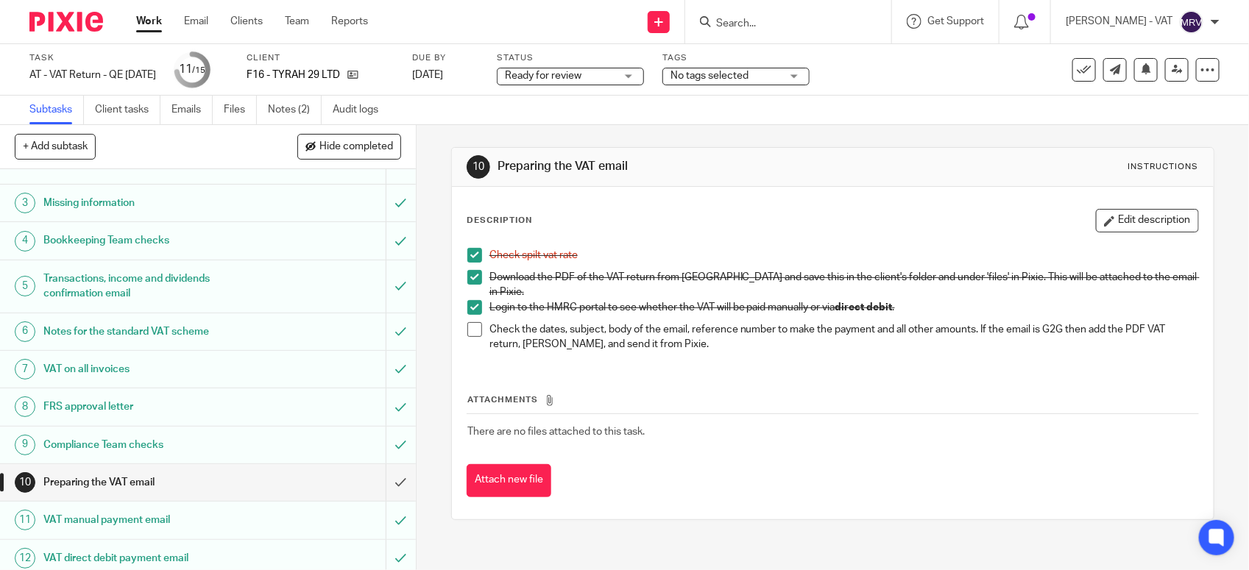
scroll to position [184, 0]
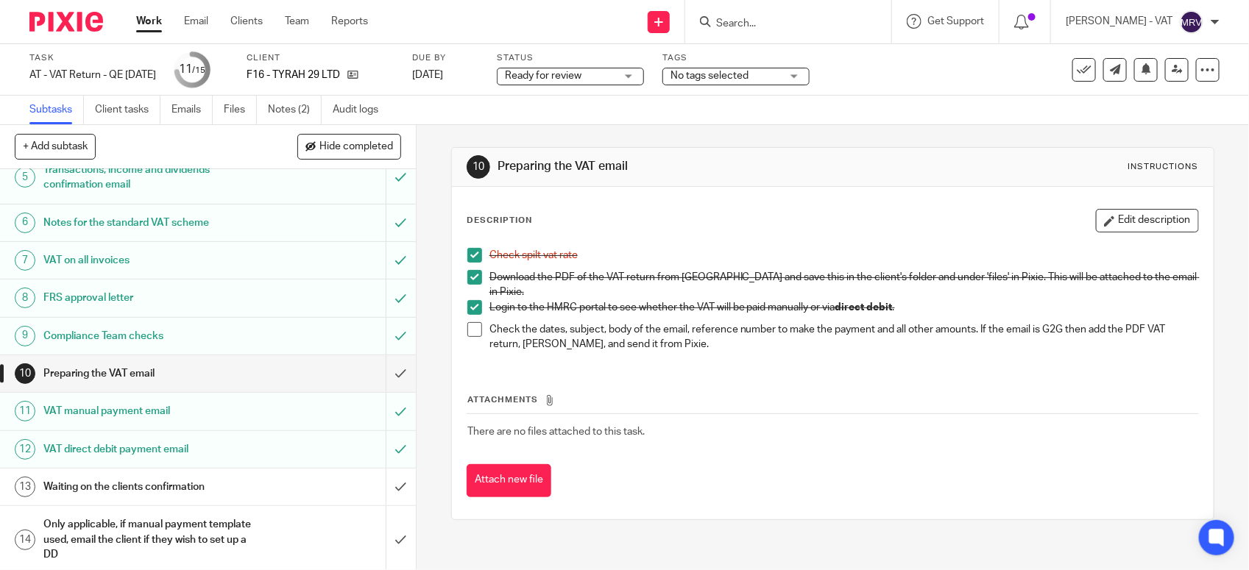
click at [467, 325] on span at bounding box center [474, 329] width 15 height 15
click at [379, 369] on input "submit" at bounding box center [208, 373] width 416 height 37
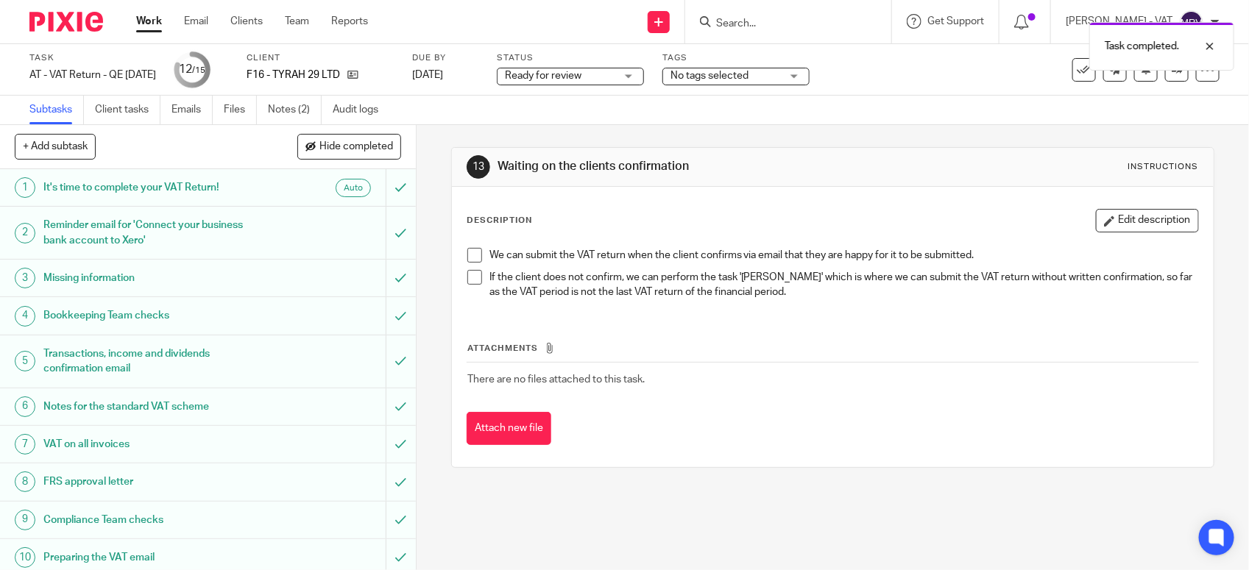
click at [615, 82] on span "Ready for review" at bounding box center [560, 75] width 110 height 15
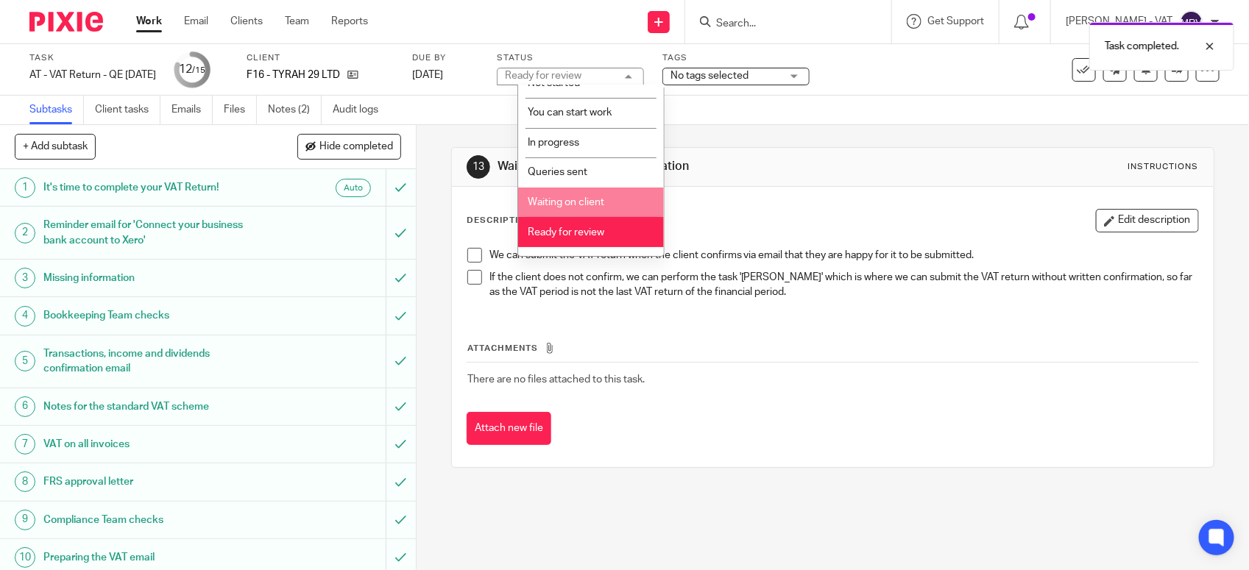
scroll to position [66, 0]
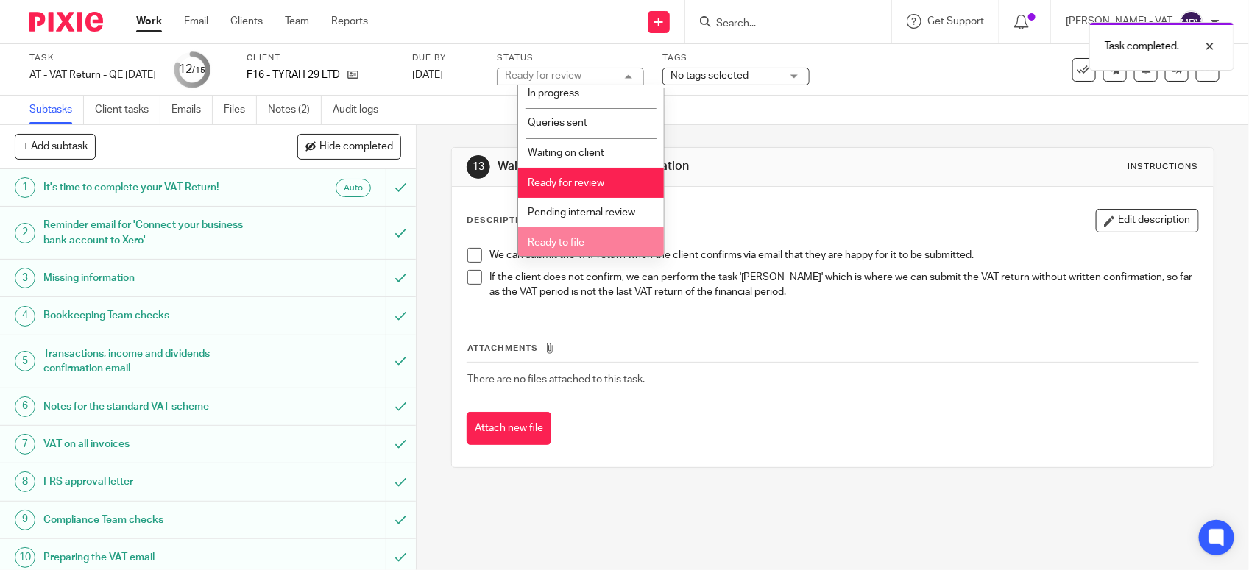
click at [608, 230] on li "Ready to file" at bounding box center [591, 242] width 146 height 30
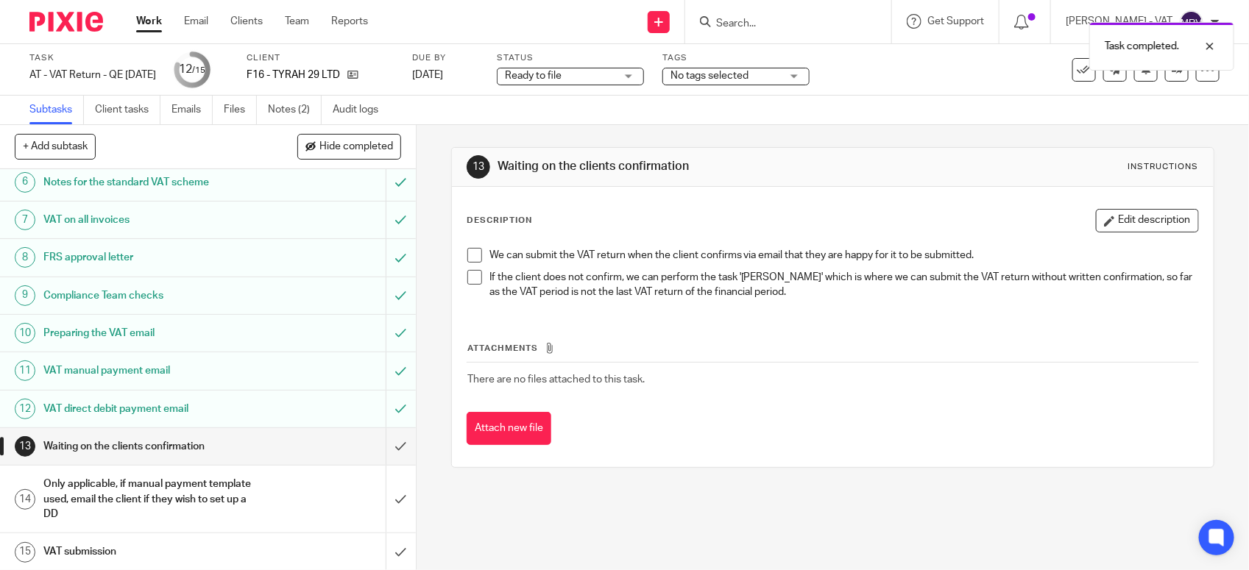
scroll to position [229, 0]
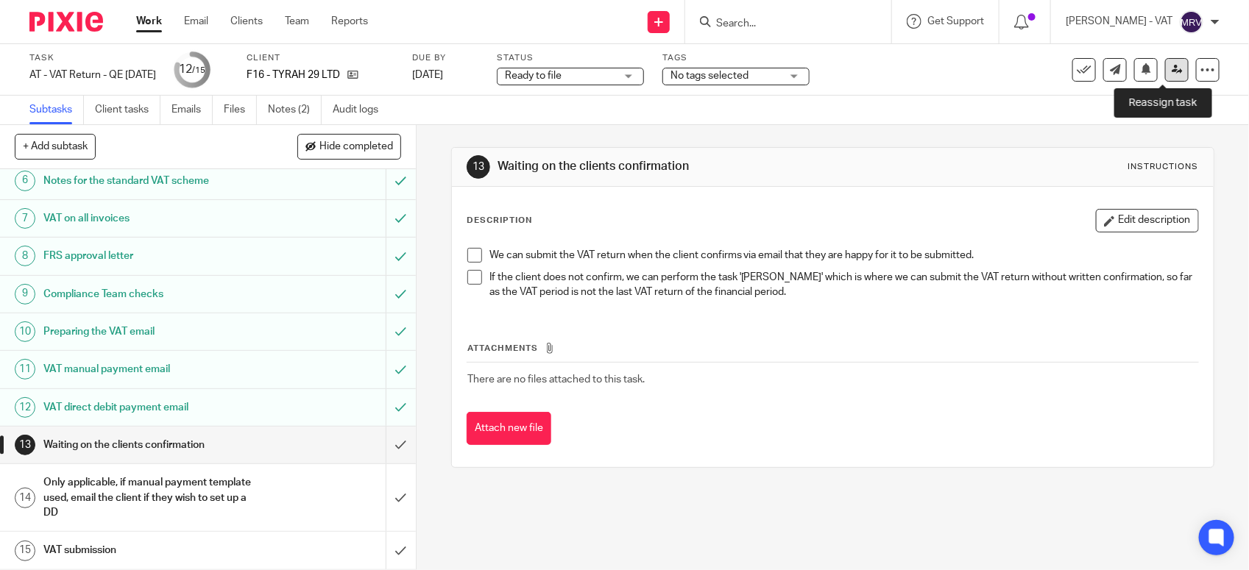
click at [1165, 77] on link at bounding box center [1177, 70] width 24 height 24
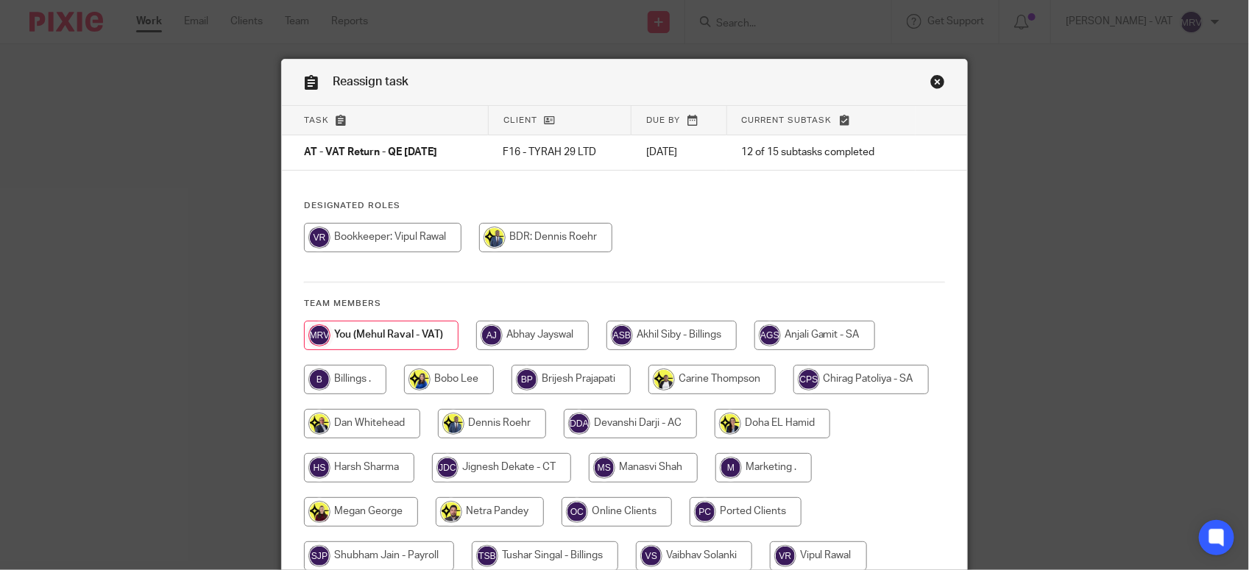
click at [336, 380] on input "radio" at bounding box center [345, 379] width 82 height 29
radio input "true"
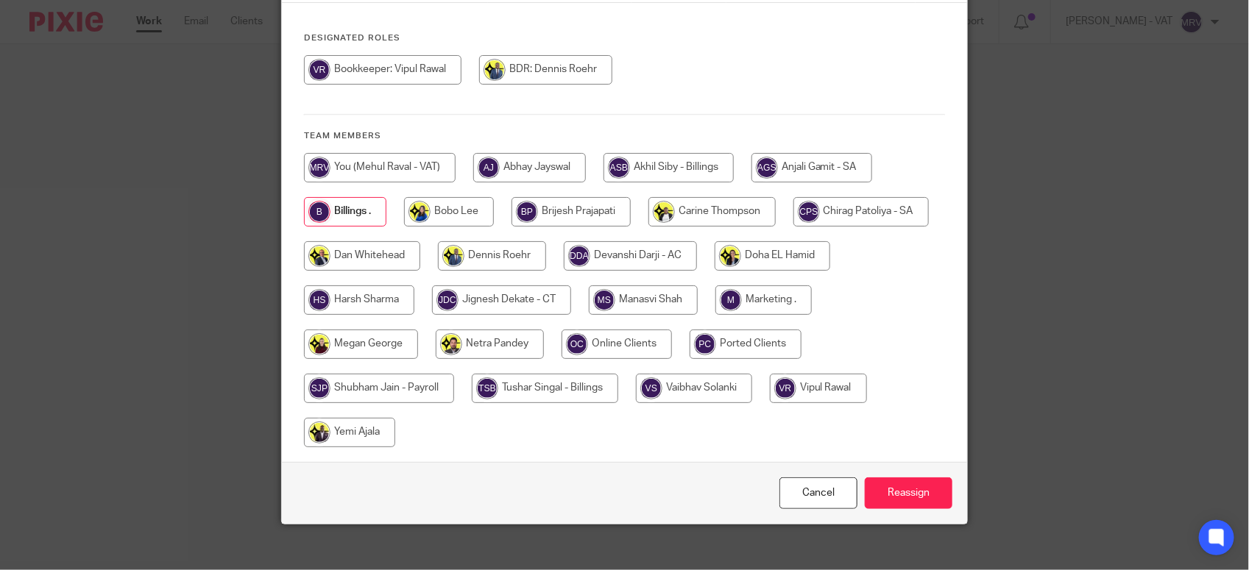
scroll to position [182, 0]
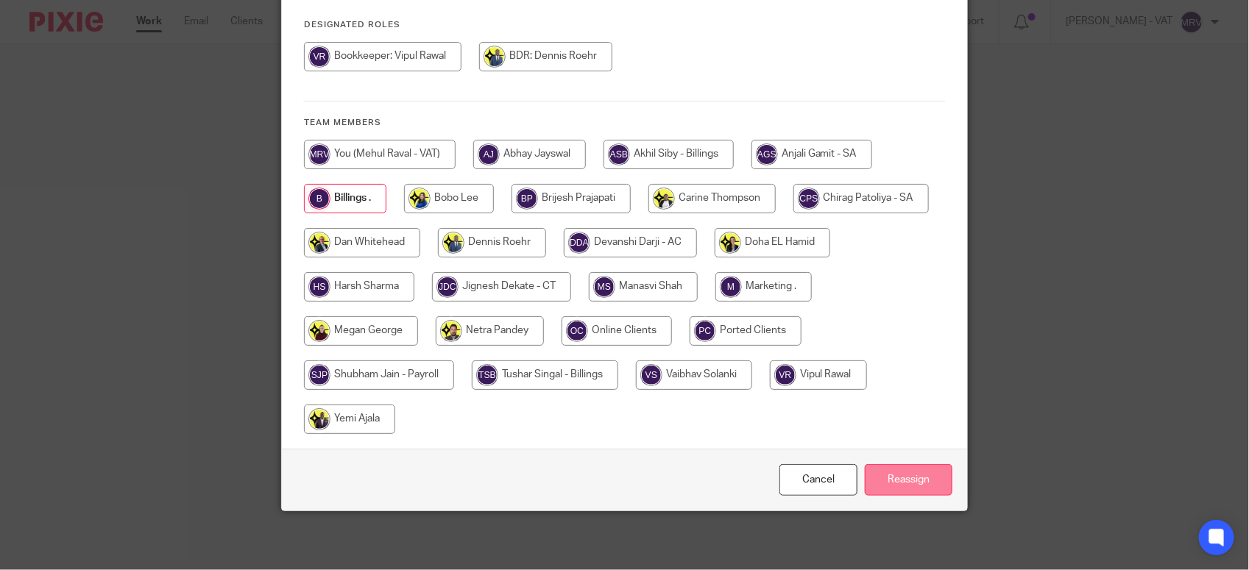
click at [905, 489] on input "Reassign" at bounding box center [909, 480] width 88 height 32
